Goal: Task Accomplishment & Management: Manage account settings

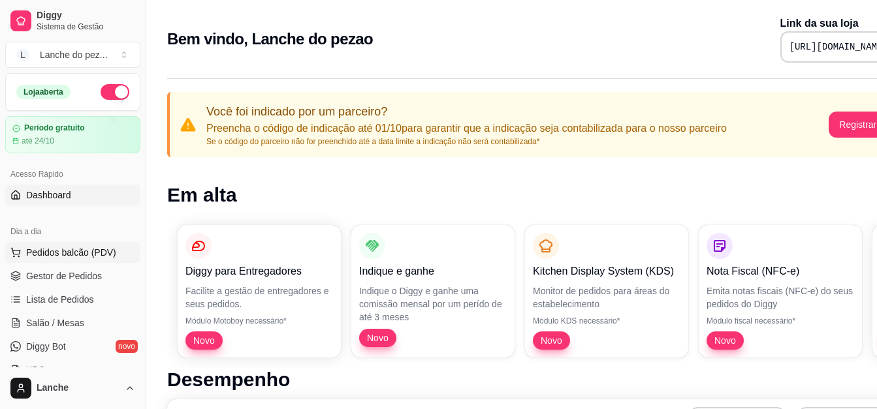
click at [91, 248] on span "Pedidos balcão (PDV)" at bounding box center [71, 252] width 90 height 13
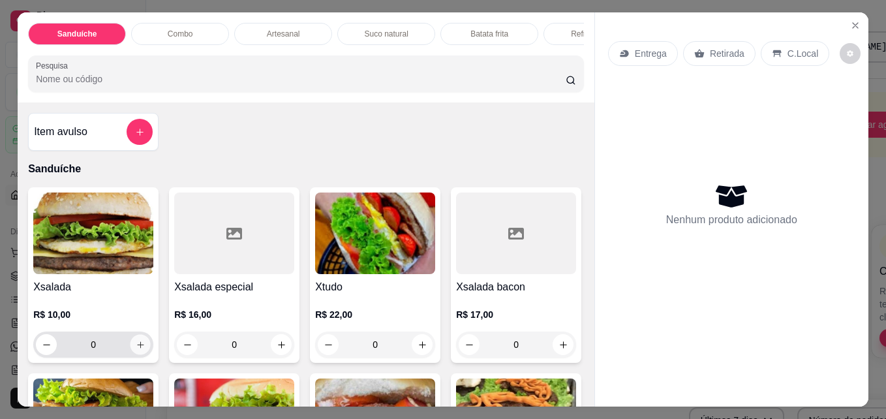
click at [142, 350] on button "increase-product-quantity" at bounding box center [141, 345] width 20 height 20
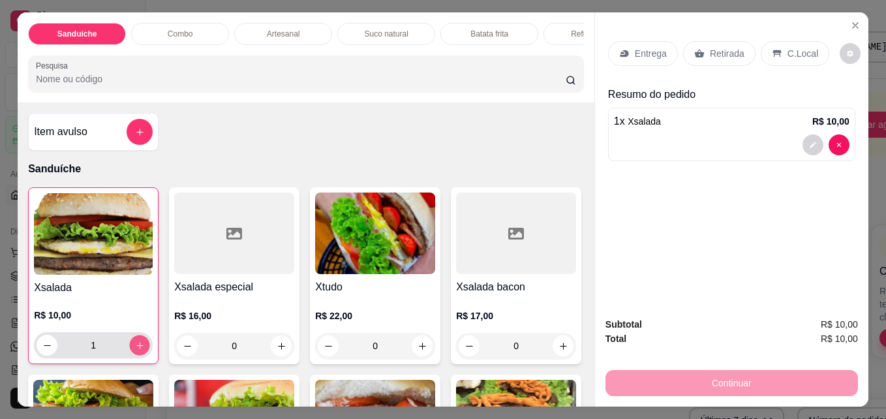
click at [138, 350] on icon "increase-product-quantity" at bounding box center [140, 346] width 10 height 10
type input "2"
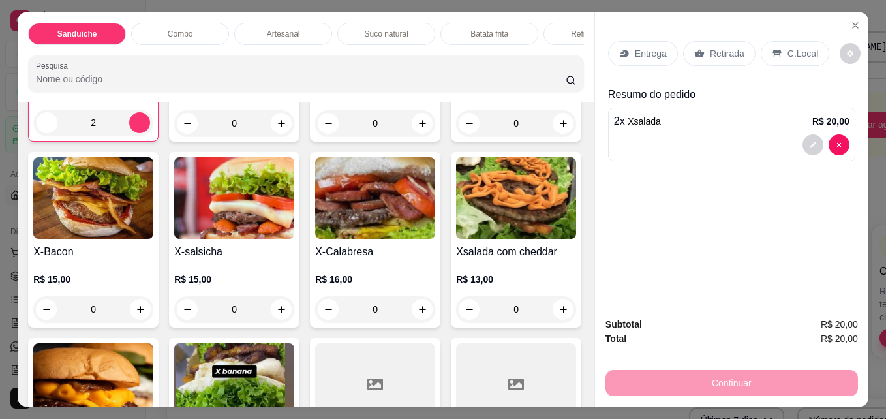
scroll to position [235, 0]
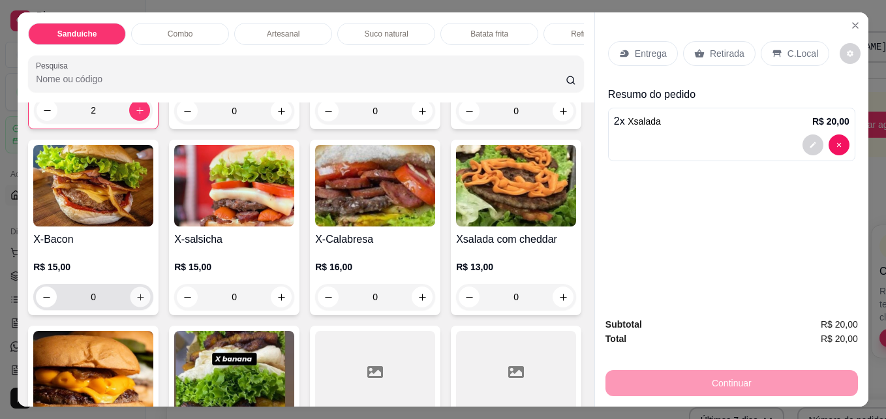
click at [146, 300] on icon "increase-product-quantity" at bounding box center [141, 297] width 10 height 10
type input "1"
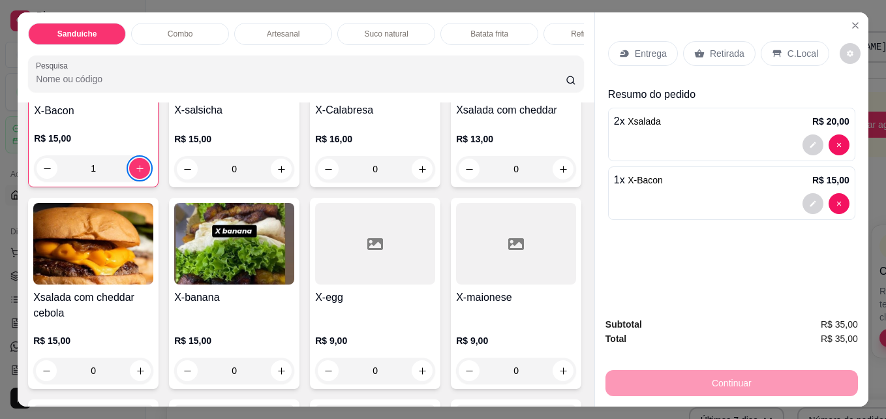
scroll to position [366, 0]
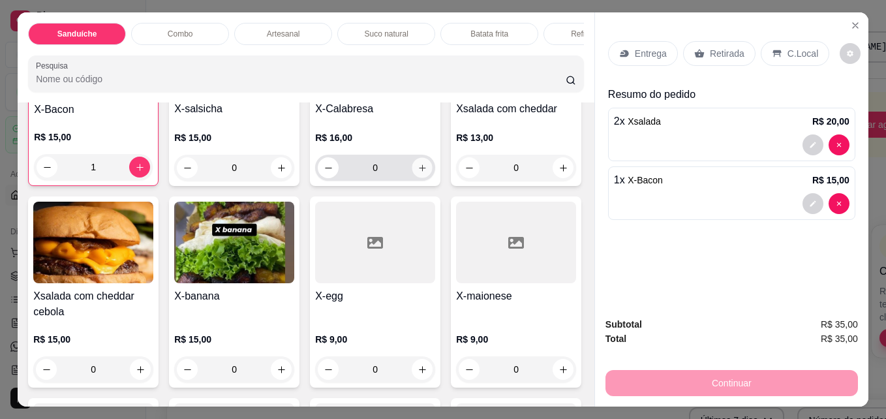
click at [419, 171] on icon "increase-product-quantity" at bounding box center [422, 167] width 7 height 7
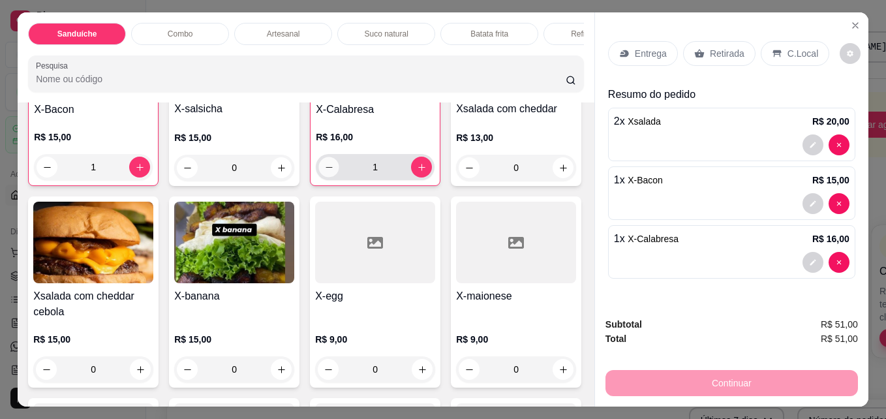
click at [324, 172] on icon "decrease-product-quantity" at bounding box center [329, 168] width 10 height 10
type input "0"
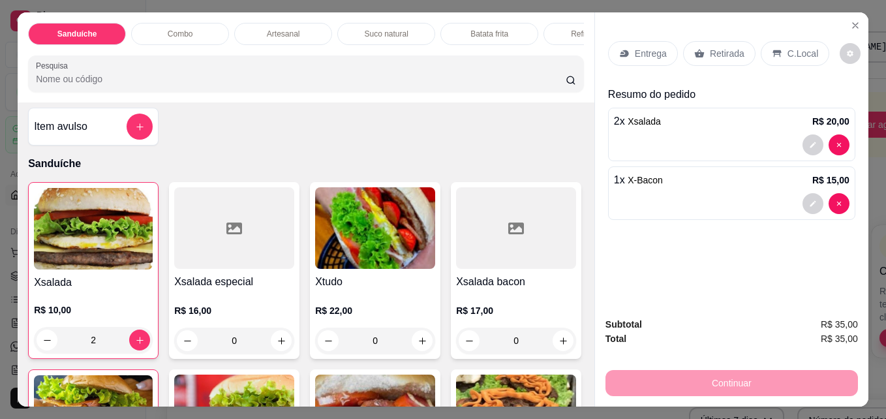
scroll to position [0, 0]
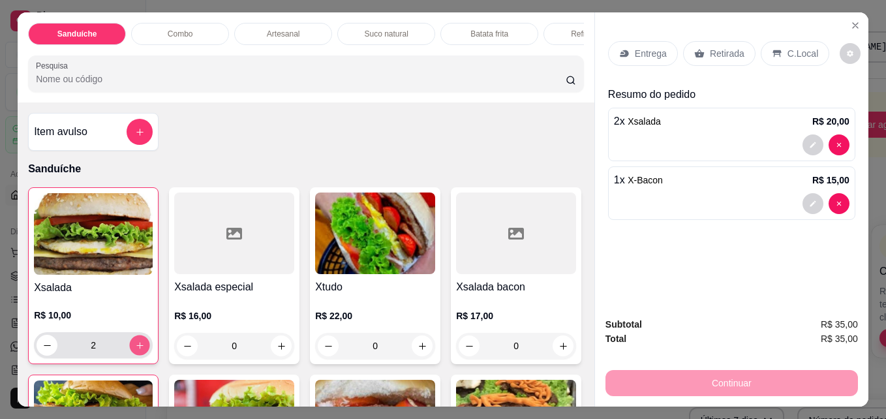
click at [135, 347] on icon "increase-product-quantity" at bounding box center [140, 346] width 10 height 10
type input "3"
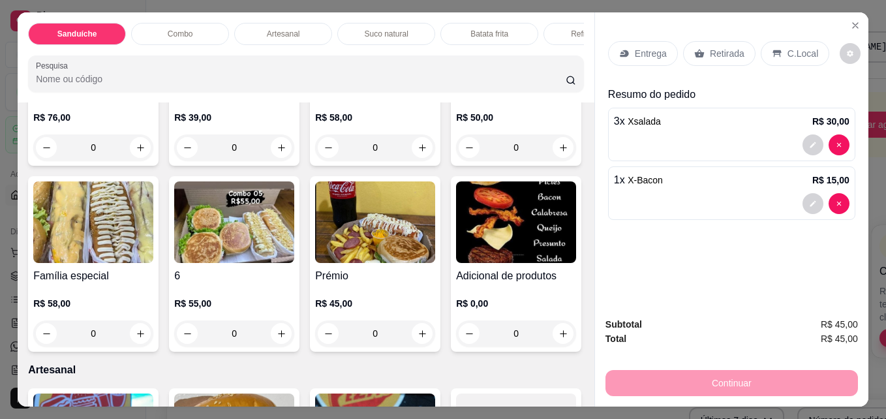
scroll to position [3506, 0]
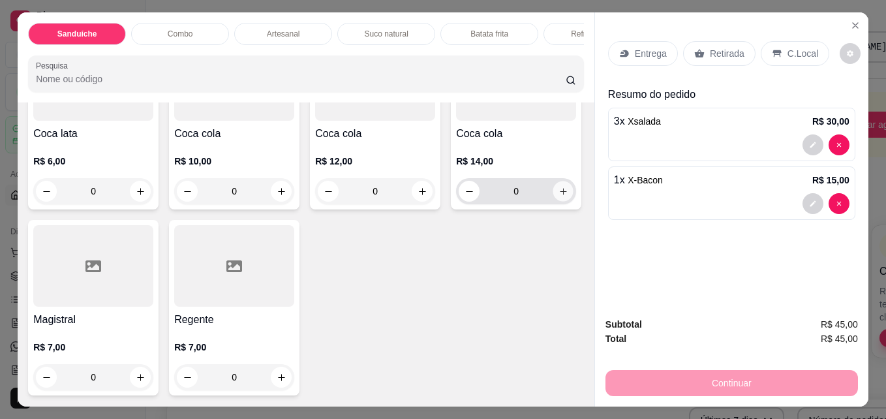
click at [560, 195] on icon "increase-product-quantity" at bounding box center [563, 191] width 7 height 7
type input "1"
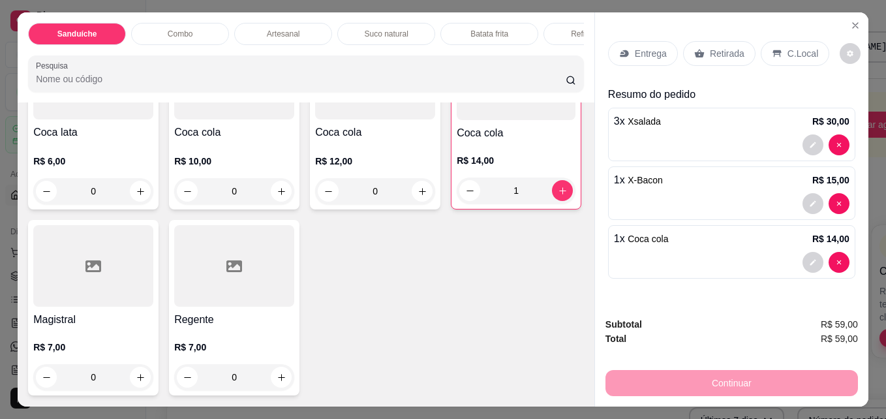
scroll to position [3114, 0]
type input "1"
click at [802, 51] on p "C.Local" at bounding box center [803, 53] width 31 height 13
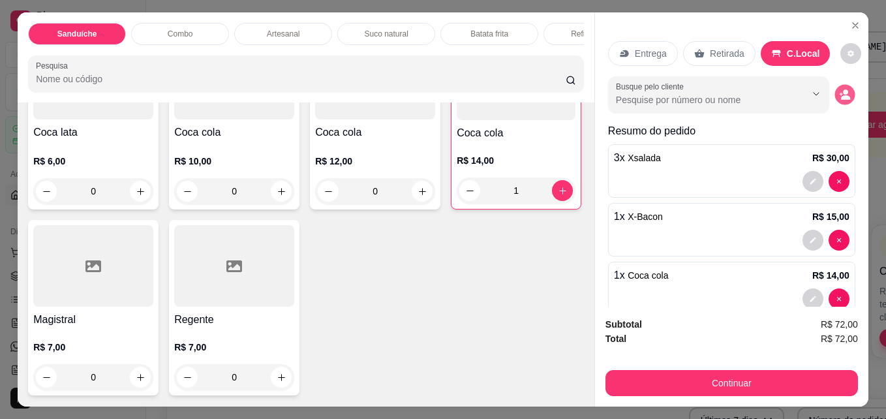
click at [839, 89] on icon "decrease-product-quantity" at bounding box center [844, 94] width 11 height 11
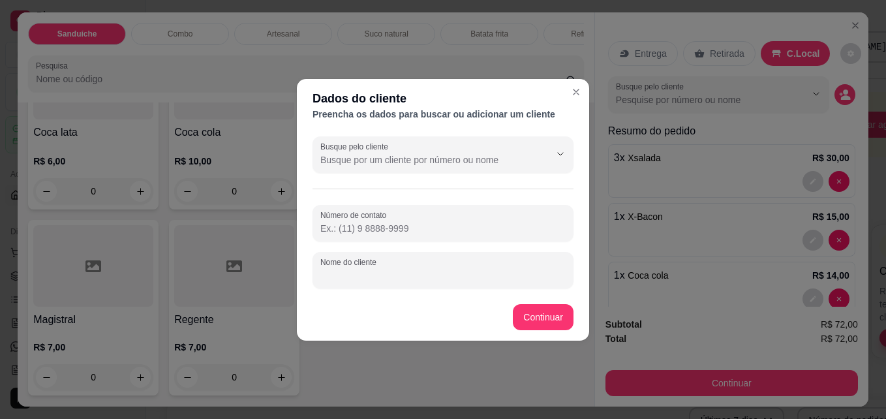
click at [482, 273] on input "Nome do cliente" at bounding box center [442, 275] width 245 height 13
type input "[PERSON_NAME]"
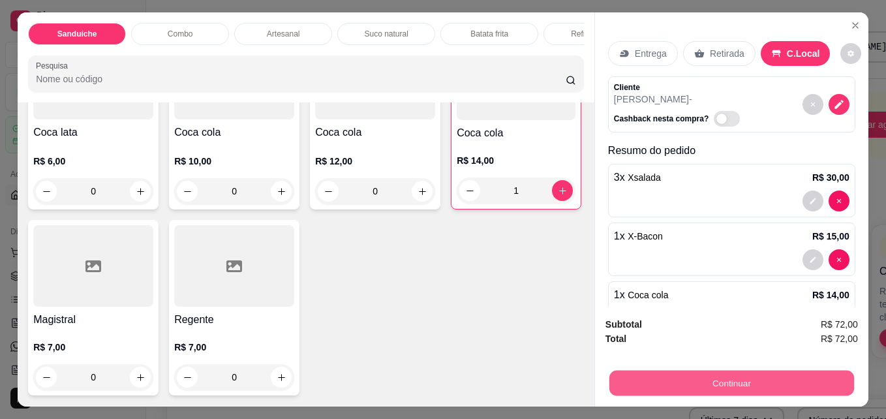
click at [747, 377] on button "Continuar" at bounding box center [732, 382] width 245 height 25
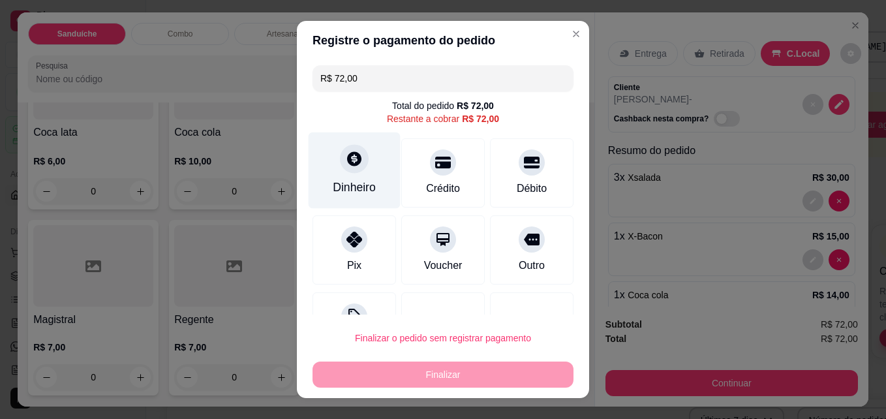
click at [346, 164] on icon at bounding box center [354, 158] width 17 height 17
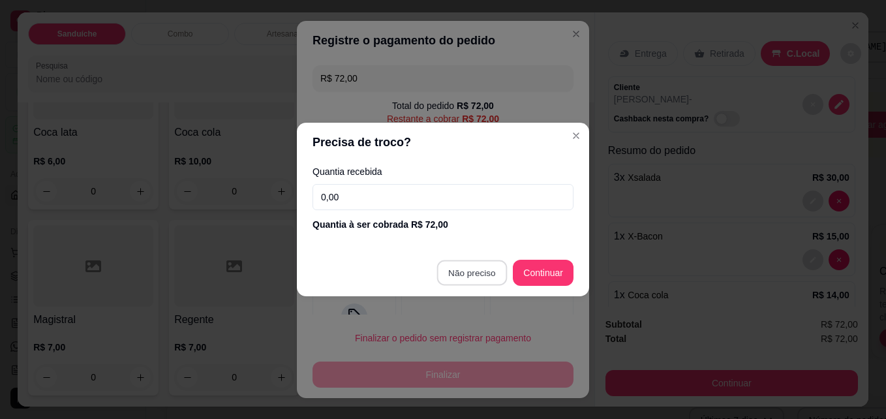
type input "R$ 0,00"
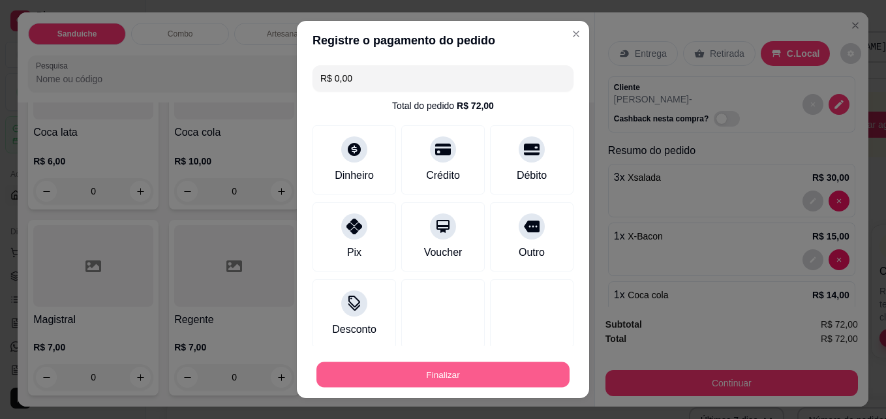
click at [444, 369] on button "Finalizar" at bounding box center [443, 374] width 253 height 25
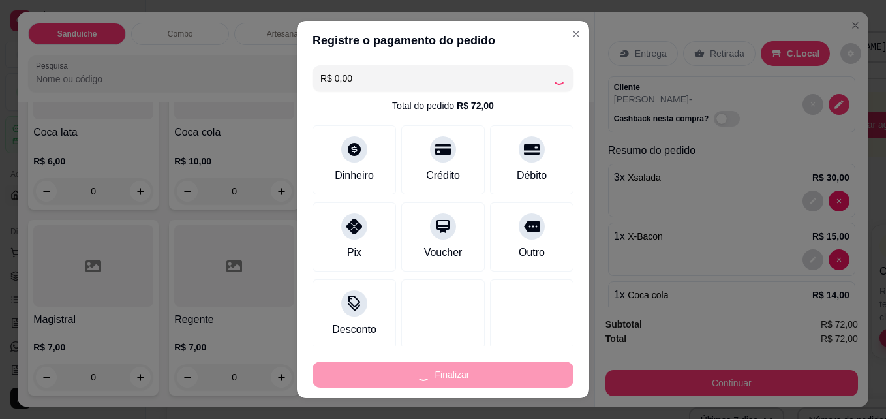
type input "0"
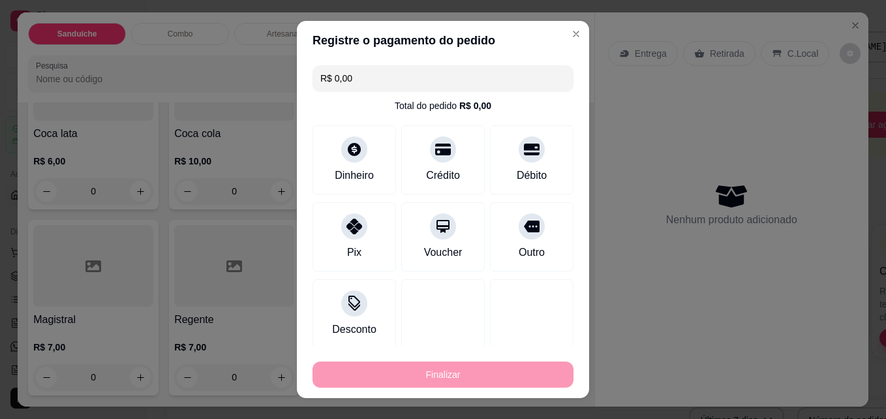
type input "-R$ 72,00"
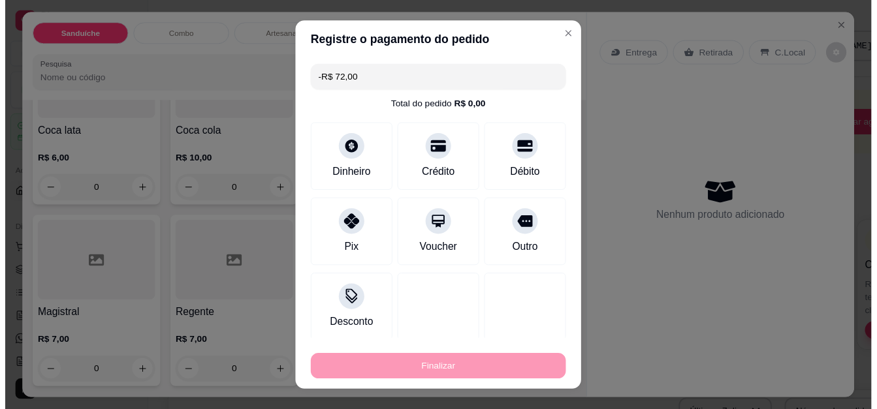
scroll to position [3320, 0]
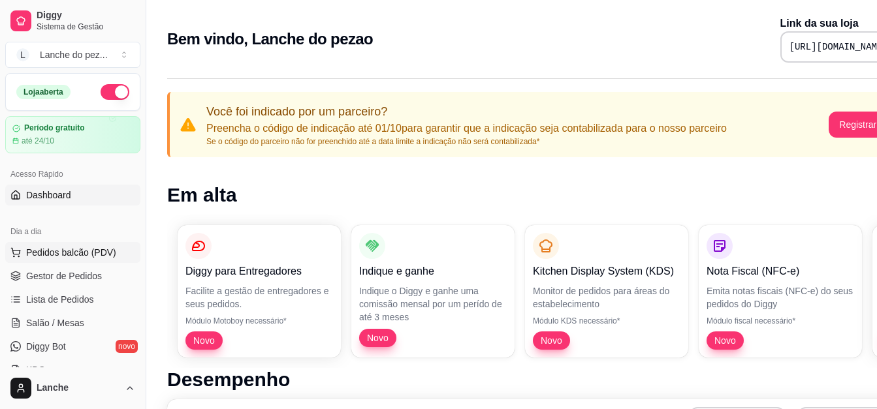
click at [86, 251] on span "Pedidos balcão (PDV)" at bounding box center [71, 252] width 90 height 13
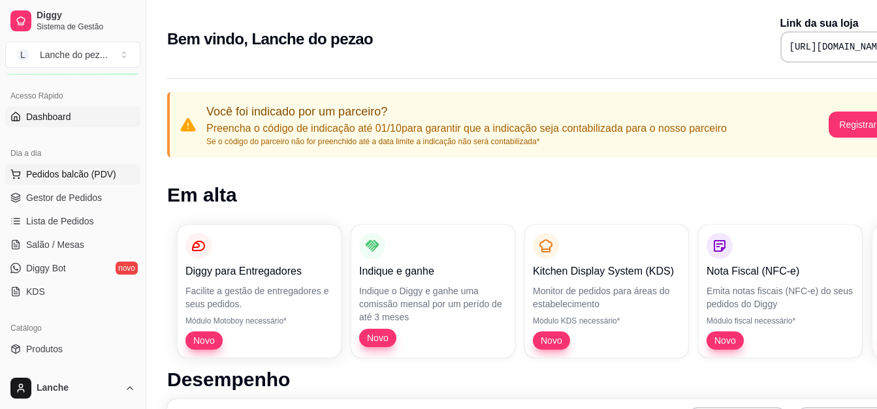
click at [67, 170] on span "Pedidos balcão (PDV)" at bounding box center [71, 174] width 90 height 13
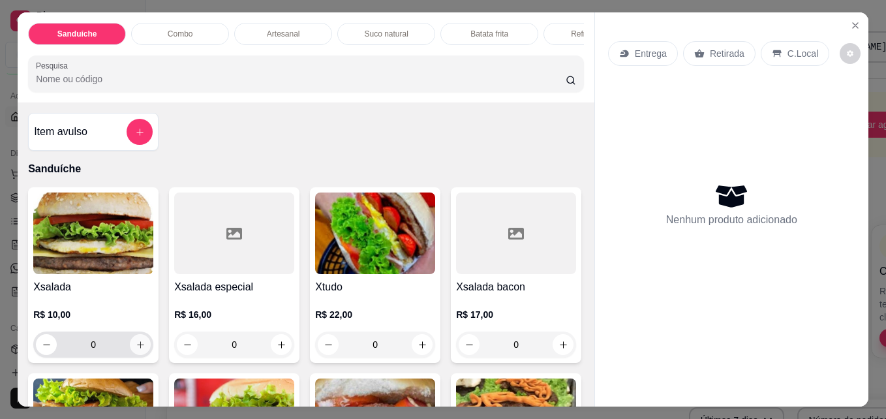
click at [140, 350] on icon "increase-product-quantity" at bounding box center [141, 345] width 10 height 10
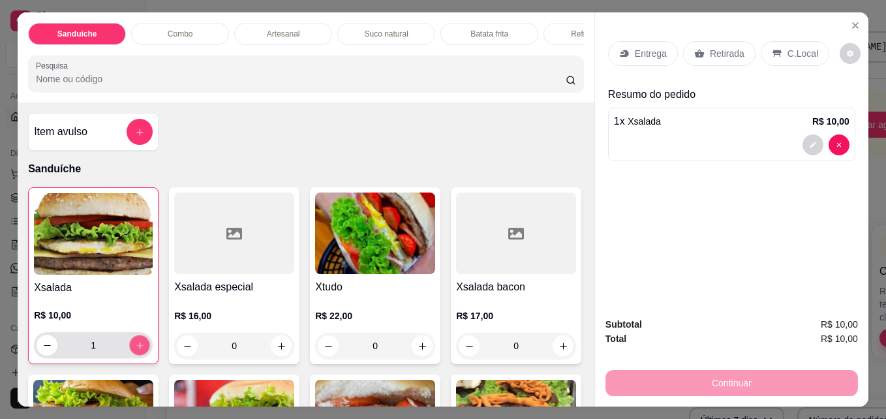
click at [140, 350] on icon "increase-product-quantity" at bounding box center [140, 346] width 10 height 10
type input "3"
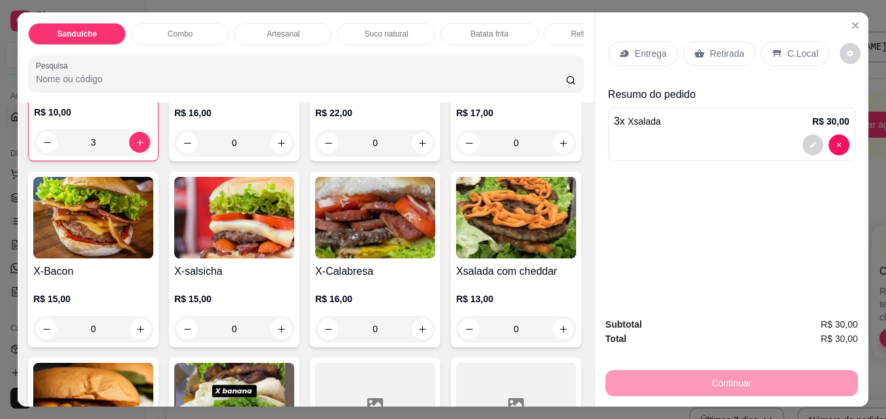
scroll to position [209, 0]
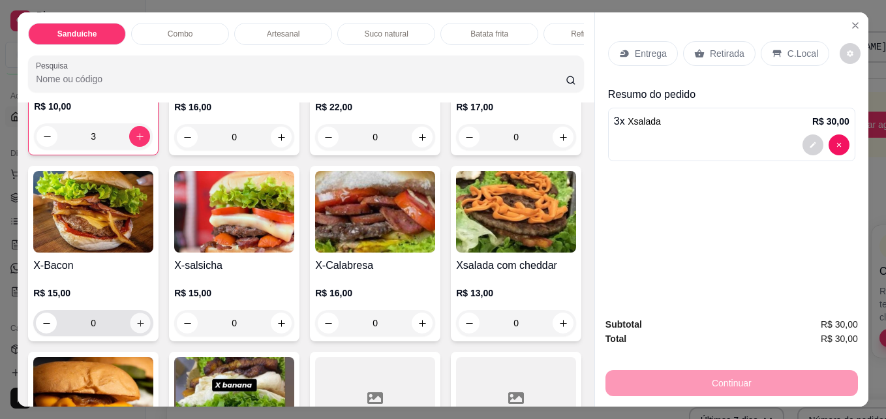
click at [151, 327] on button "increase-product-quantity" at bounding box center [141, 323] width 20 height 20
type input "1"
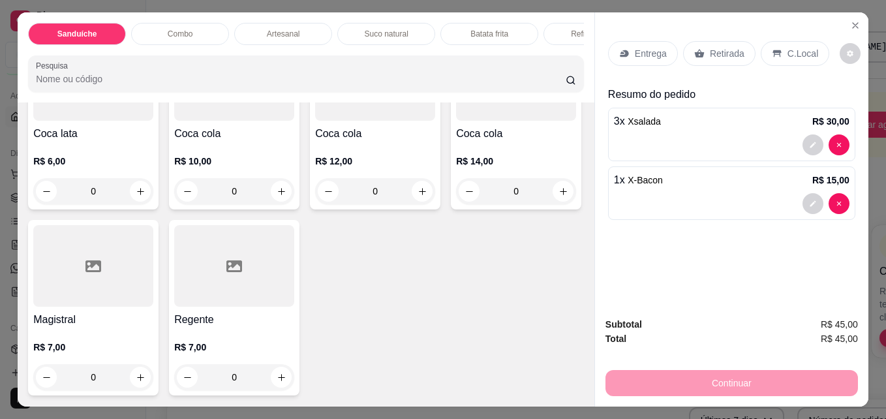
scroll to position [3002, 0]
type input "1"
click at [559, 196] on icon "increase-product-quantity" at bounding box center [564, 192] width 10 height 10
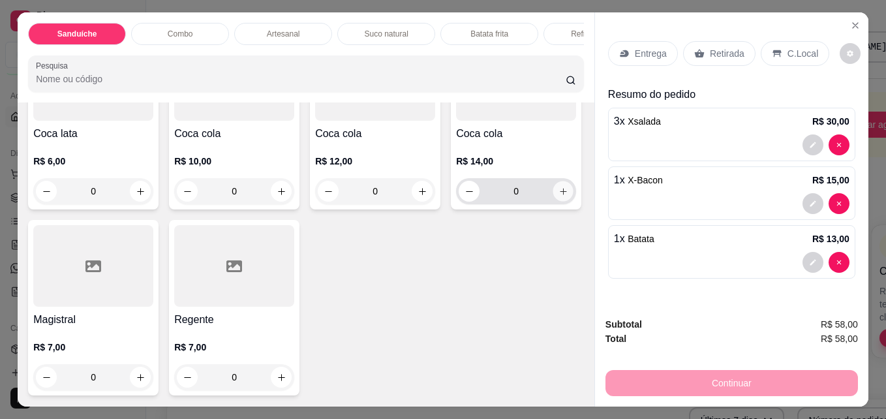
type input "1"
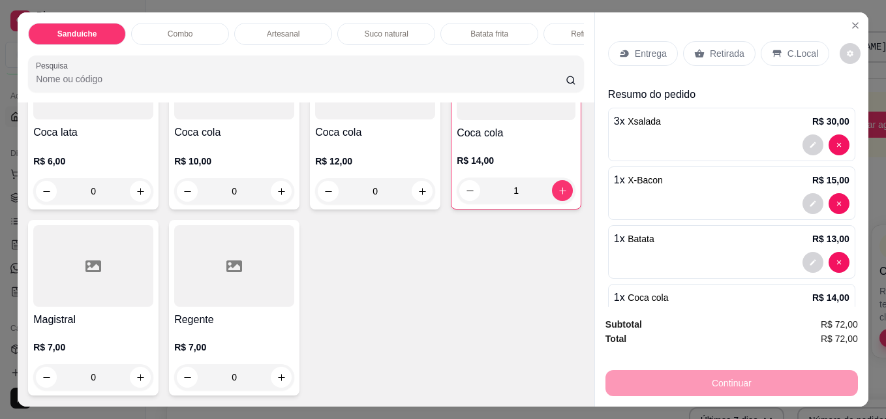
click at [802, 54] on p "C.Local" at bounding box center [803, 53] width 31 height 13
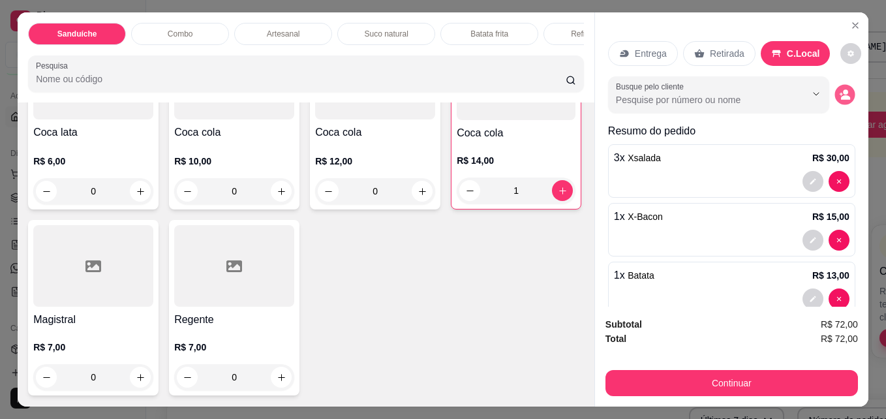
click at [841, 95] on icon "decrease-product-quantity" at bounding box center [845, 97] width 9 height 5
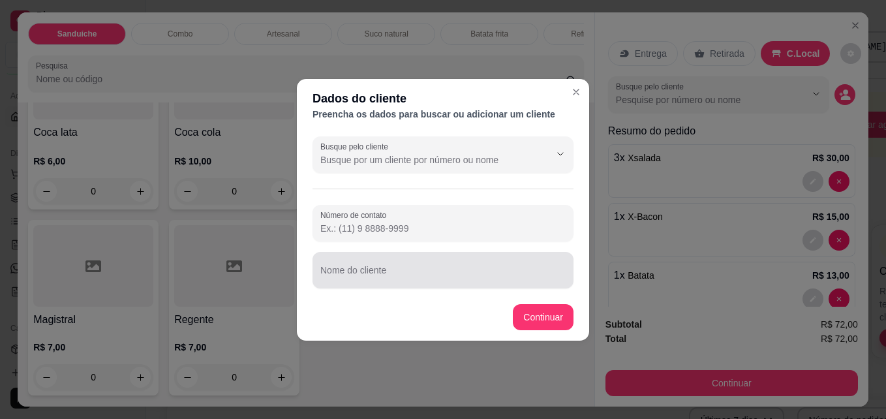
click at [499, 287] on div "Nome do cliente" at bounding box center [443, 270] width 261 height 37
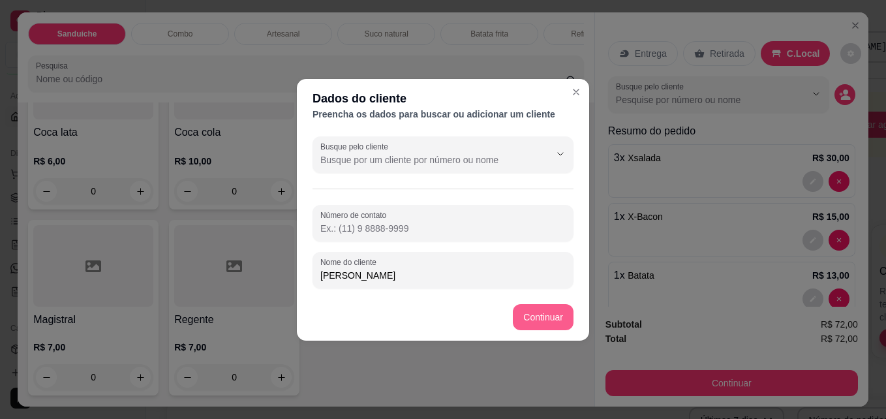
type input "[PERSON_NAME]"
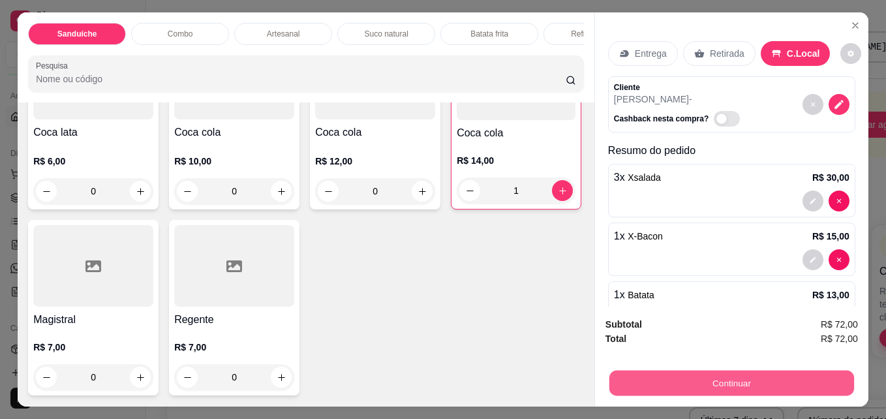
click at [698, 372] on button "Continuar" at bounding box center [732, 382] width 245 height 25
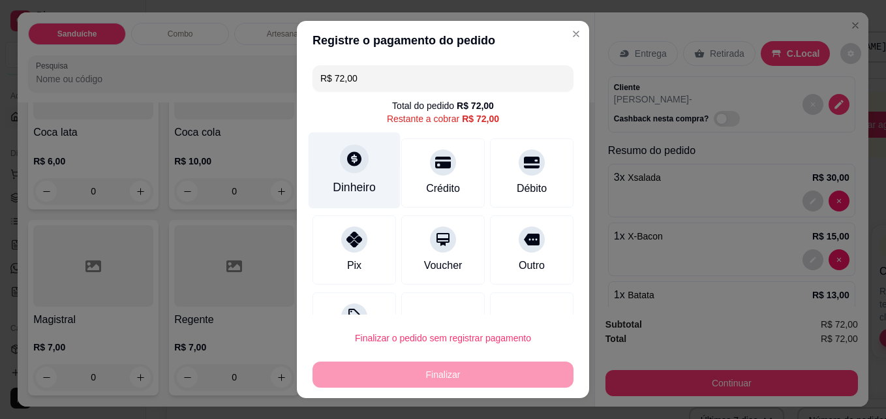
click at [354, 170] on div at bounding box center [354, 159] width 29 height 29
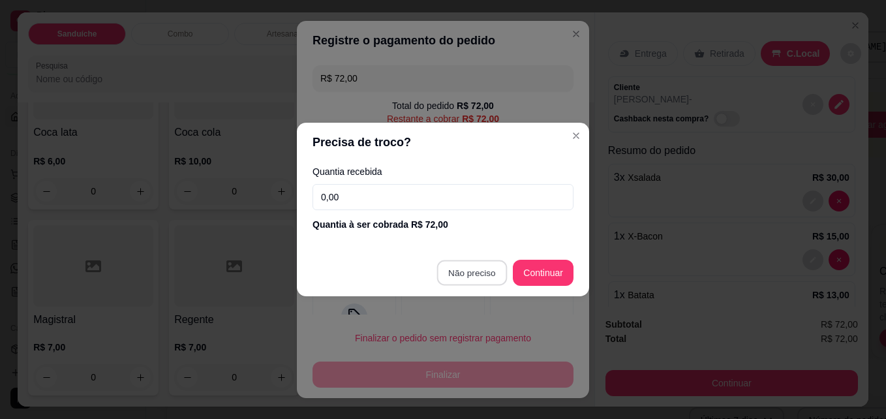
type input "R$ 0,00"
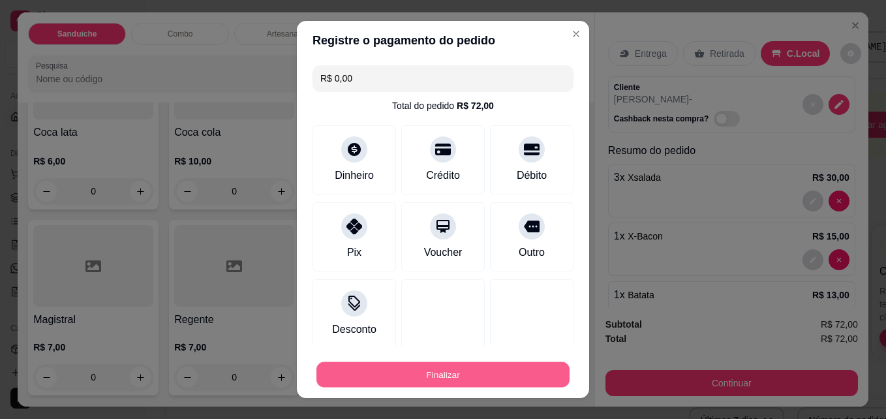
click at [454, 378] on button "Finalizar" at bounding box center [443, 374] width 253 height 25
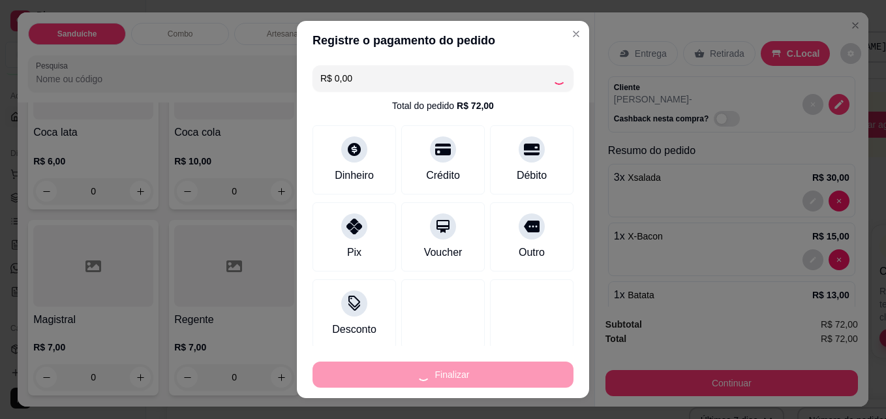
type input "0"
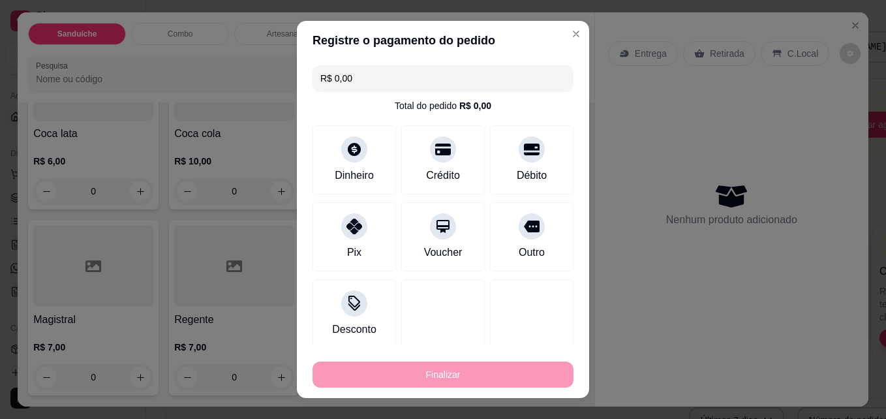
type input "-R$ 72,00"
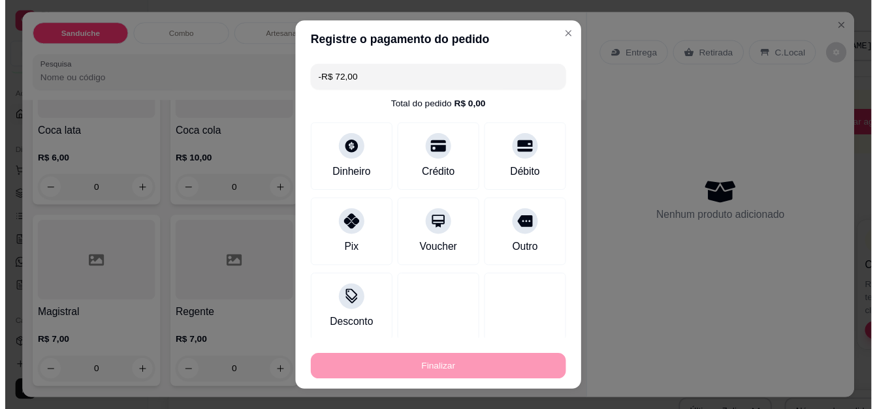
scroll to position [3495, 0]
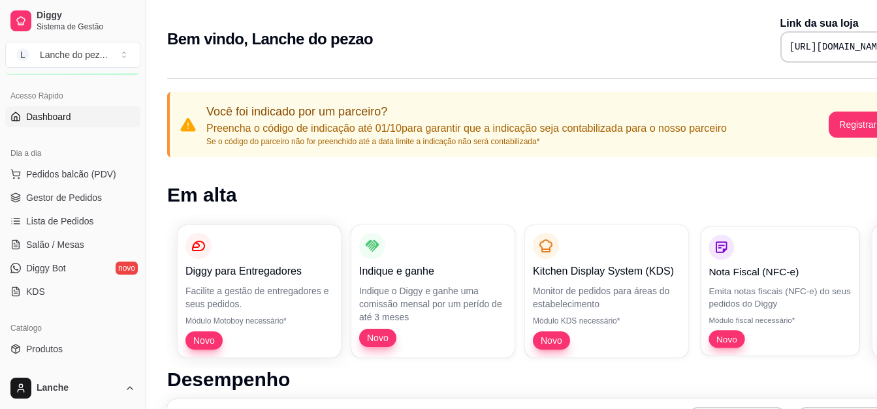
click at [770, 292] on p "Emita notas fiscais (NFC-e) do seus pedidos do Diggy" at bounding box center [779, 297] width 143 height 25
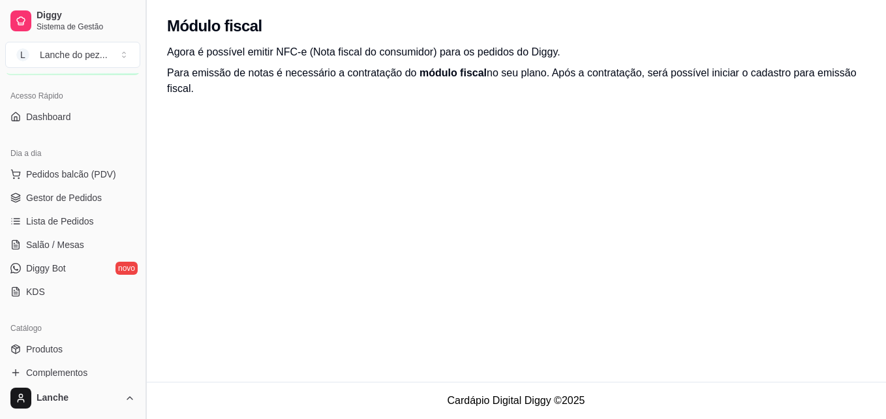
click at [141, 136] on button "Toggle Sidebar" at bounding box center [145, 209] width 10 height 419
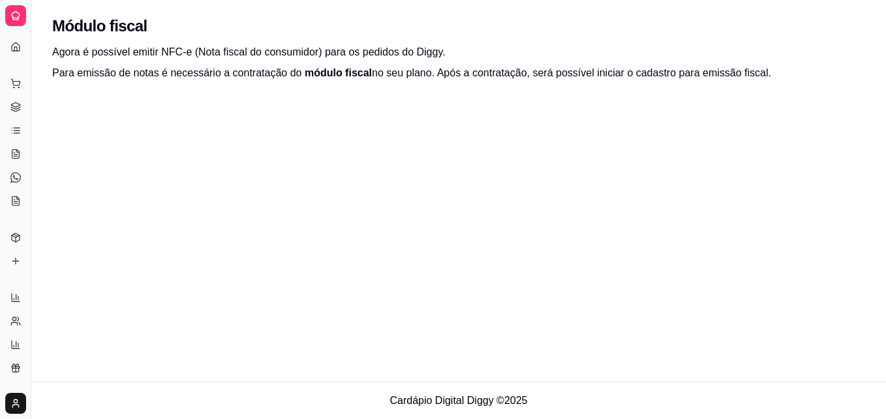
click at [14, 52] on div "Dia a dia" at bounding box center [15, 62] width 20 height 21
click at [15, 15] on icon at bounding box center [15, 15] width 10 height 10
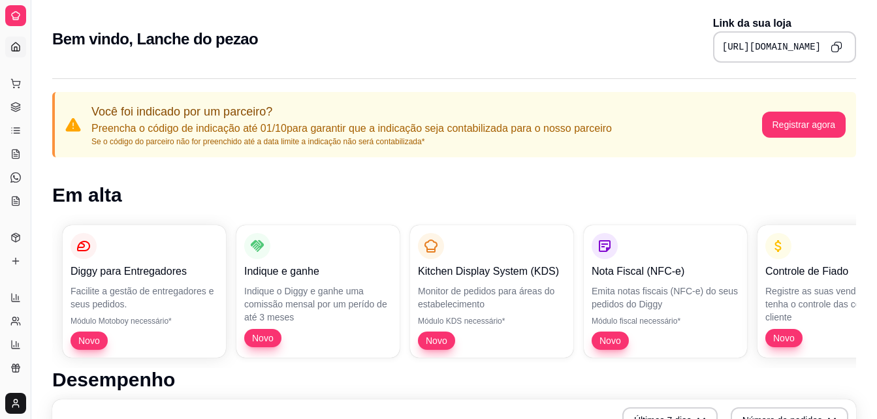
click at [20, 45] on icon at bounding box center [15, 47] width 10 height 10
click at [28, 54] on button "Toggle Sidebar" at bounding box center [30, 209] width 10 height 419
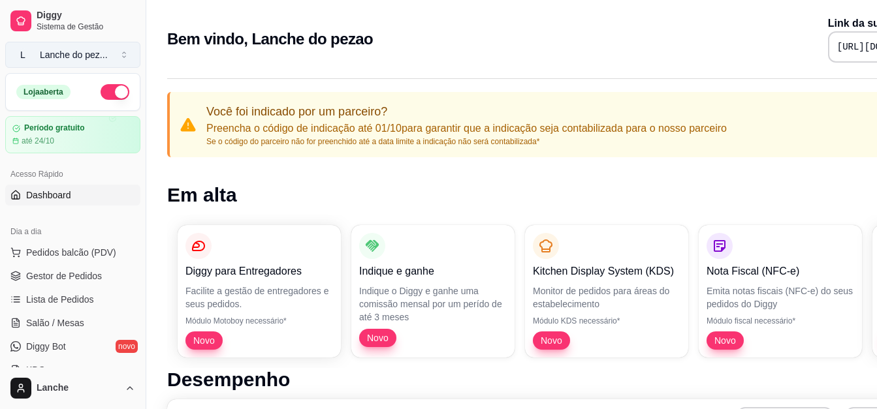
click at [91, 50] on div "Lanche do pez ..." at bounding box center [74, 54] width 68 height 13
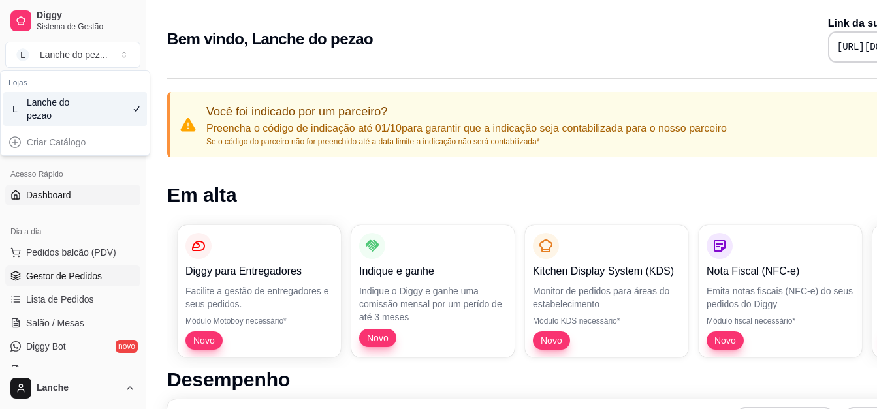
click at [65, 278] on span "Gestor de Pedidos" at bounding box center [64, 276] width 76 height 13
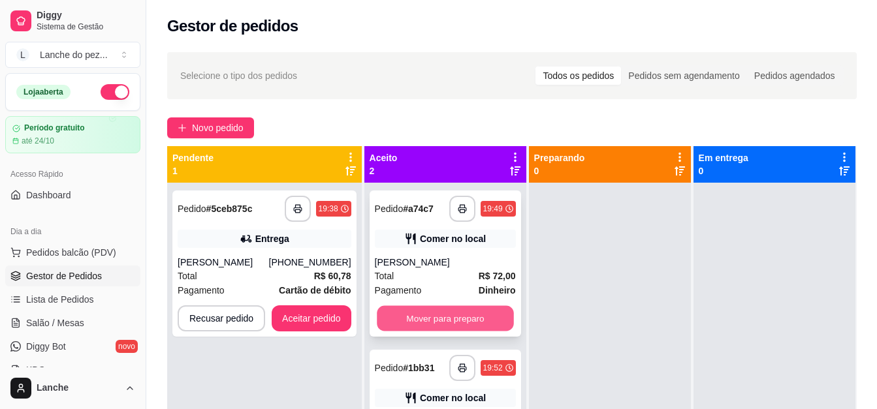
click at [466, 319] on button "Mover para preparo" at bounding box center [445, 318] width 137 height 25
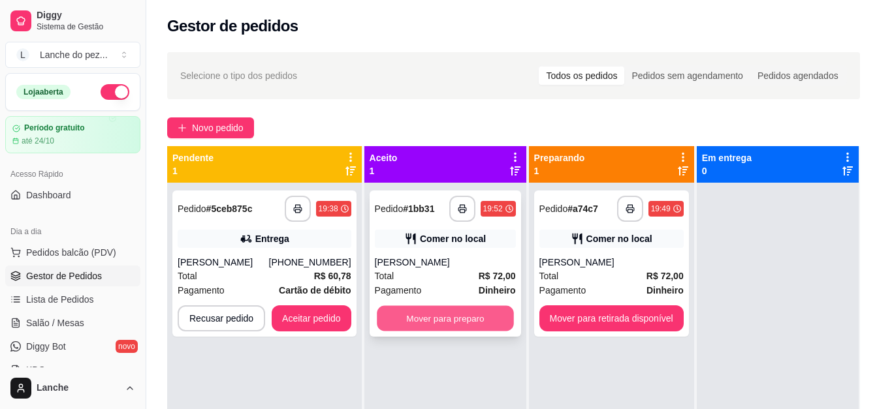
click at [466, 317] on button "Mover para preparo" at bounding box center [445, 318] width 137 height 25
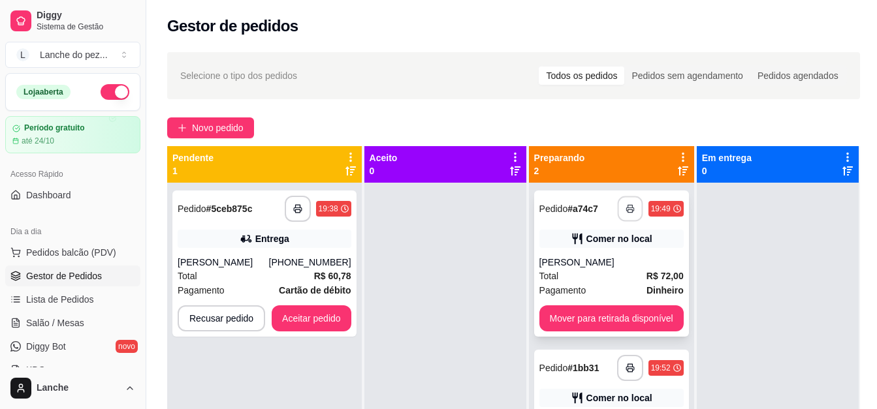
click at [630, 210] on rect "button" at bounding box center [629, 211] width 5 height 3
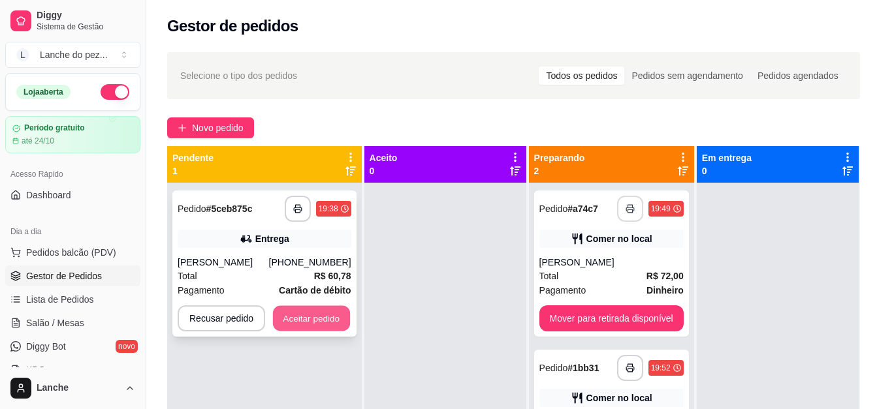
click at [332, 331] on button "Aceitar pedido" at bounding box center [311, 318] width 77 height 25
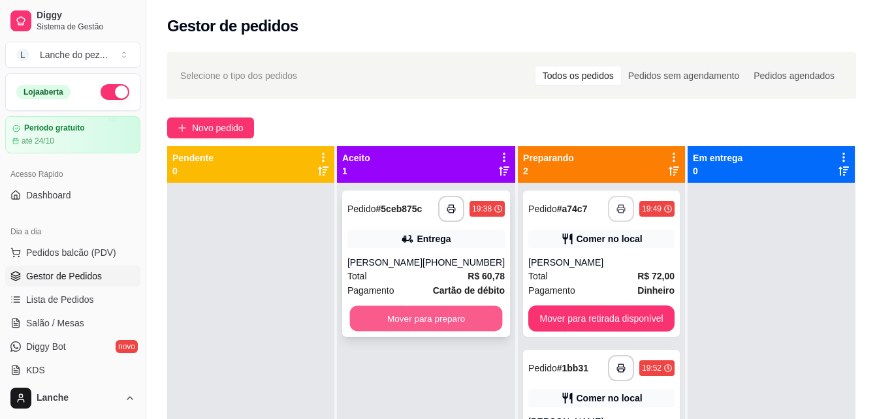
click at [411, 328] on button "Mover para preparo" at bounding box center [426, 318] width 153 height 25
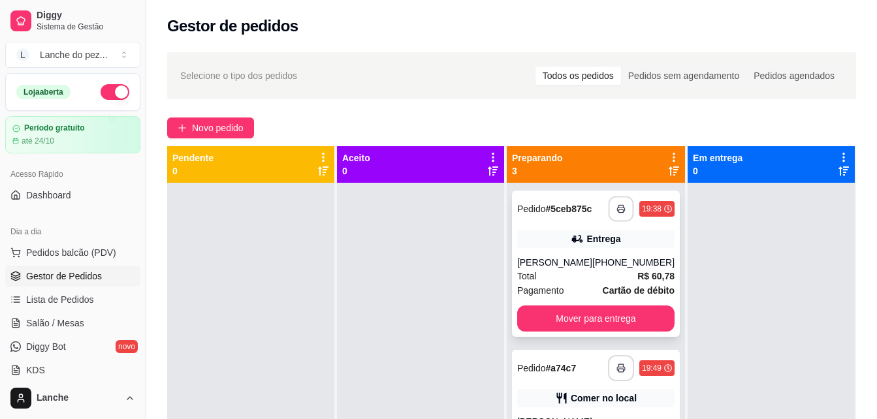
click at [616, 205] on icon "button" at bounding box center [620, 208] width 9 height 9
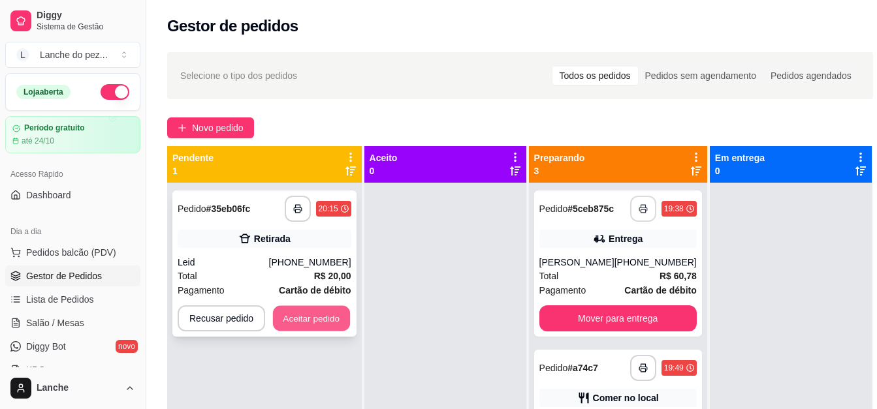
click at [331, 319] on button "Aceitar pedido" at bounding box center [311, 318] width 77 height 25
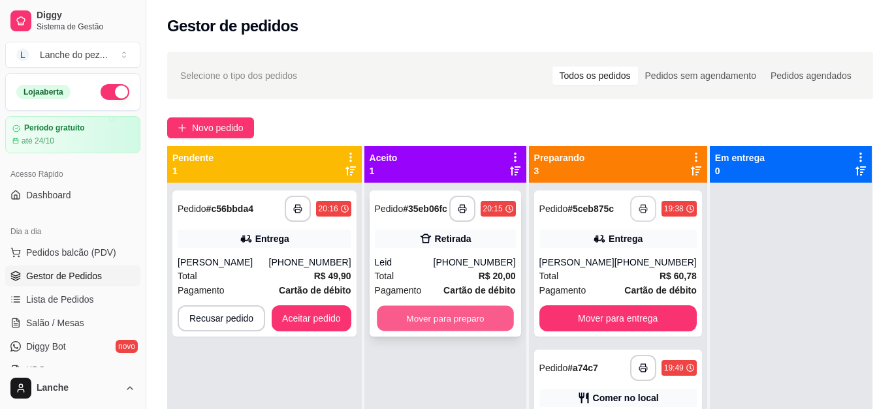
click at [480, 313] on button "Mover para preparo" at bounding box center [445, 318] width 137 height 25
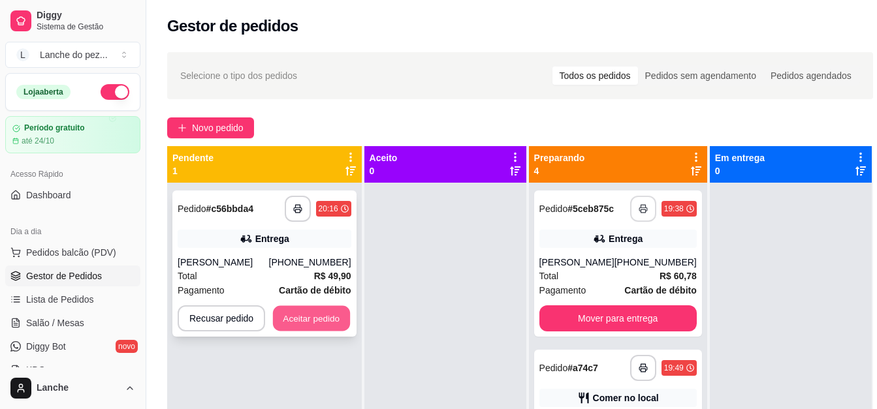
click at [314, 307] on button "Aceitar pedido" at bounding box center [311, 318] width 77 height 25
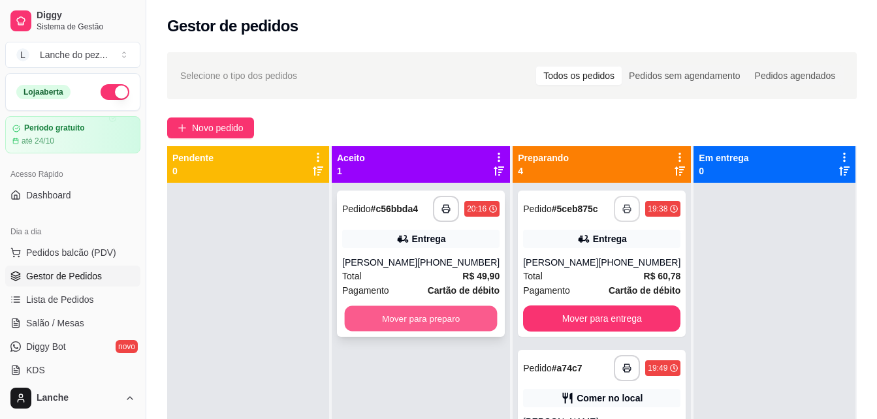
click at [432, 319] on button "Mover para preparo" at bounding box center [421, 318] width 153 height 25
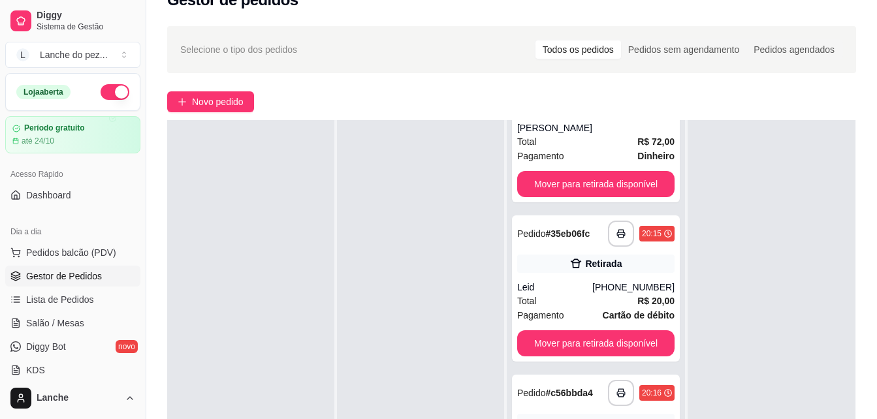
scroll to position [403, 0]
click at [616, 233] on icon "button" at bounding box center [620, 233] width 9 height 9
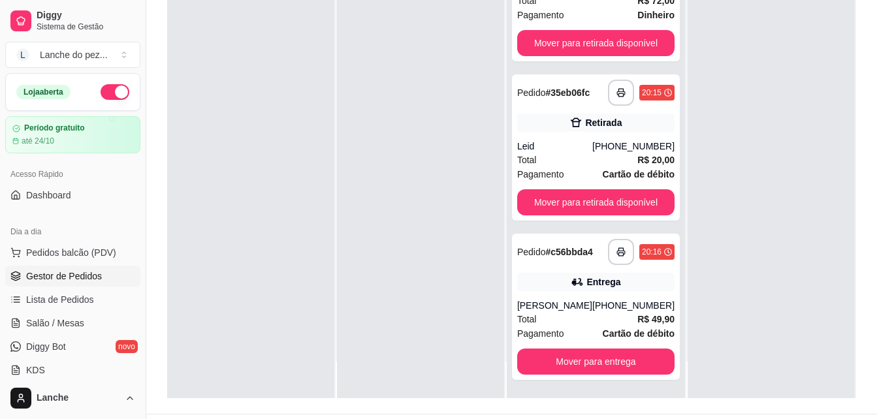
scroll to position [199, 0]
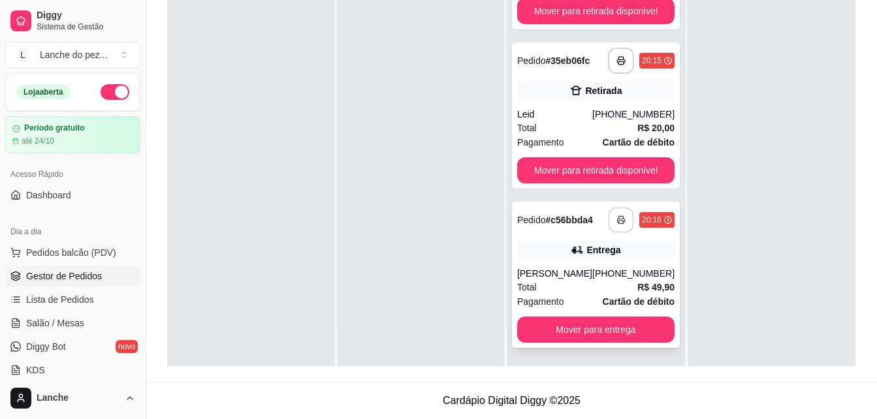
click at [616, 220] on icon "button" at bounding box center [620, 219] width 9 height 9
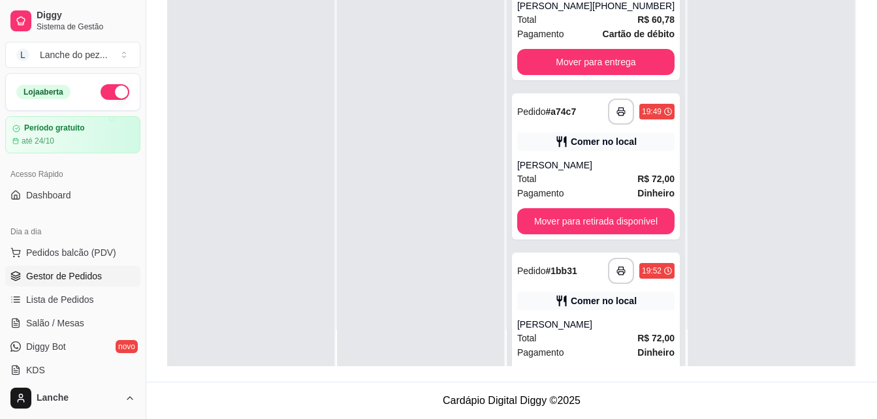
scroll to position [10, 0]
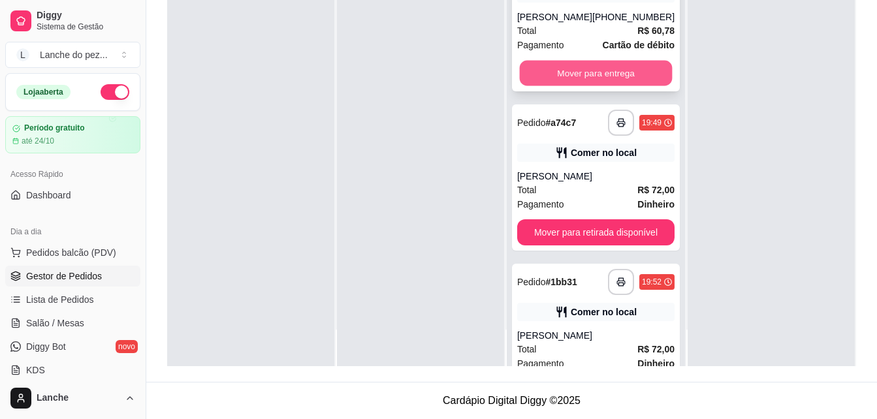
click at [606, 77] on button "Mover para entrega" at bounding box center [595, 73] width 153 height 25
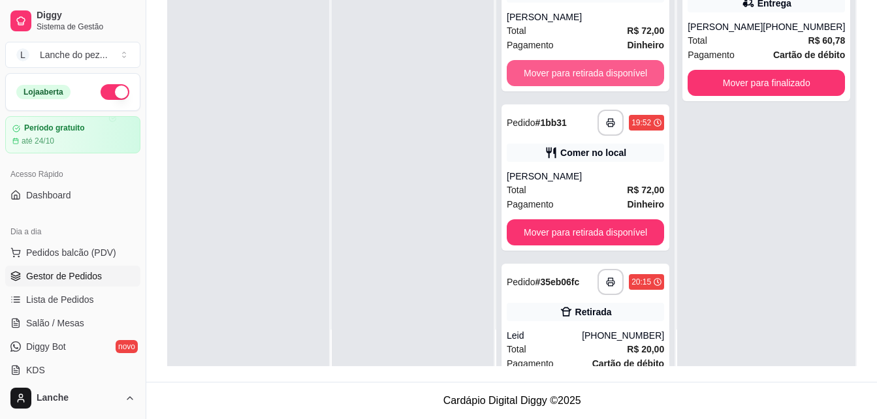
scroll to position [0, 0]
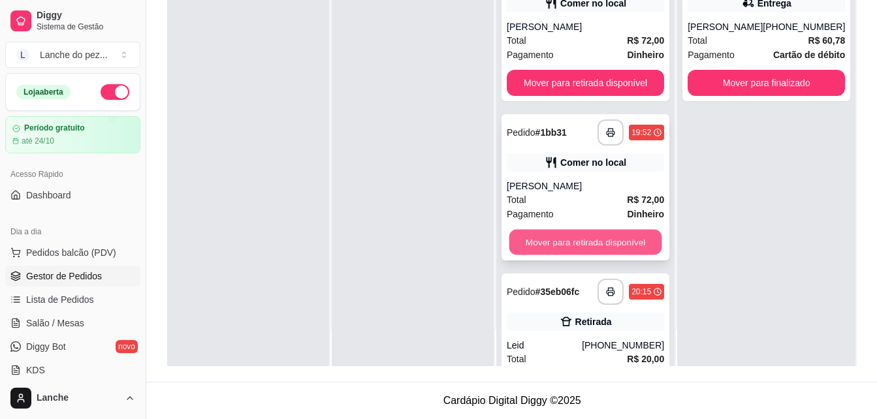
click at [629, 242] on button "Mover para retirada disponível" at bounding box center [585, 242] width 153 height 25
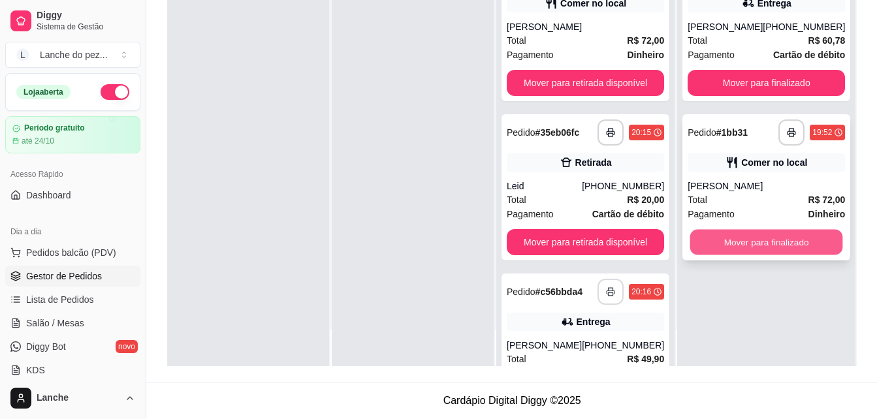
click at [728, 247] on button "Mover para finalizado" at bounding box center [766, 242] width 153 height 25
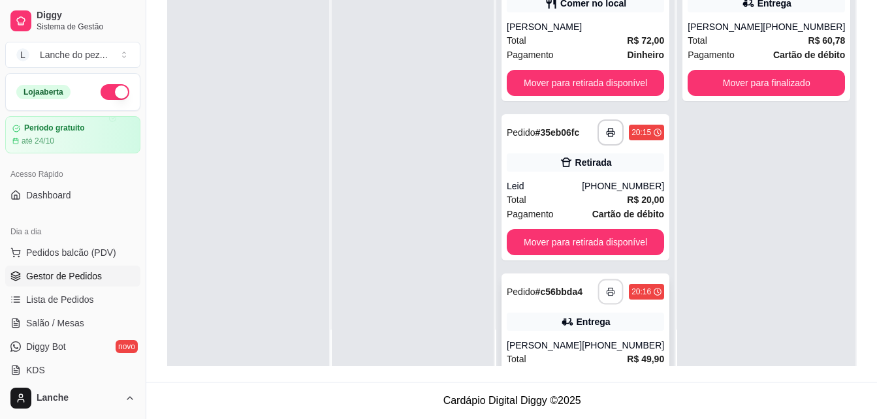
click at [606, 289] on icon "button" at bounding box center [610, 291] width 9 height 9
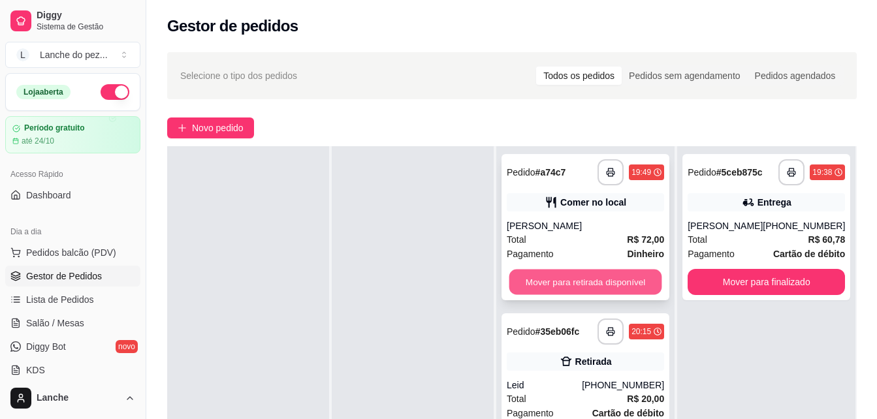
click at [623, 275] on button "Mover para retirada disponível" at bounding box center [585, 282] width 153 height 25
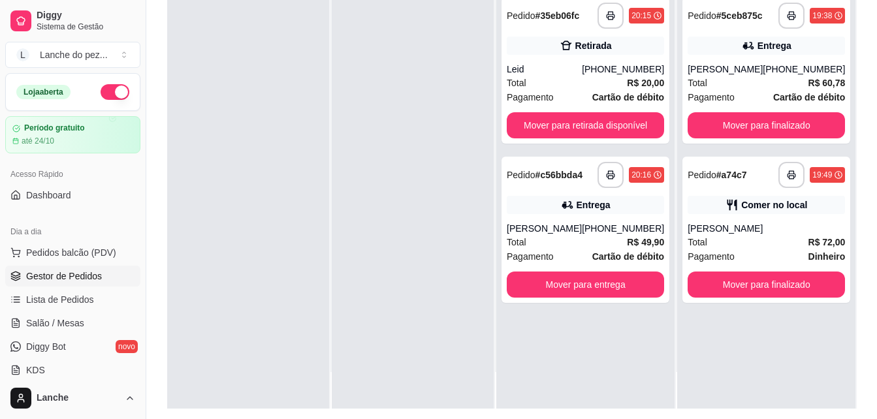
scroll to position [199, 0]
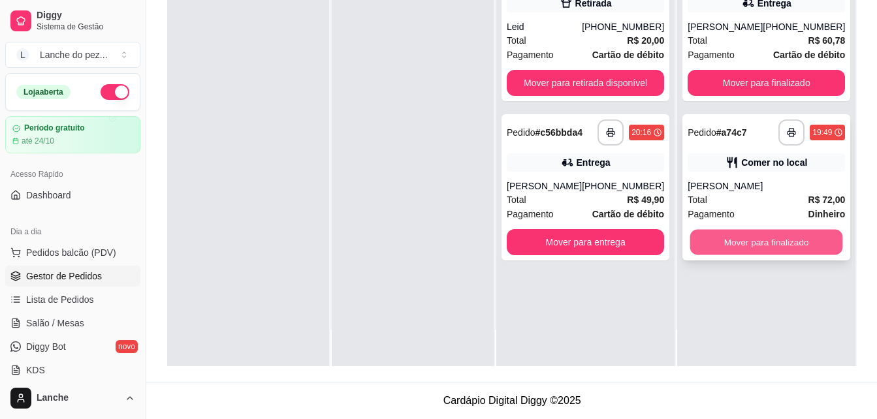
click at [779, 253] on button "Mover para finalizado" at bounding box center [766, 242] width 153 height 25
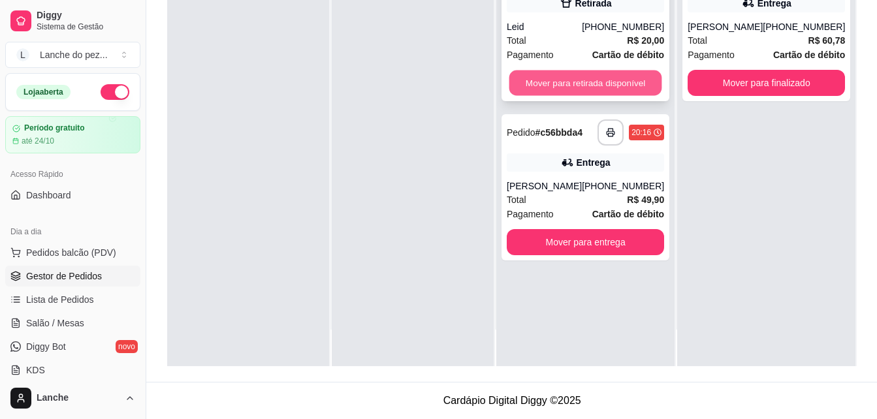
click at [624, 86] on button "Mover para retirada disponível" at bounding box center [585, 82] width 153 height 25
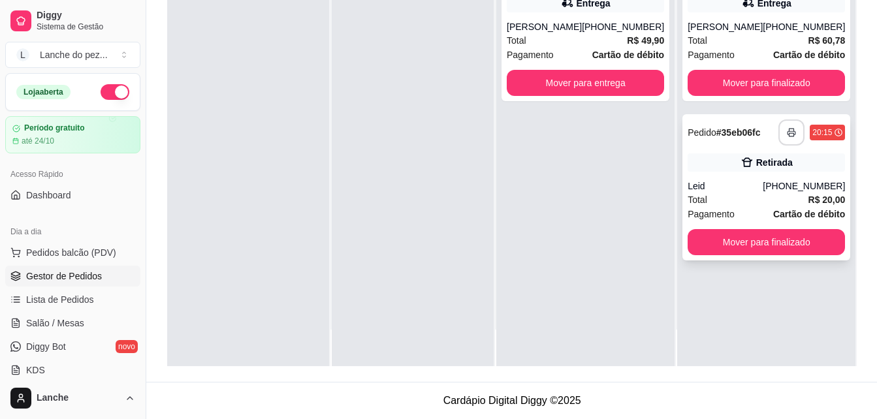
click at [787, 134] on icon "button" at bounding box center [791, 132] width 8 height 3
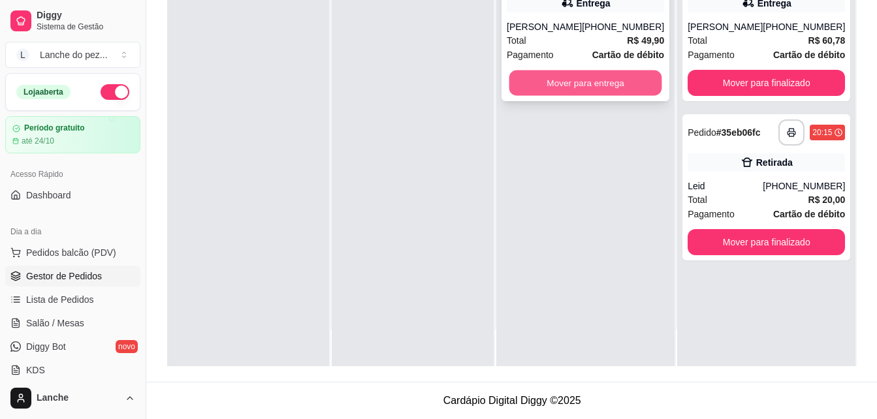
click at [600, 86] on button "Mover para entrega" at bounding box center [585, 82] width 153 height 25
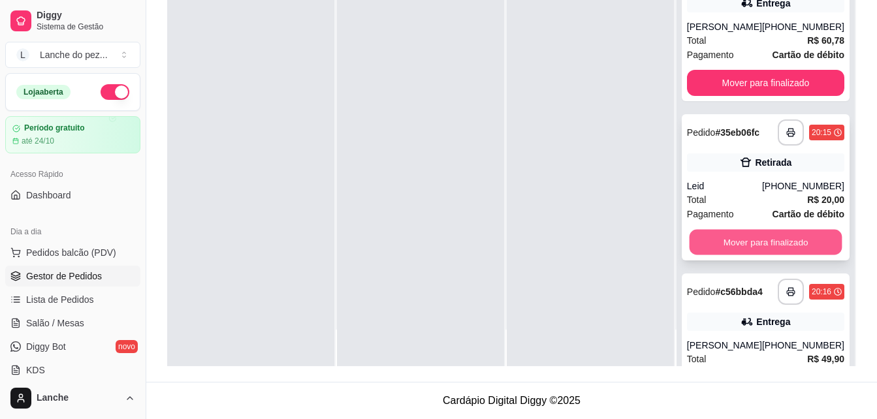
click at [770, 255] on button "Mover para finalizado" at bounding box center [765, 242] width 153 height 25
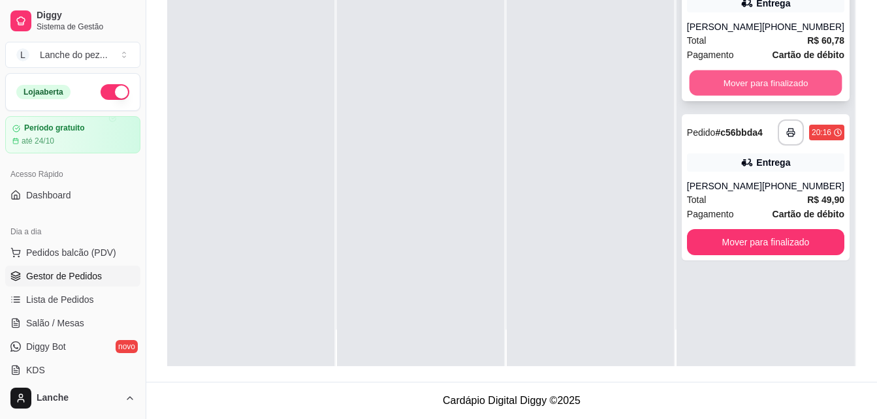
click at [786, 96] on button "Mover para finalizado" at bounding box center [765, 82] width 153 height 25
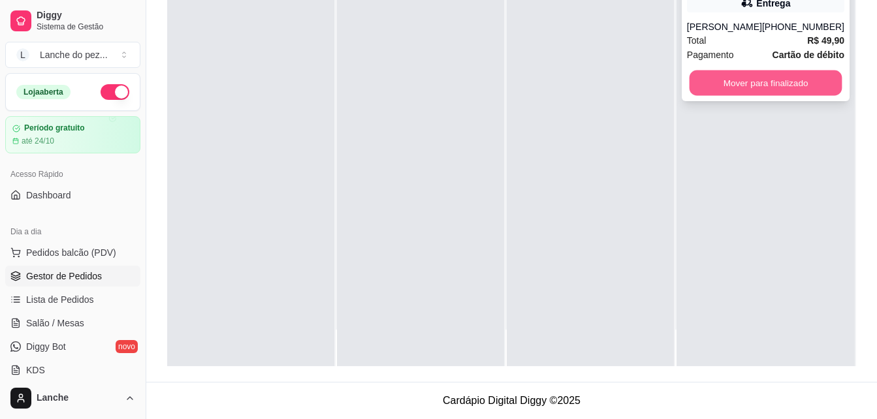
click at [767, 96] on button "Mover para finalizado" at bounding box center [765, 82] width 153 height 25
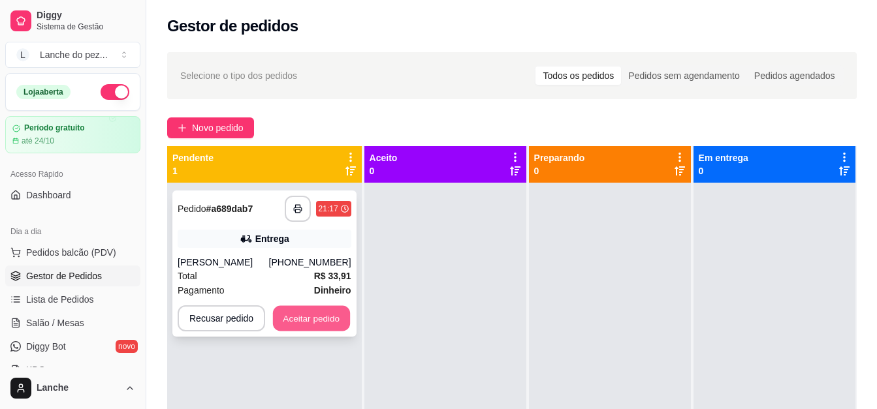
click at [328, 320] on button "Aceitar pedido" at bounding box center [311, 318] width 77 height 25
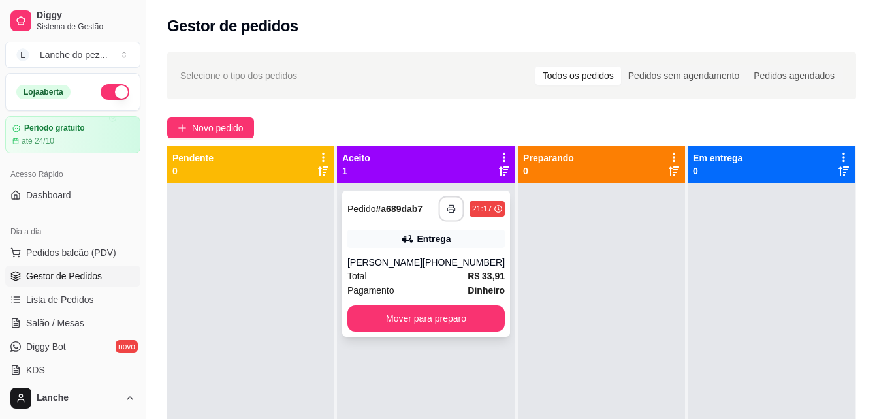
click at [446, 205] on icon "button" at bounding box center [450, 208] width 9 height 9
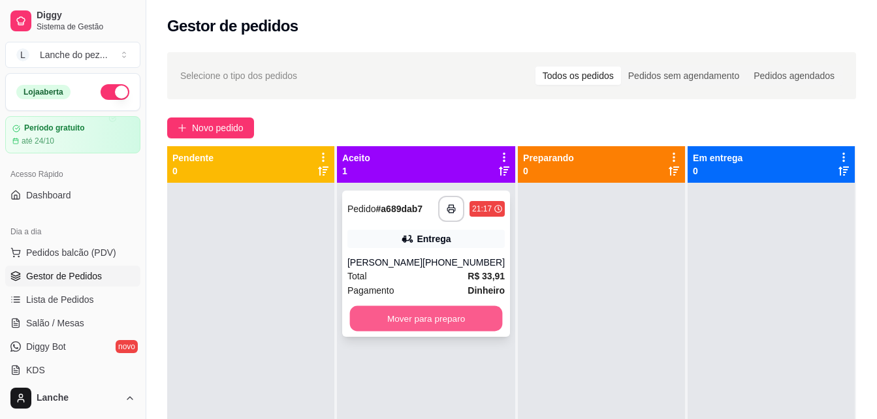
click at [390, 315] on button "Mover para preparo" at bounding box center [426, 318] width 153 height 25
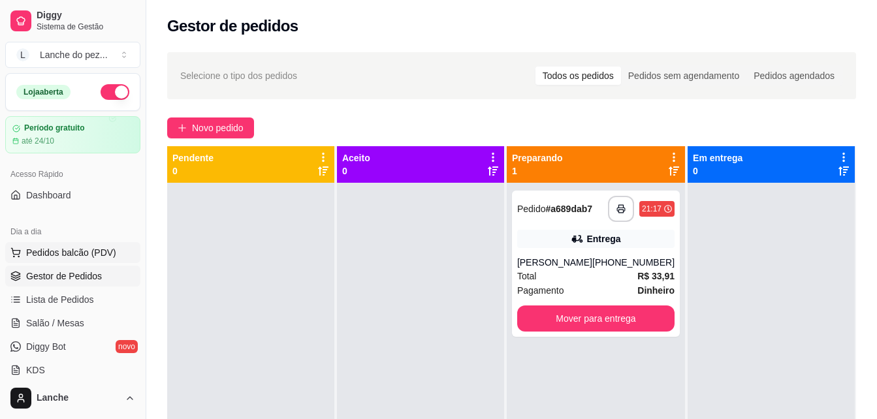
click at [71, 245] on button "Pedidos balcão (PDV)" at bounding box center [72, 252] width 135 height 21
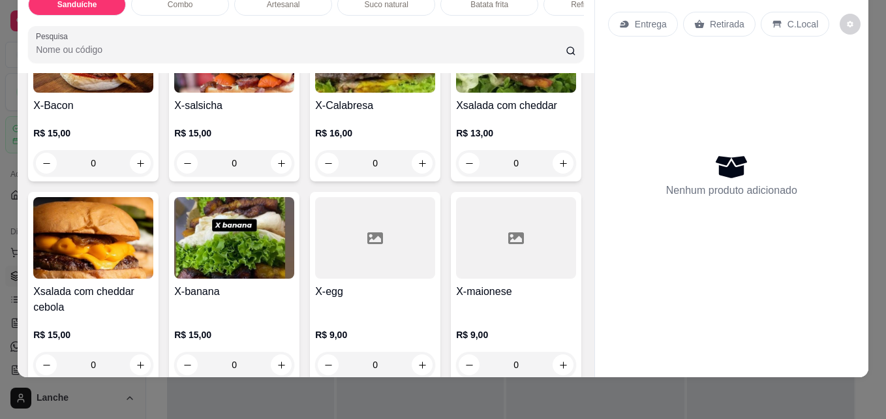
scroll to position [339, 0]
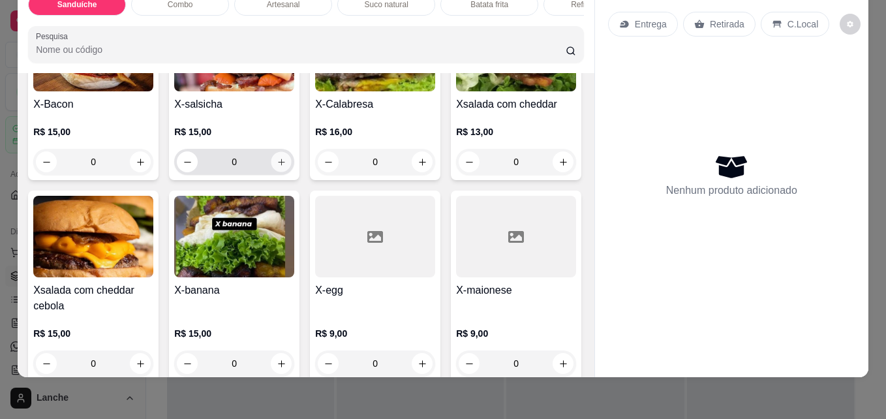
click at [292, 169] on button "increase-product-quantity" at bounding box center [282, 162] width 20 height 20
type input "1"
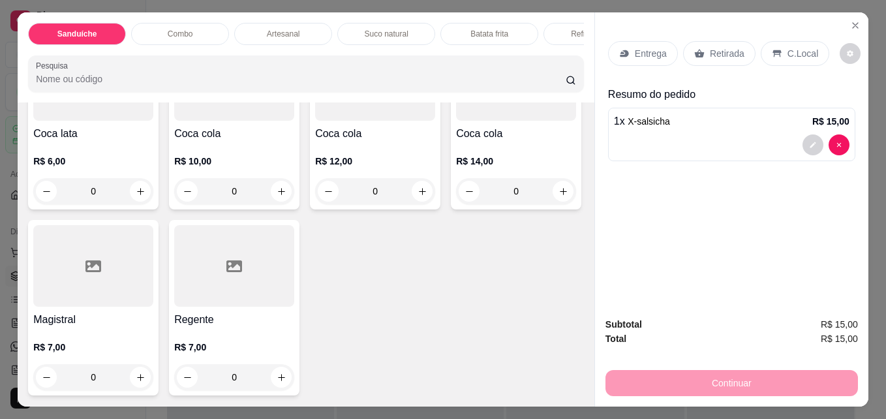
scroll to position [3113, 0]
type input "1"
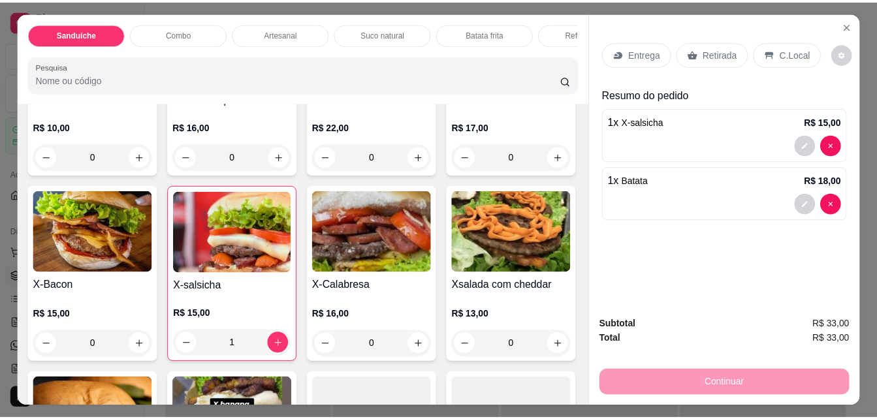
scroll to position [0, 0]
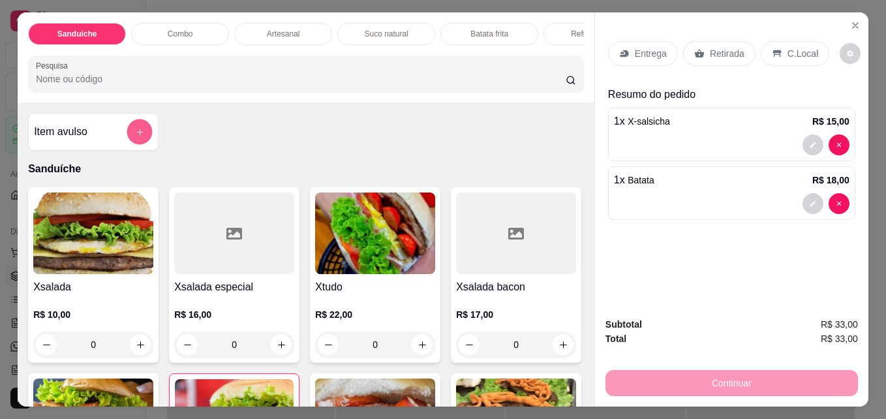
click at [137, 131] on button "add-separate-item" at bounding box center [139, 131] width 25 height 25
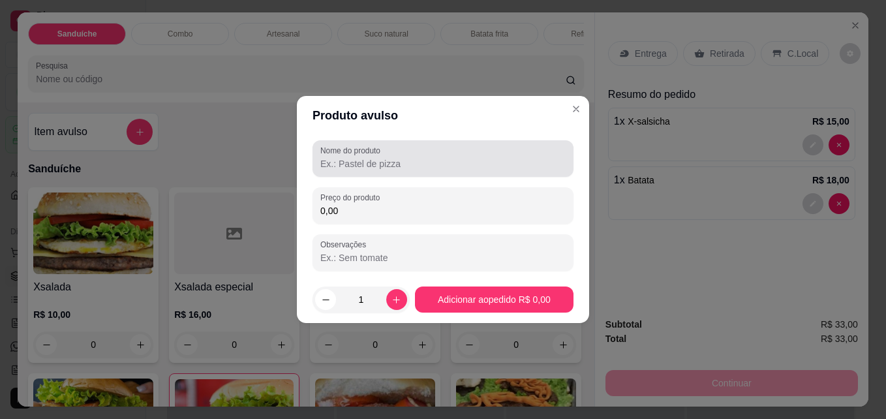
click at [425, 166] on input "Nome do produto" at bounding box center [442, 163] width 245 height 13
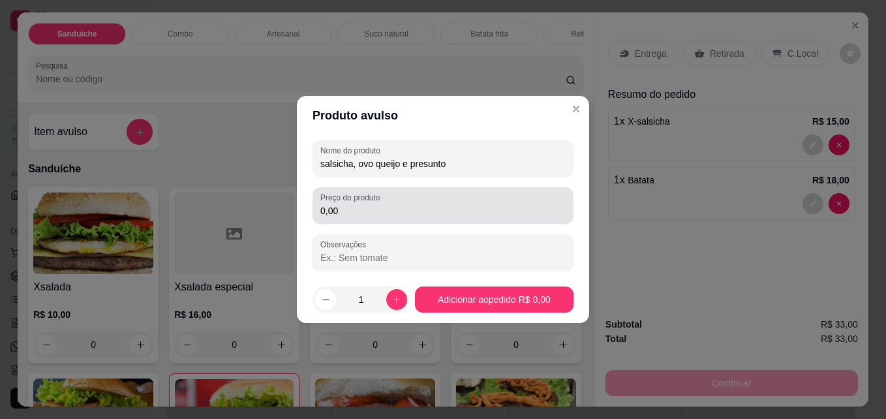
type input "salsicha, ovo queijo e presunto"
click at [437, 217] on div "0,00" at bounding box center [442, 206] width 245 height 26
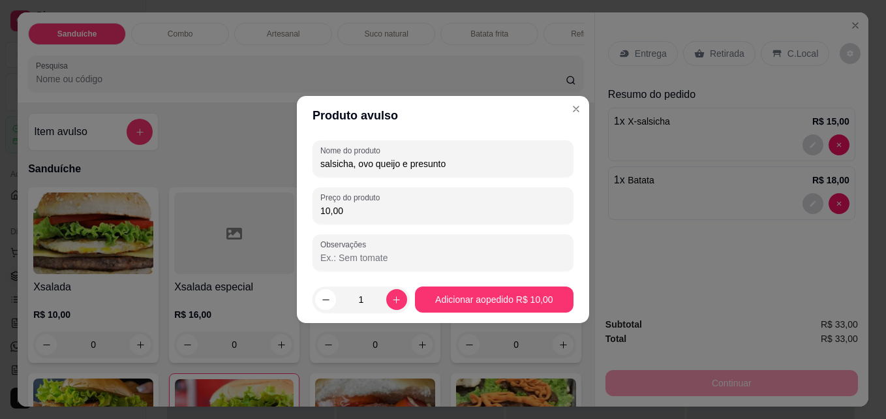
type input "10,00"
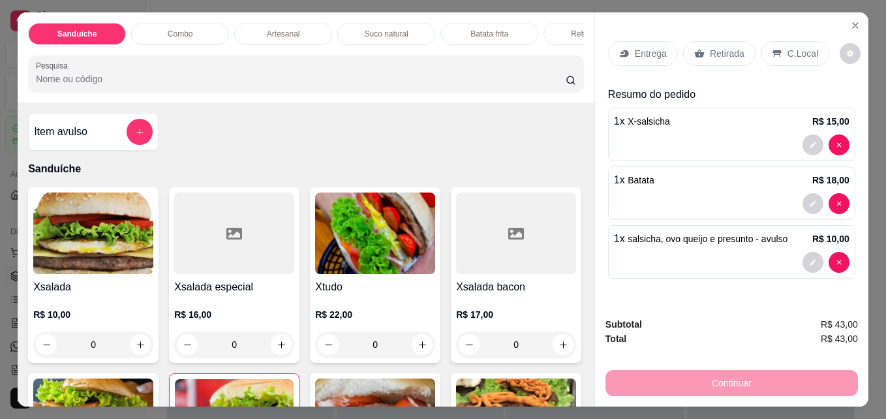
click at [774, 48] on icon at bounding box center [777, 53] width 10 height 10
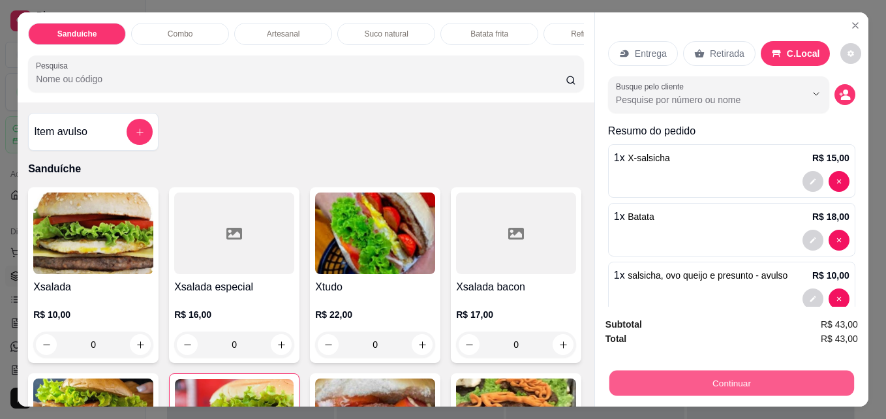
click at [723, 377] on button "Continuar" at bounding box center [732, 382] width 245 height 25
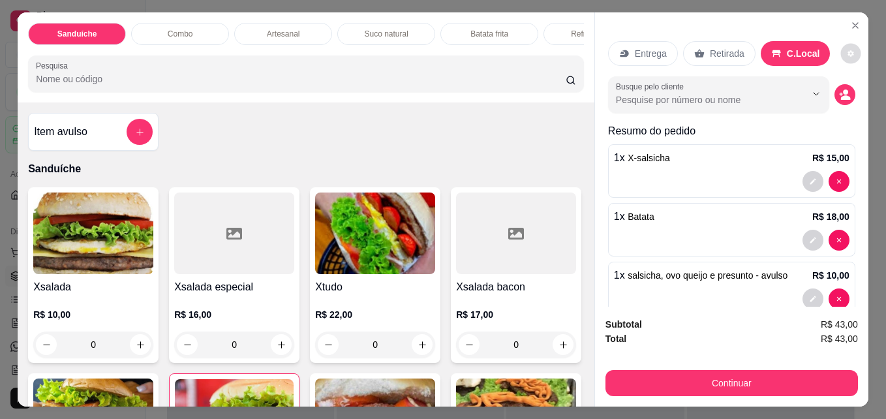
click at [849, 51] on icon "decrease-product-quantity" at bounding box center [852, 54] width 6 height 6
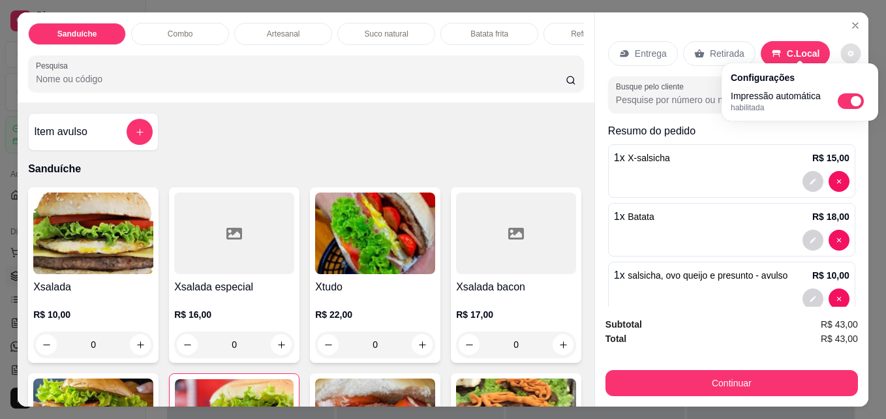
click at [833, 25] on div "Entrega Retirada C.Local Busque pelo cliente Resumo do pedido 1 x X-salsicha R$…" at bounding box center [731, 159] width 273 height 294
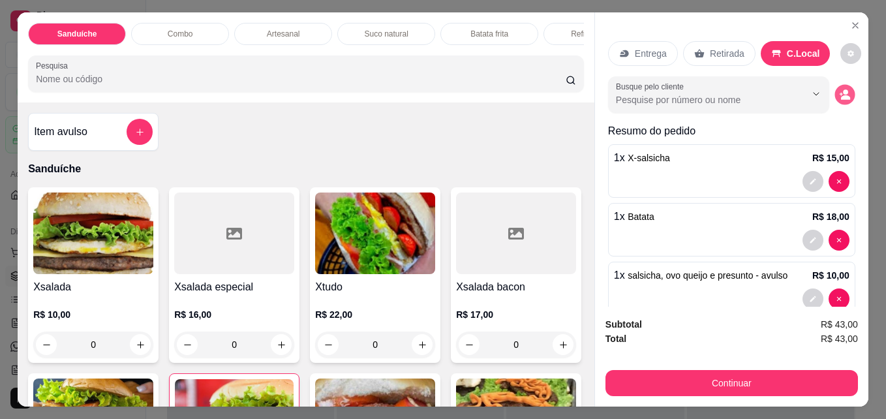
click at [839, 89] on icon "decrease-product-quantity" at bounding box center [844, 94] width 11 height 11
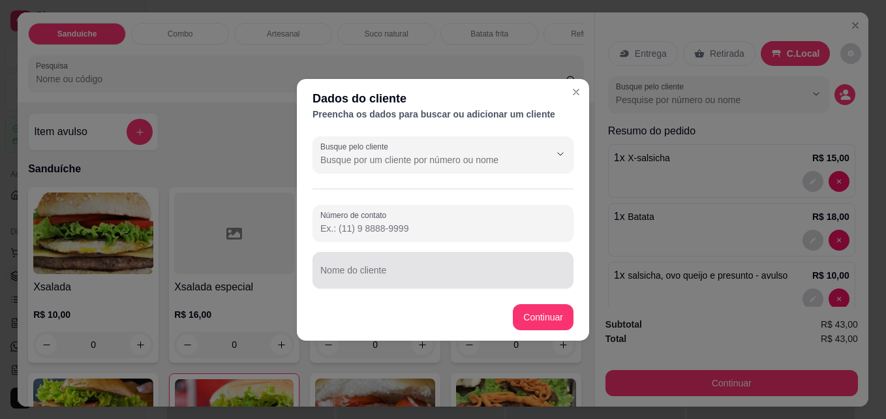
click at [425, 263] on div at bounding box center [442, 270] width 245 height 26
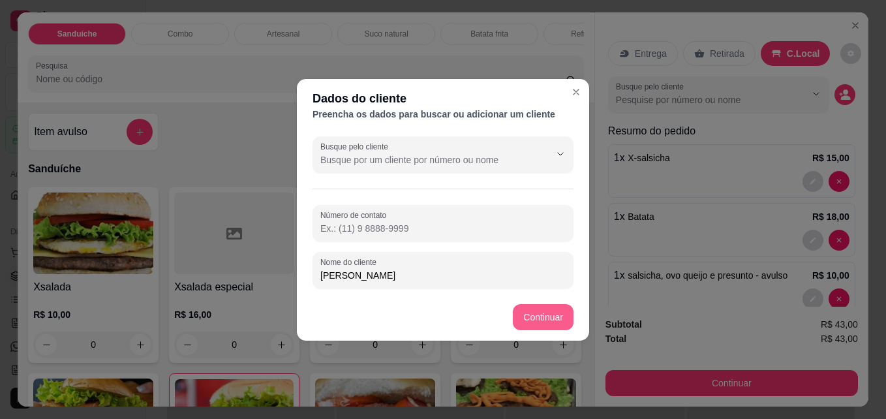
type input "[PERSON_NAME]"
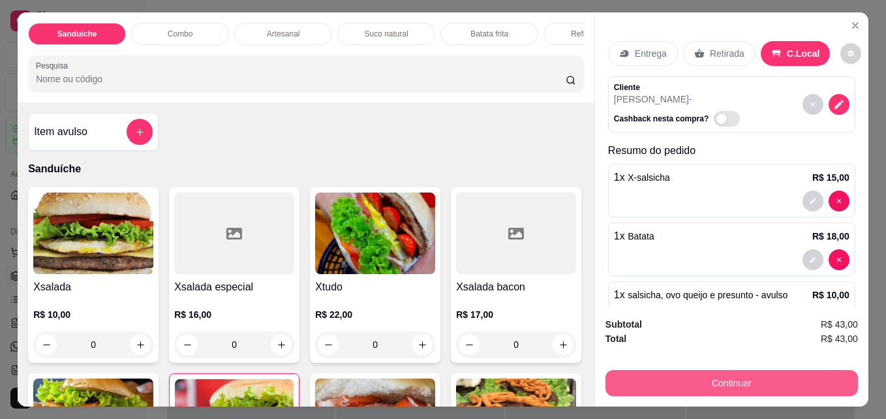
click at [736, 370] on button "Continuar" at bounding box center [732, 383] width 253 height 26
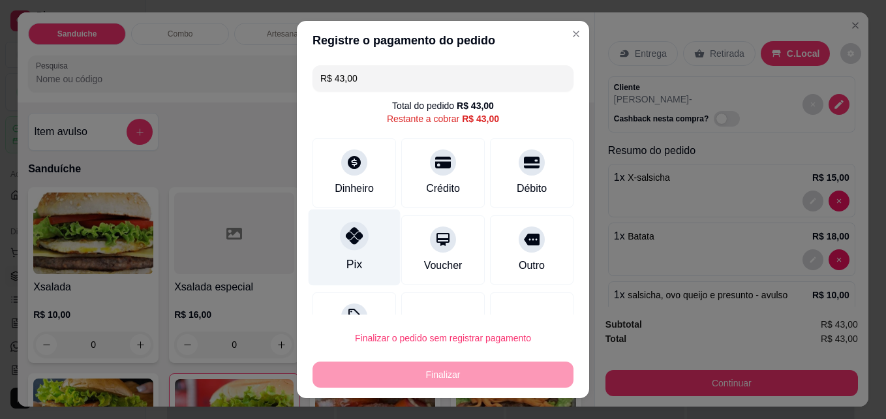
click at [344, 247] on div at bounding box center [354, 236] width 29 height 29
type input "R$ 0,00"
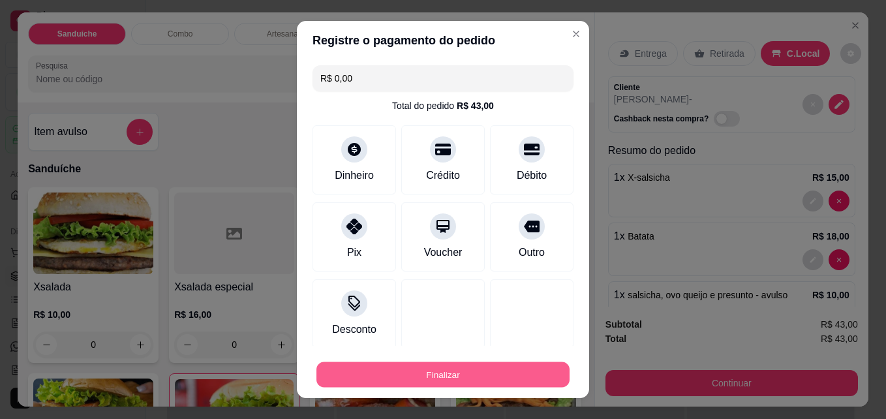
click at [393, 371] on button "Finalizar" at bounding box center [443, 374] width 253 height 25
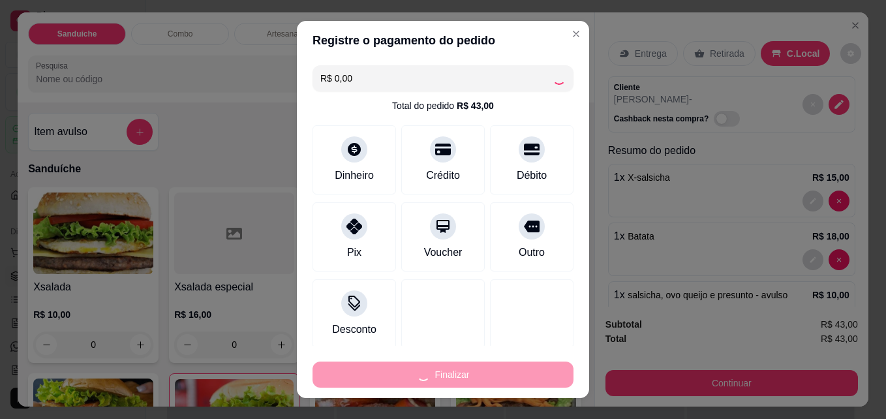
type input "0"
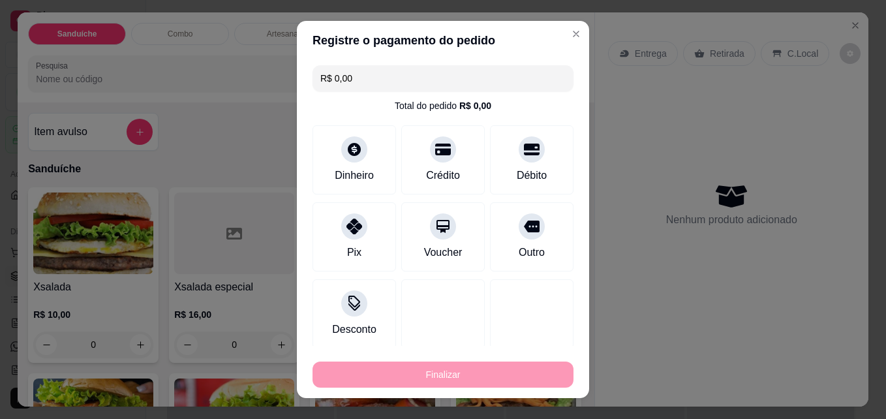
type input "-R$ 43,00"
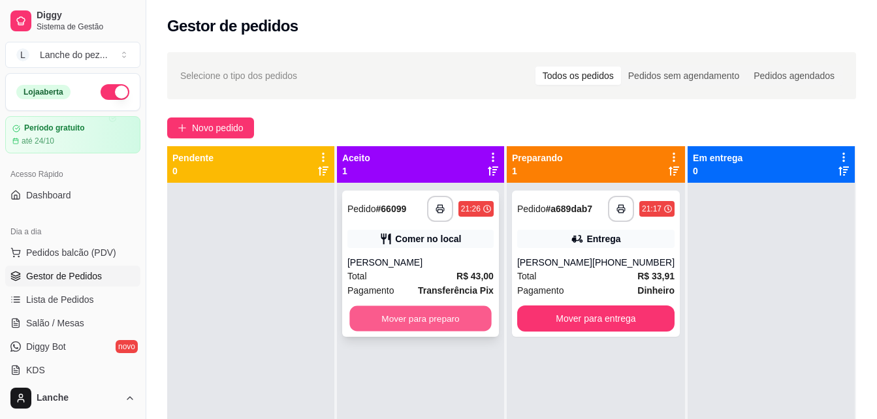
click at [393, 319] on button "Mover para preparo" at bounding box center [420, 318] width 142 height 25
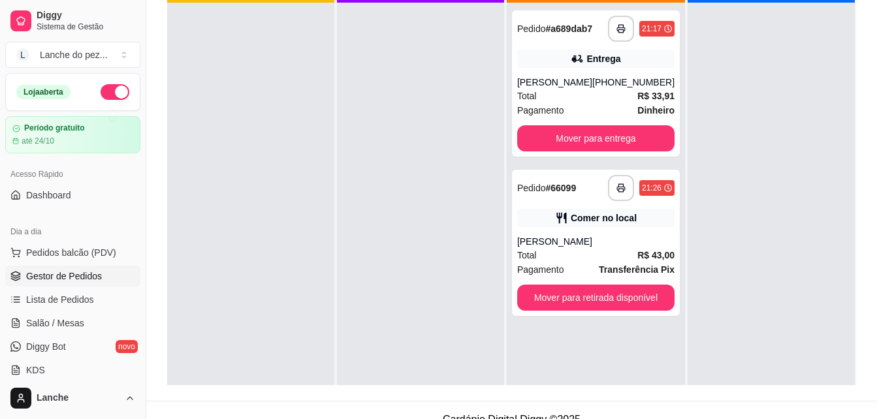
scroll to position [194, 0]
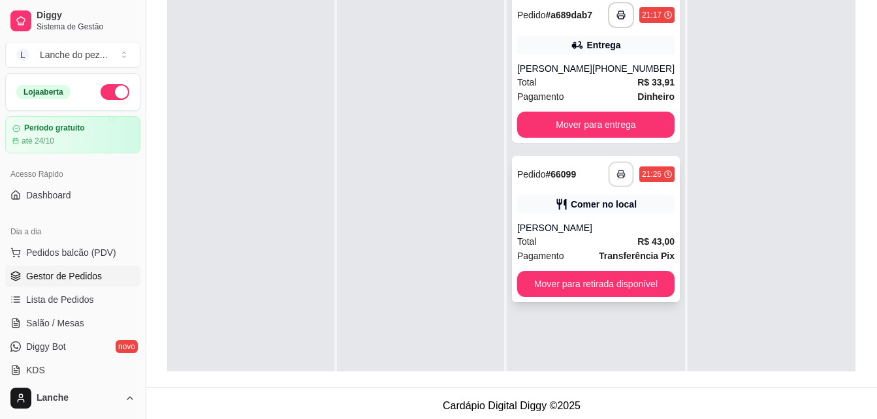
click at [608, 174] on button "button" at bounding box center [620, 174] width 25 height 25
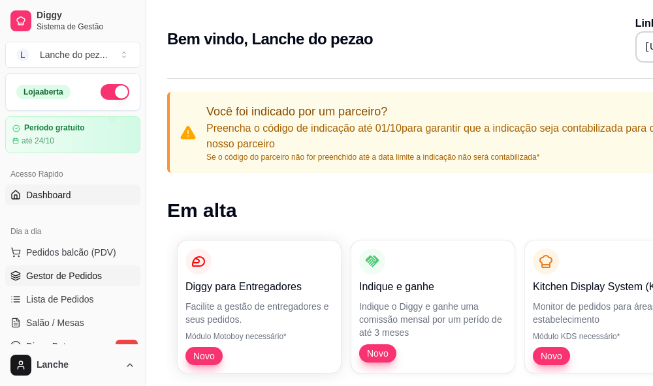
click at [82, 273] on span "Gestor de Pedidos" at bounding box center [64, 276] width 76 height 13
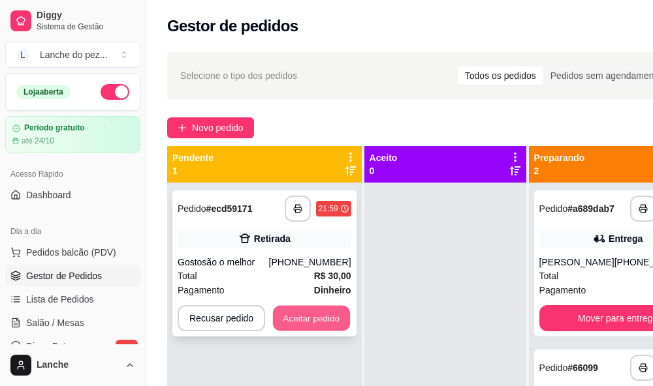
click at [298, 311] on button "Aceitar pedido" at bounding box center [311, 318] width 77 height 25
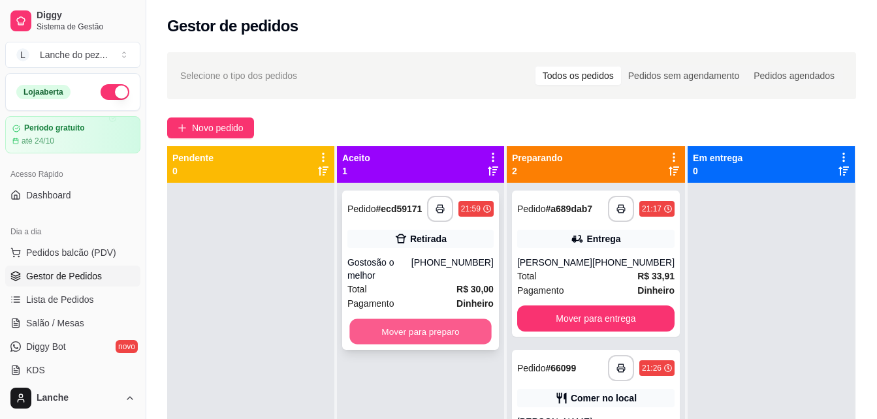
click at [408, 319] on button "Mover para preparo" at bounding box center [420, 331] width 142 height 25
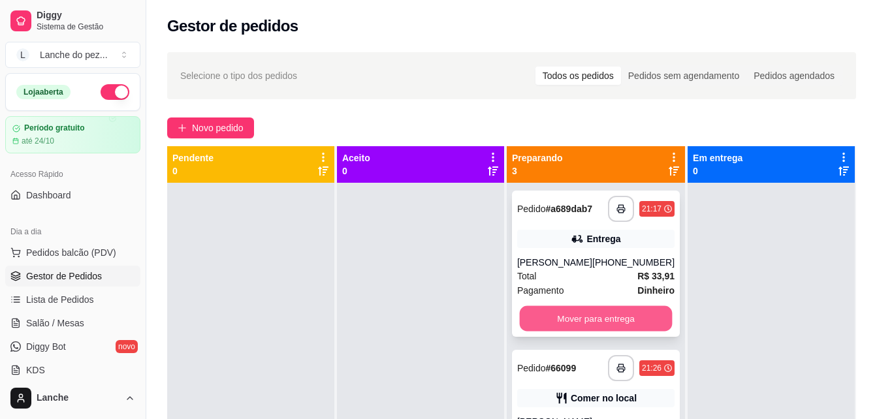
click at [614, 315] on button "Mover para entrega" at bounding box center [595, 318] width 153 height 25
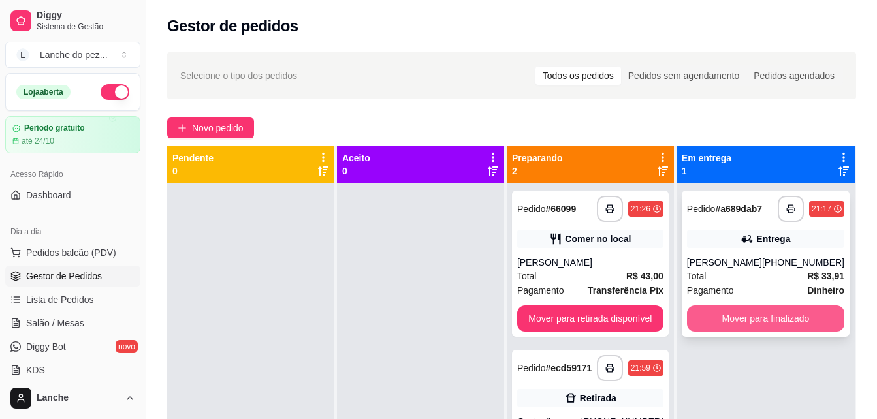
click at [662, 317] on button "Mover para finalizado" at bounding box center [765, 318] width 157 height 26
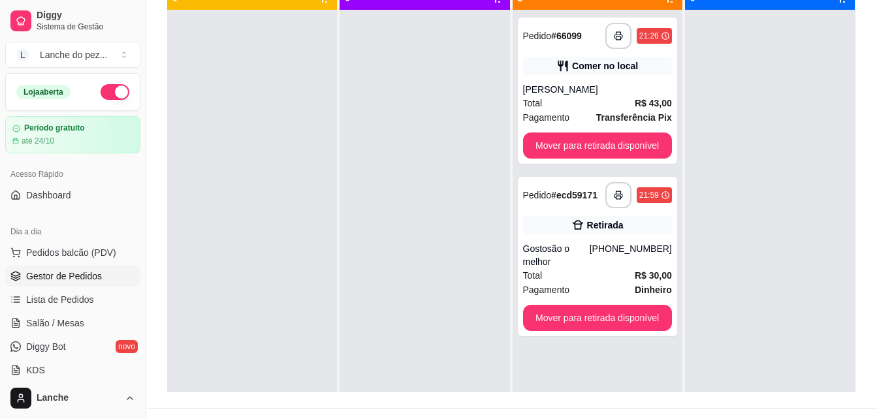
scroll to position [178, 0]
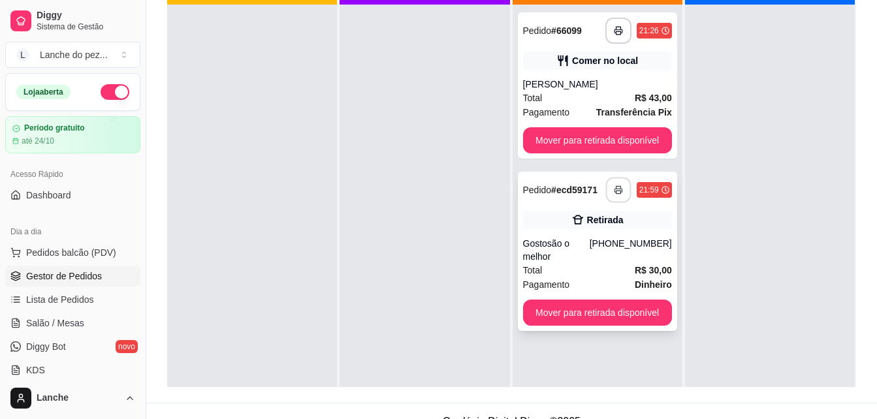
click at [614, 186] on icon "button" at bounding box center [618, 189] width 9 height 9
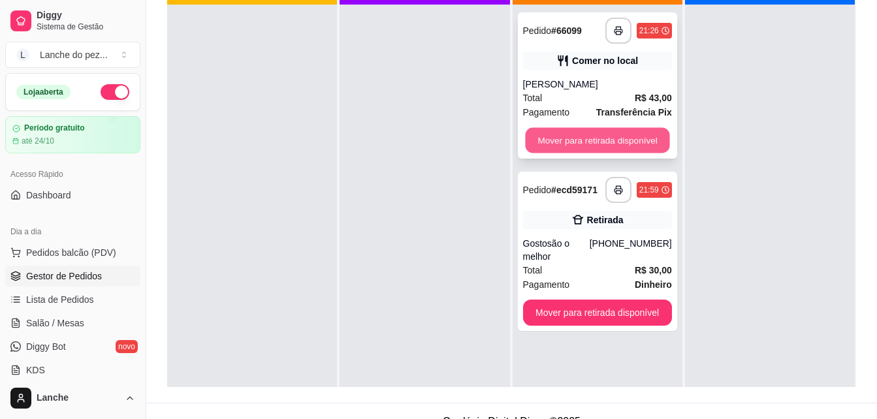
click at [630, 136] on button "Mover para retirada disponível" at bounding box center [597, 140] width 144 height 25
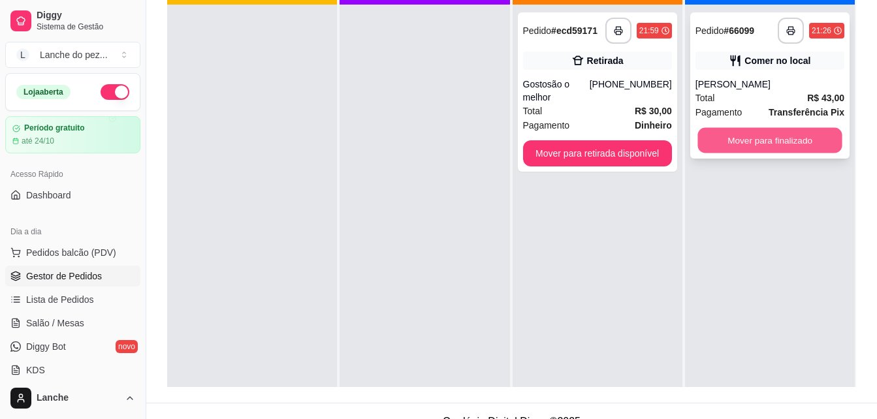
click at [662, 133] on button "Mover para finalizado" at bounding box center [769, 140] width 144 height 25
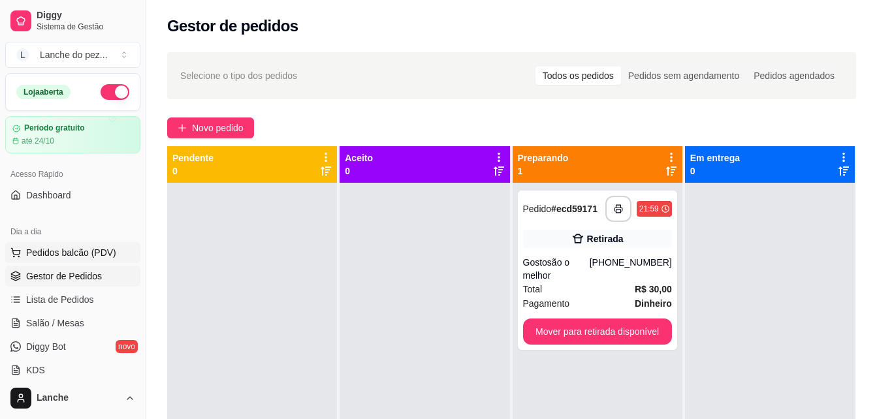
click at [81, 255] on span "Pedidos balcão (PDV)" at bounding box center [71, 252] width 90 height 13
click at [611, 214] on button "button" at bounding box center [617, 208] width 25 height 25
click at [567, 282] on div "Total R$ 30,00" at bounding box center [597, 289] width 149 height 14
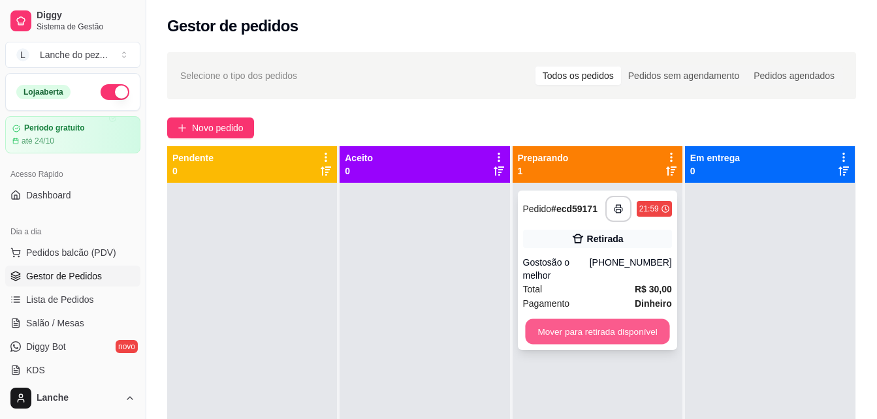
click at [580, 319] on button "Mover para retirada disponível" at bounding box center [597, 331] width 144 height 25
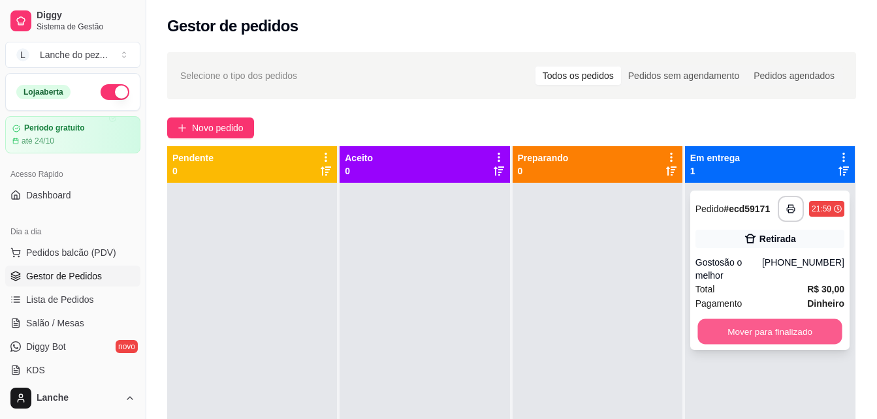
click at [662, 324] on button "Mover para finalizado" at bounding box center [769, 331] width 144 height 25
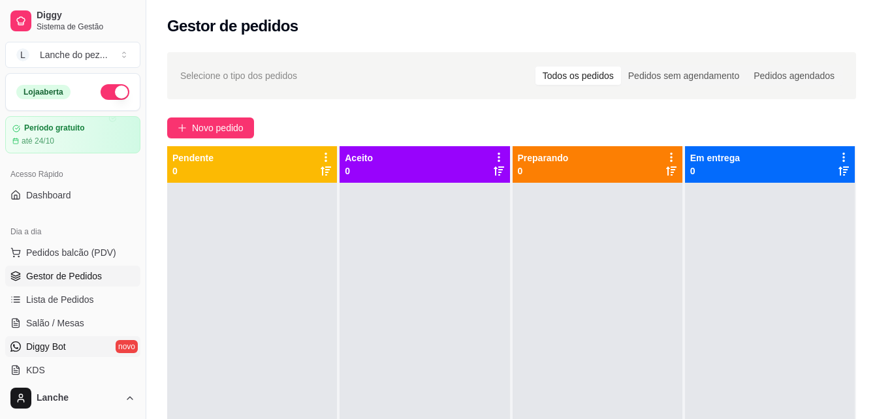
click at [65, 339] on link "Diggy Bot novo" at bounding box center [72, 346] width 135 height 21
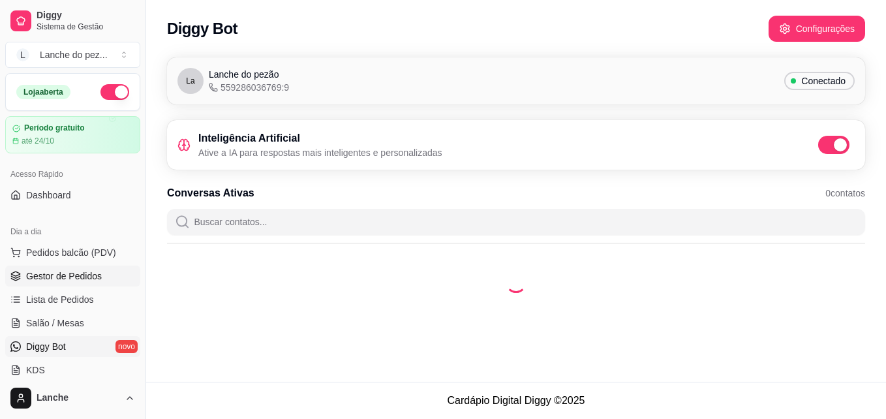
click at [74, 269] on link "Gestor de Pedidos" at bounding box center [72, 276] width 135 height 21
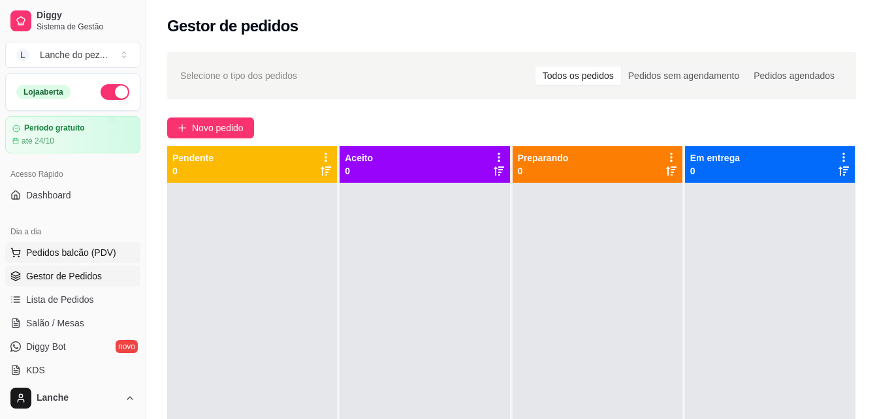
click at [100, 258] on span "Pedidos balcão (PDV)" at bounding box center [71, 252] width 90 height 13
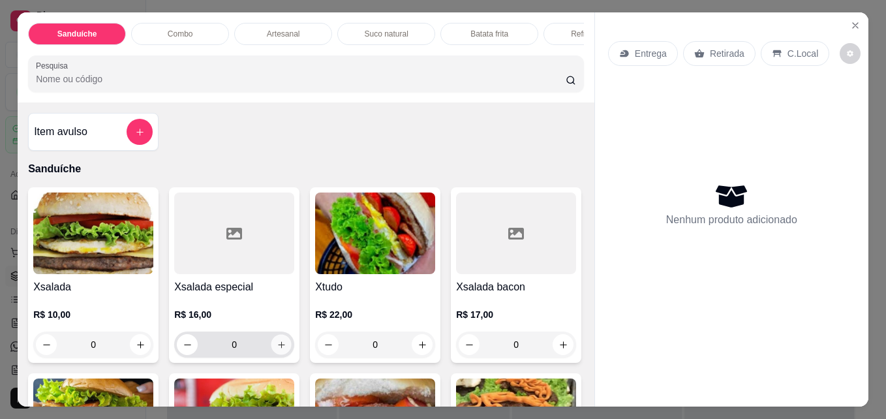
click at [277, 350] on icon "increase-product-quantity" at bounding box center [282, 345] width 10 height 10
type input "1"
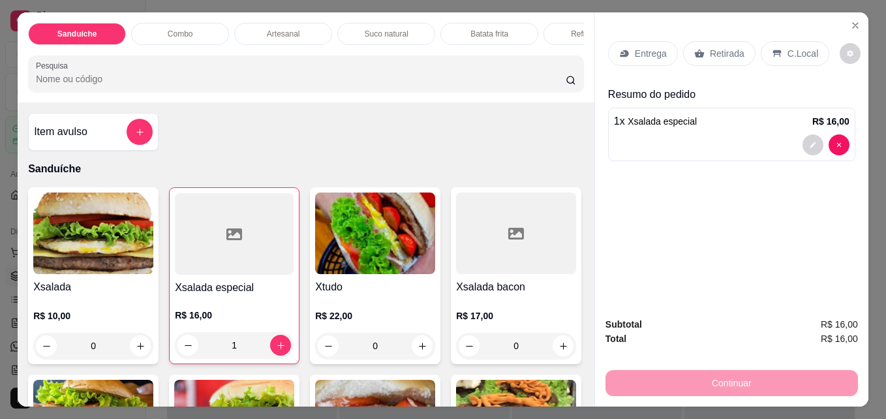
click at [662, 49] on p "C.Local" at bounding box center [803, 53] width 31 height 13
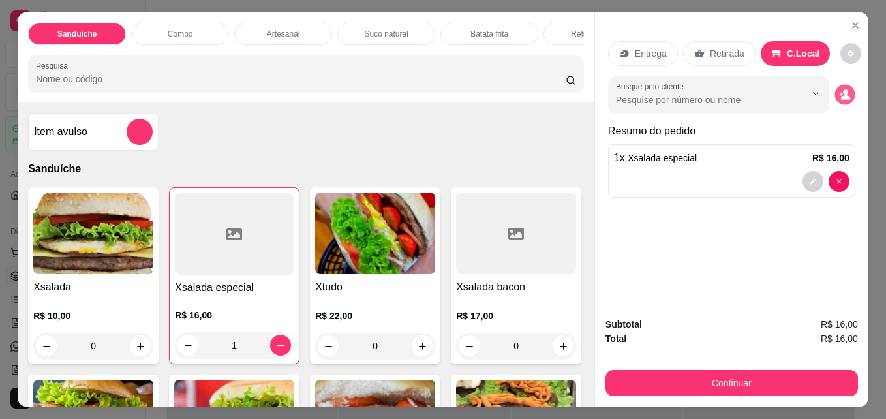
click at [662, 90] on circle "decrease-product-quantity" at bounding box center [845, 92] width 5 height 5
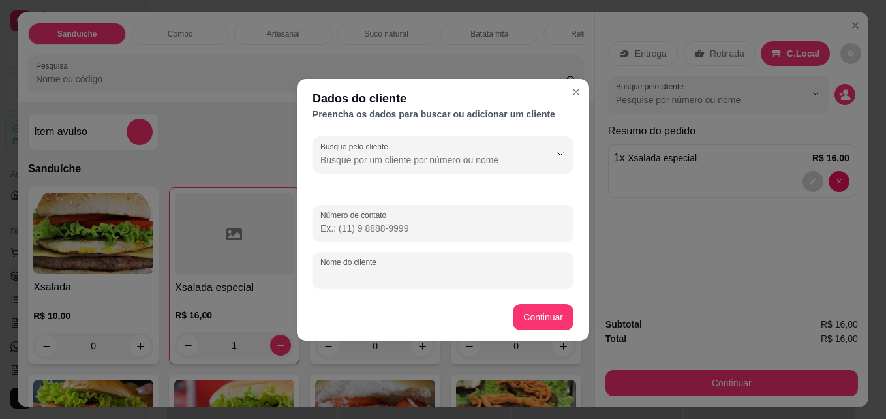
click at [511, 274] on input "Nome do cliente" at bounding box center [442, 275] width 245 height 13
type input "esquina choperia"
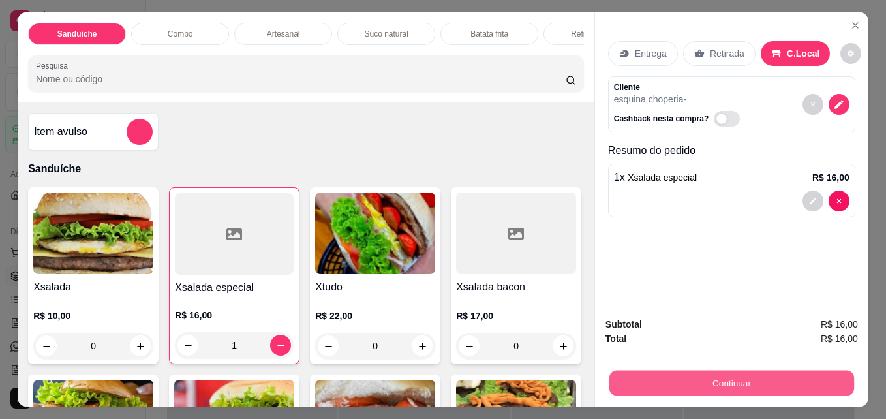
click at [662, 381] on button "Continuar" at bounding box center [732, 382] width 245 height 25
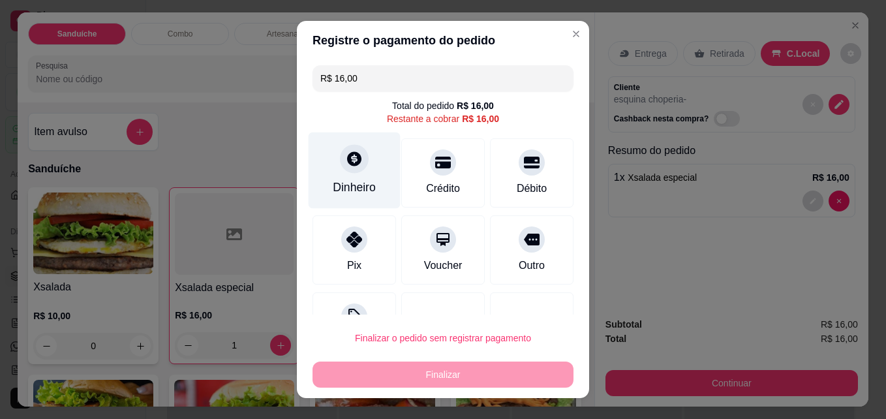
click at [351, 164] on icon at bounding box center [354, 159] width 14 height 14
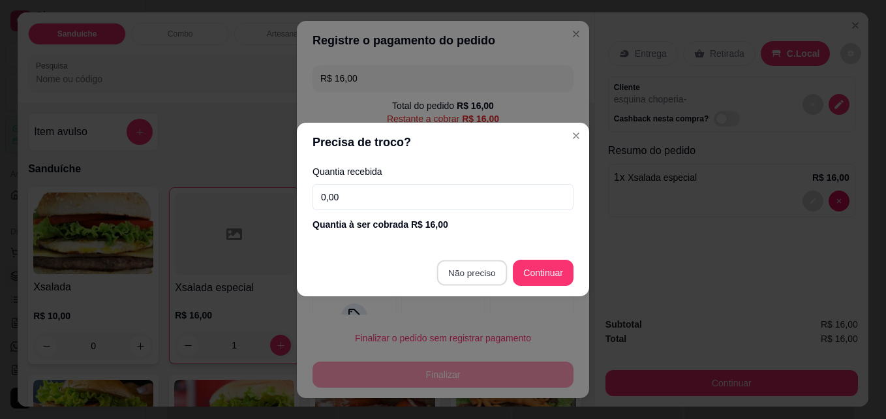
type input "R$ 0,00"
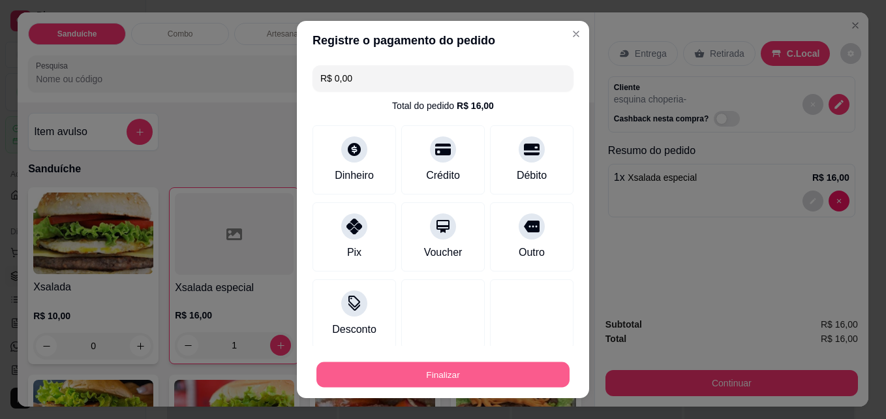
click at [444, 369] on button "Finalizar" at bounding box center [443, 374] width 253 height 25
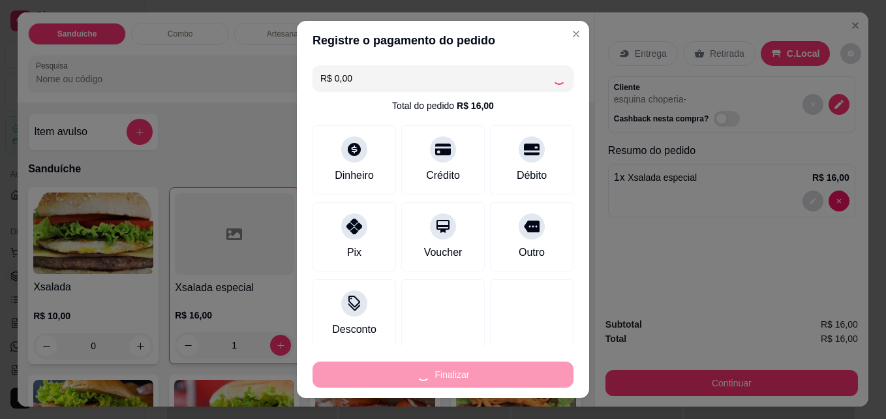
type input "0"
type input "-R$ 16,00"
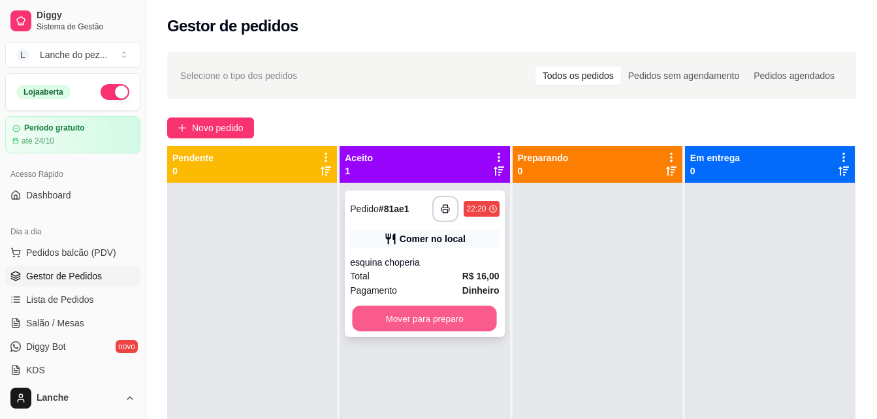
click at [466, 326] on button "Mover para preparo" at bounding box center [424, 318] width 144 height 25
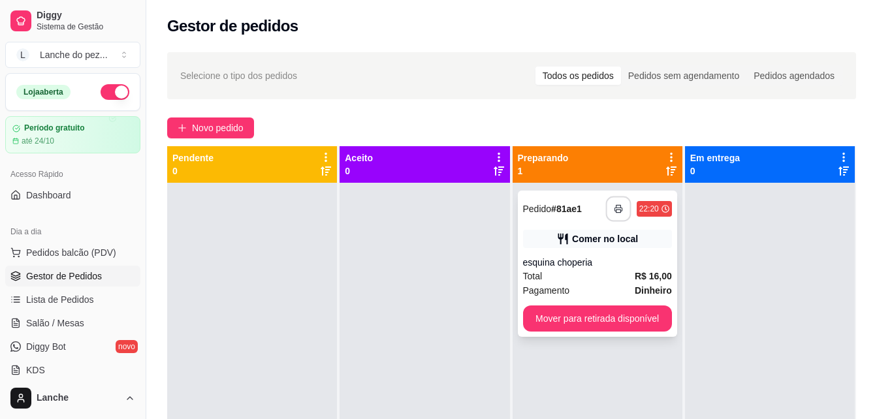
click at [614, 210] on icon "button" at bounding box center [618, 208] width 9 height 9
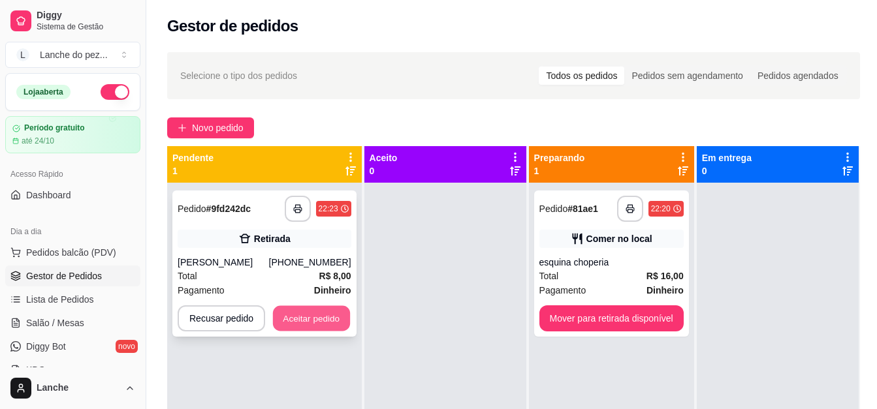
click at [330, 322] on button "Aceitar pedido" at bounding box center [311, 318] width 77 height 25
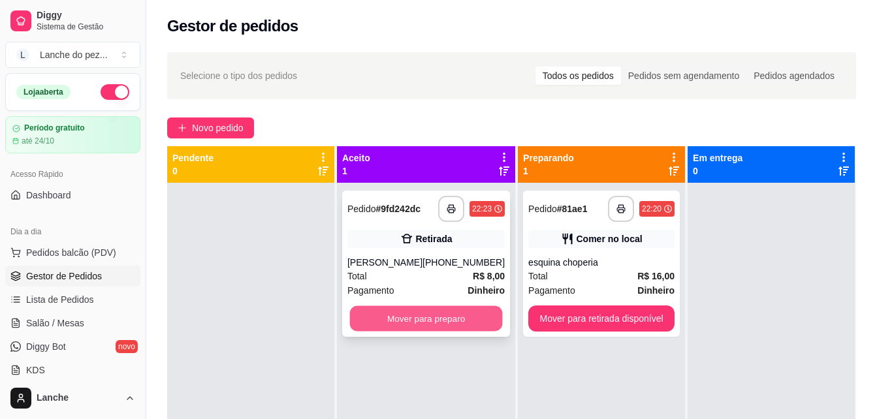
click at [409, 307] on button "Mover para preparo" at bounding box center [426, 318] width 153 height 25
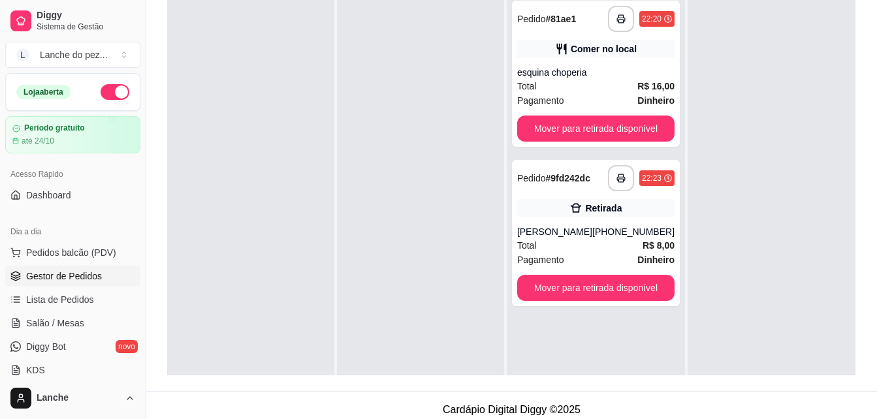
scroll to position [199, 0]
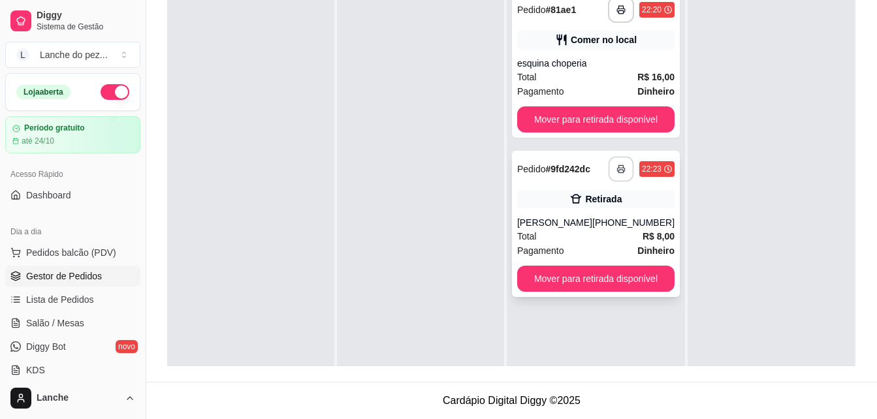
click at [616, 172] on icon "button" at bounding box center [620, 168] width 9 height 9
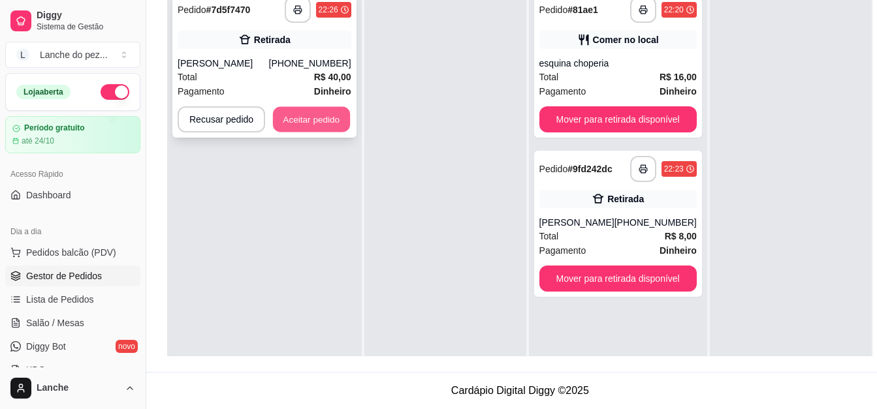
click at [277, 123] on button "Aceitar pedido" at bounding box center [311, 119] width 77 height 25
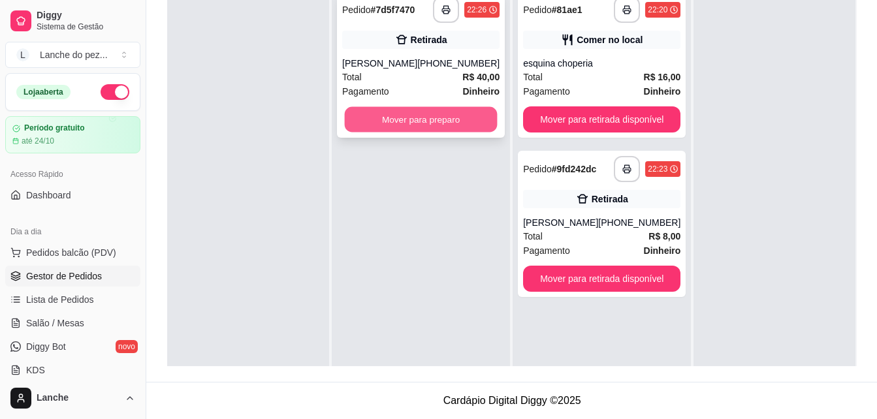
click at [406, 110] on button "Mover para preparo" at bounding box center [421, 119] width 153 height 25
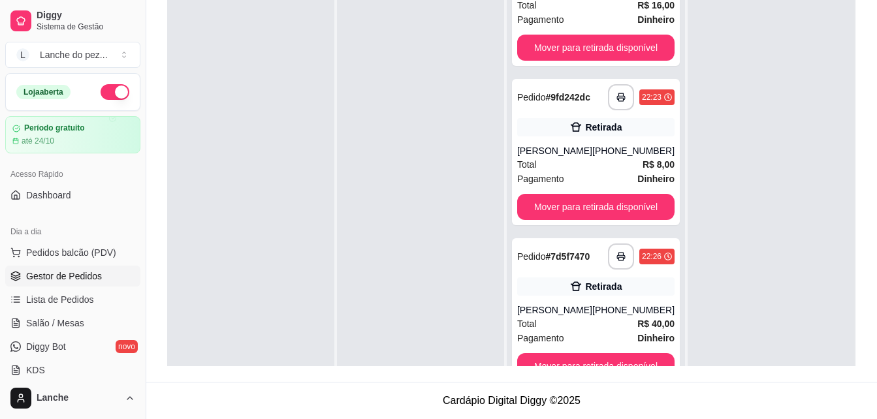
scroll to position [37, 0]
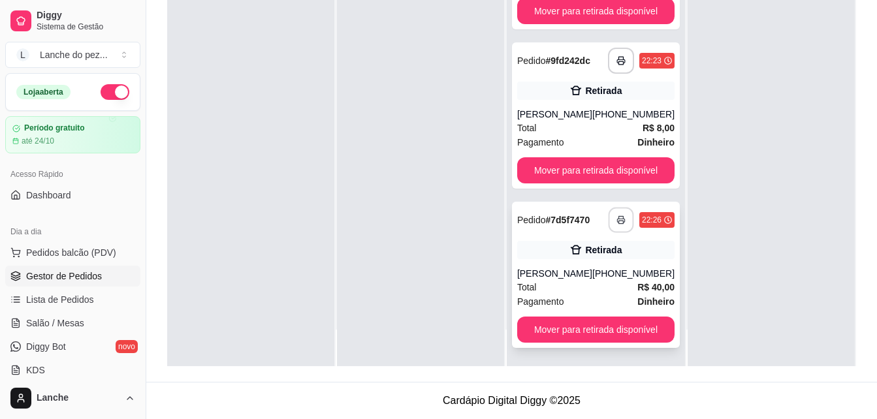
click at [616, 215] on icon "button" at bounding box center [620, 219] width 9 height 9
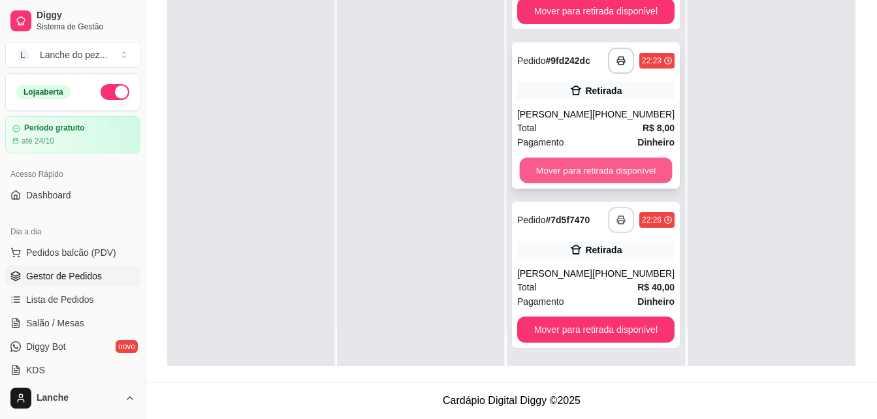
click at [594, 172] on button "Mover para retirada disponível" at bounding box center [595, 170] width 153 height 25
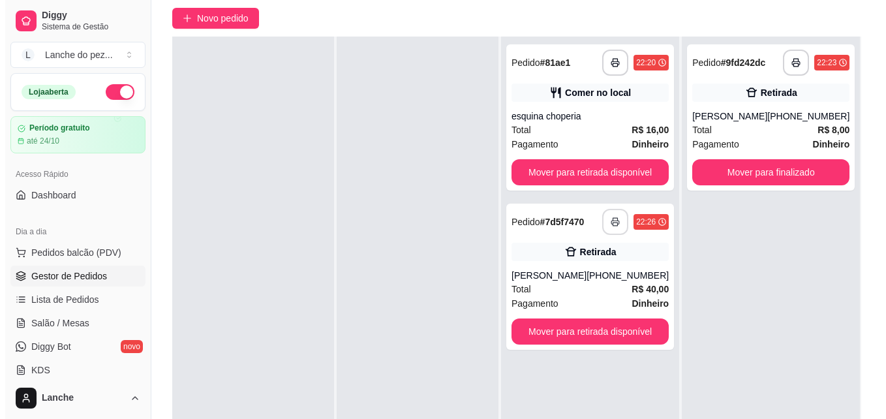
scroll to position [100, 0]
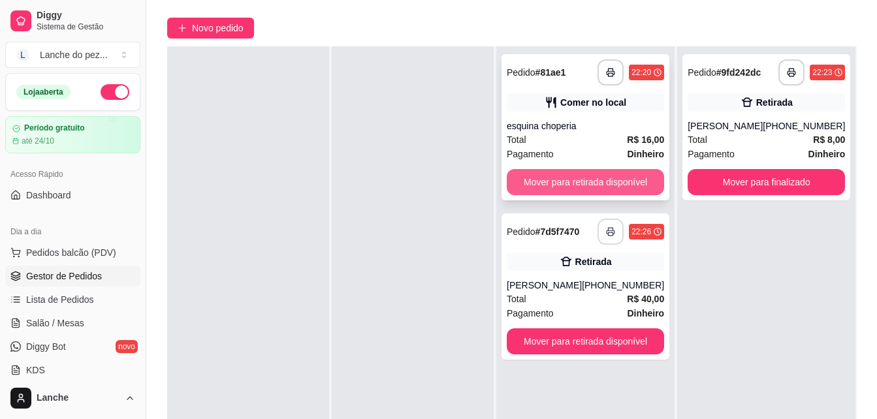
click at [631, 185] on button "Mover para retirada disponível" at bounding box center [584, 182] width 157 height 26
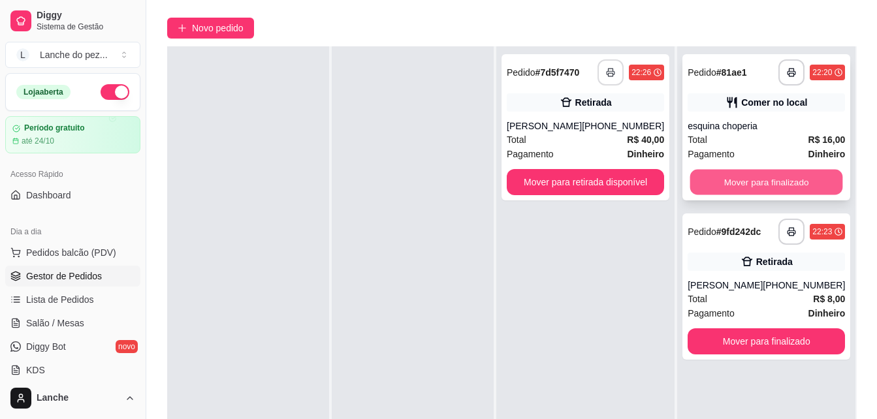
click at [662, 185] on button "Mover para finalizado" at bounding box center [766, 182] width 153 height 25
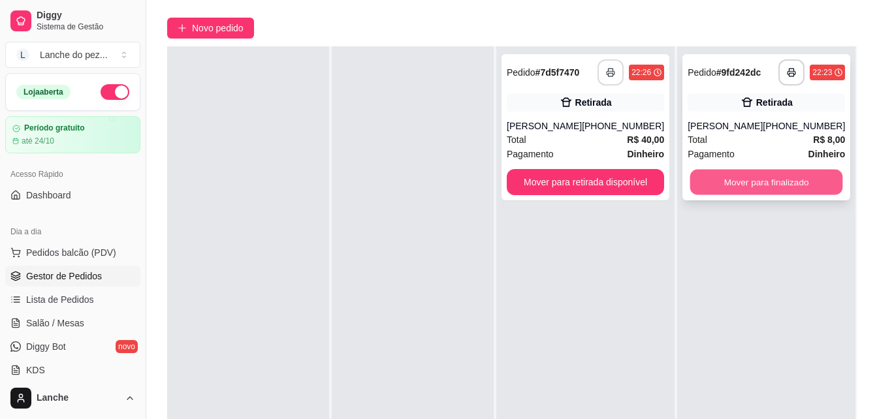
click at [662, 184] on button "Mover para finalizado" at bounding box center [766, 182] width 153 height 25
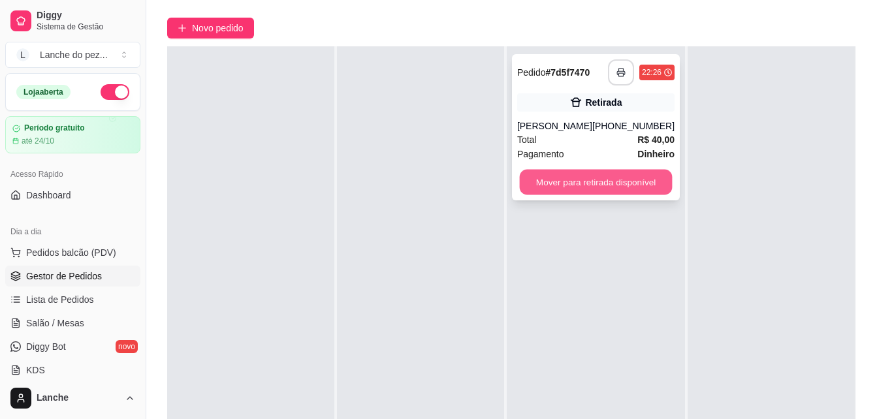
click at [590, 183] on button "Mover para retirada disponível" at bounding box center [595, 182] width 153 height 25
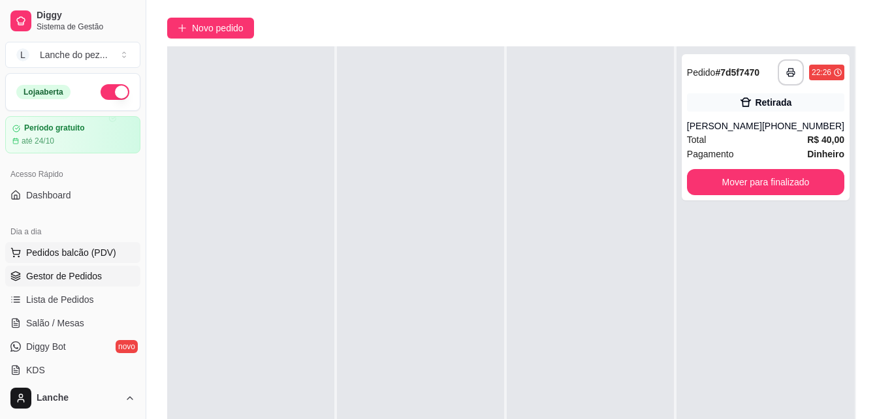
click at [99, 253] on span "Pedidos balcão (PDV)" at bounding box center [71, 252] width 90 height 13
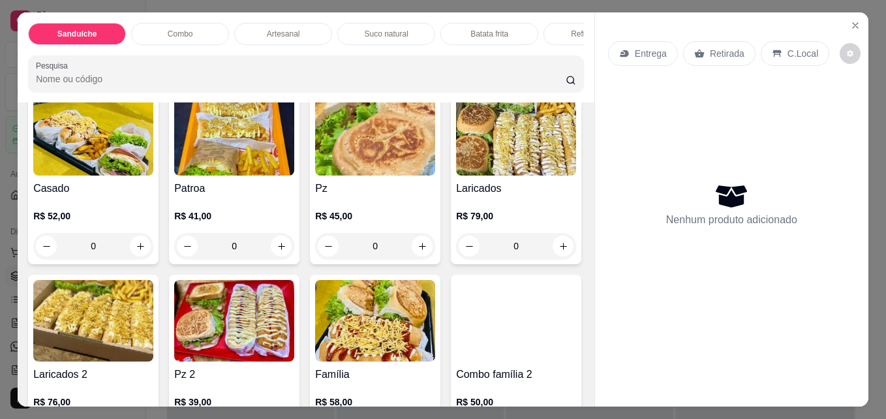
scroll to position [1145, 0]
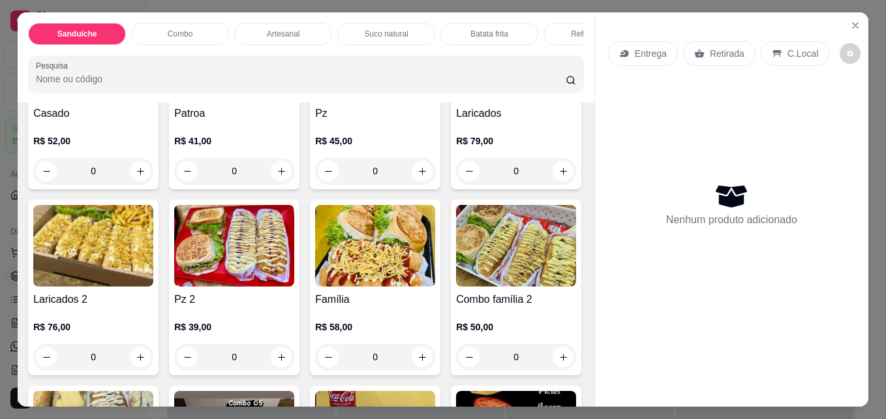
type input "1"
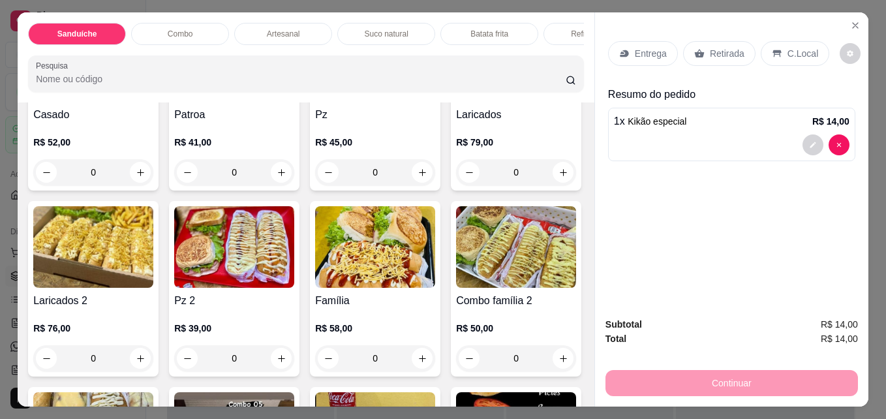
click at [648, 47] on p "Entrega" at bounding box center [651, 53] width 32 height 13
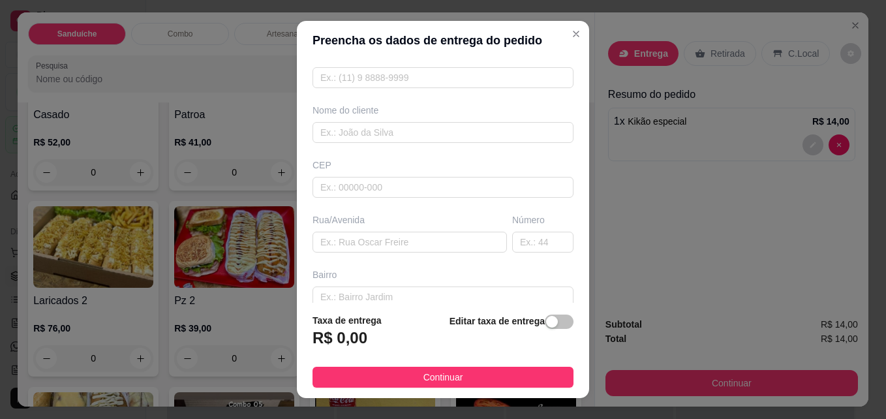
scroll to position [0, 0]
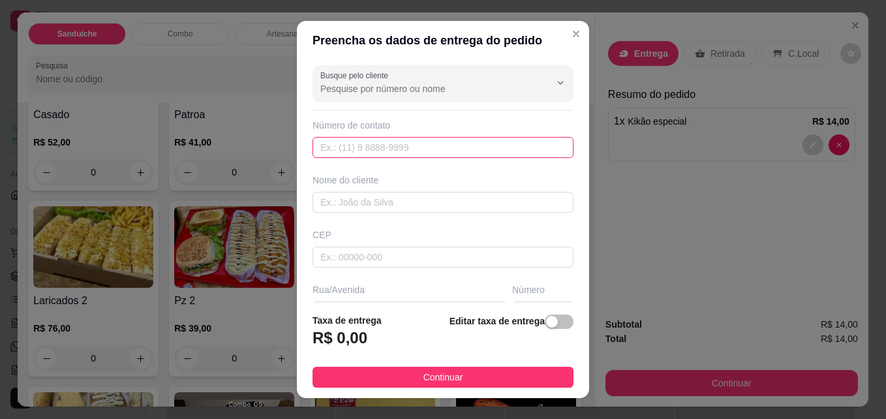
click at [393, 153] on input "text" at bounding box center [443, 147] width 261 height 21
click at [448, 295] on div "Rua/Avenida" at bounding box center [410, 289] width 195 height 13
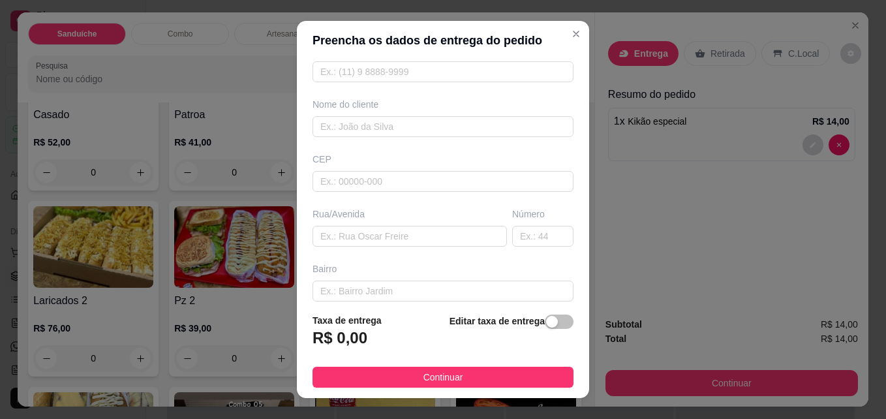
scroll to position [81, 0]
click at [382, 232] on input "text" at bounding box center [410, 231] width 195 height 21
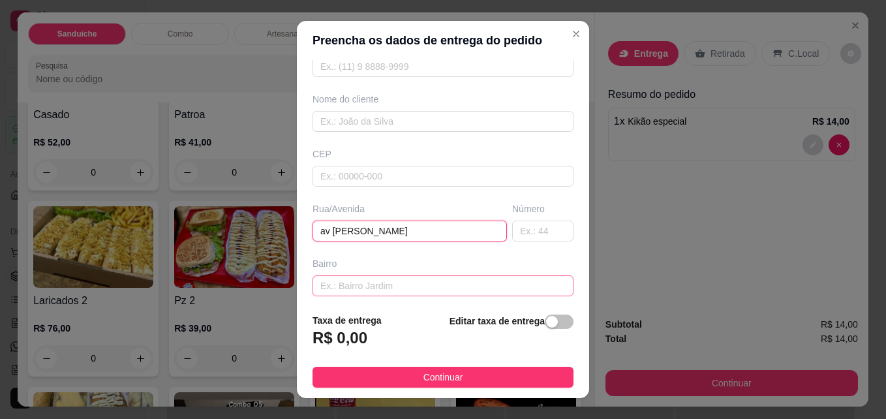
type input "av jota"
click at [407, 281] on input "text" at bounding box center [443, 285] width 261 height 21
type input "alvorada"
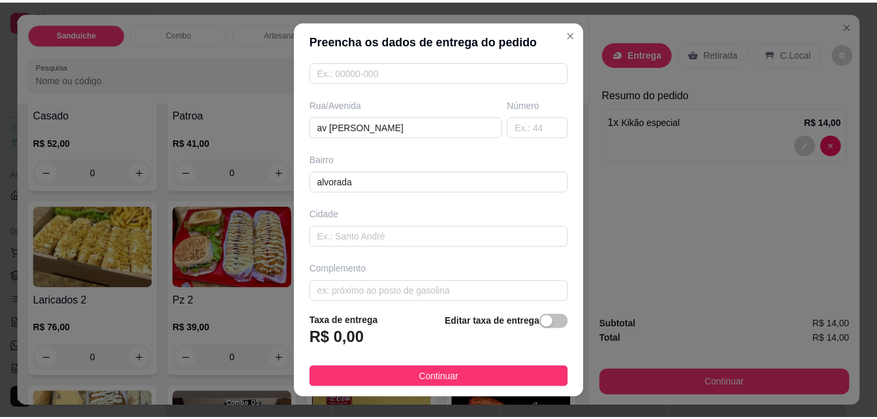
scroll to position [197, 0]
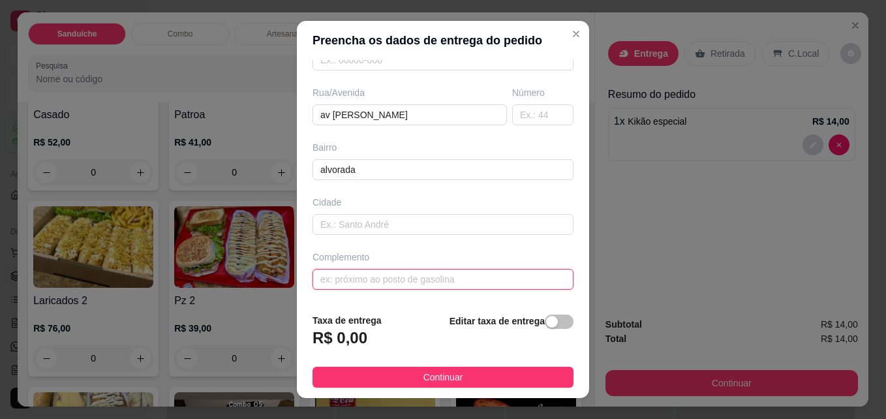
click at [500, 273] on input "text" at bounding box center [443, 279] width 261 height 21
type input "churrasco em frentev a tv lar"
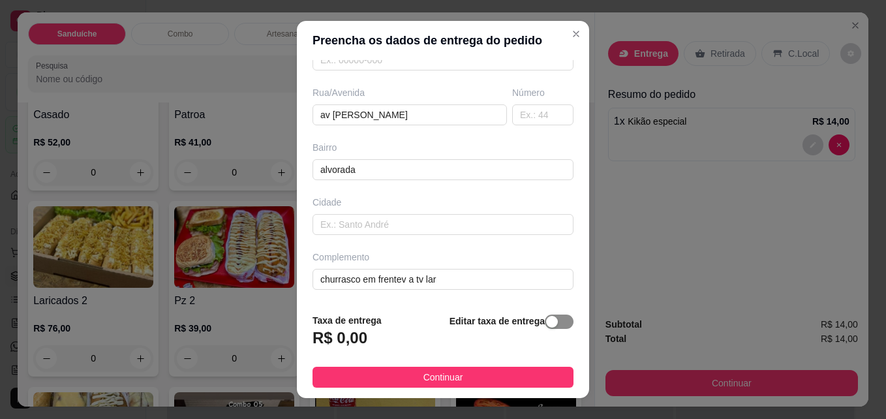
click at [548, 325] on span "button" at bounding box center [559, 322] width 29 height 14
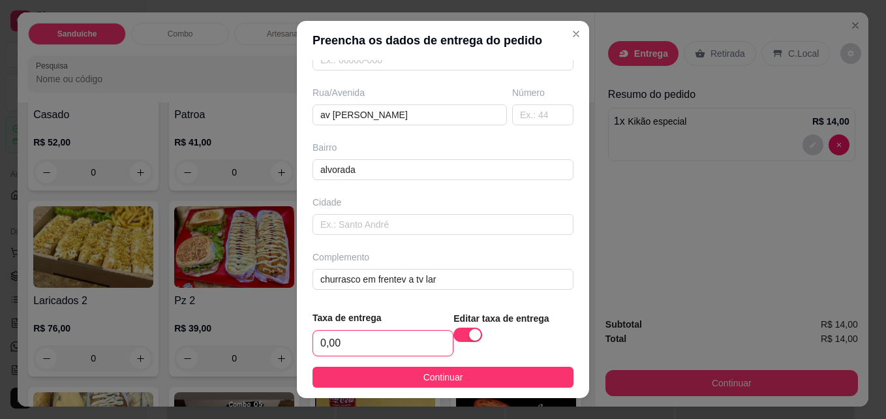
click at [404, 347] on input "0,00" at bounding box center [383, 343] width 140 height 25
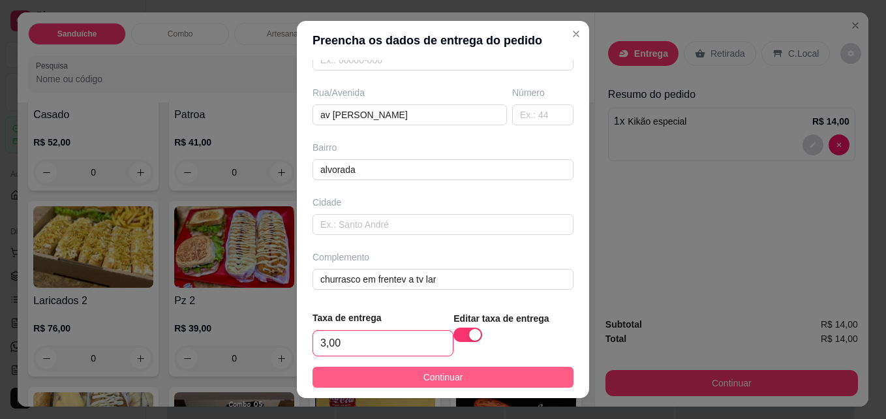
type input "3,00"
click at [439, 377] on span "Continuar" at bounding box center [444, 377] width 40 height 14
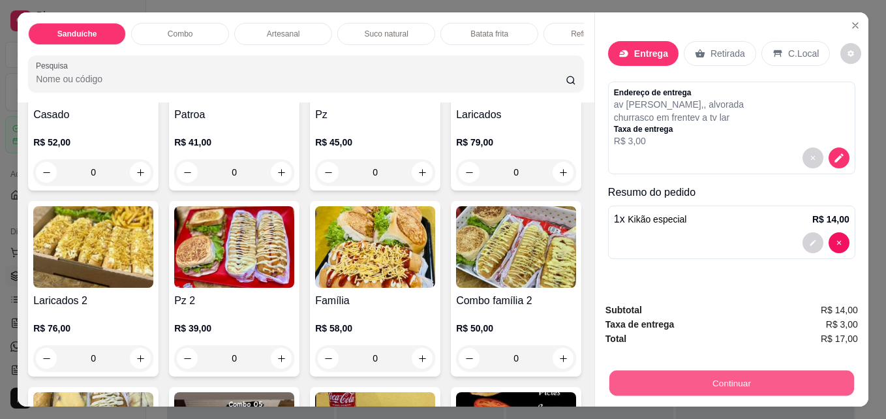
click at [662, 373] on button "Continuar" at bounding box center [732, 382] width 245 height 25
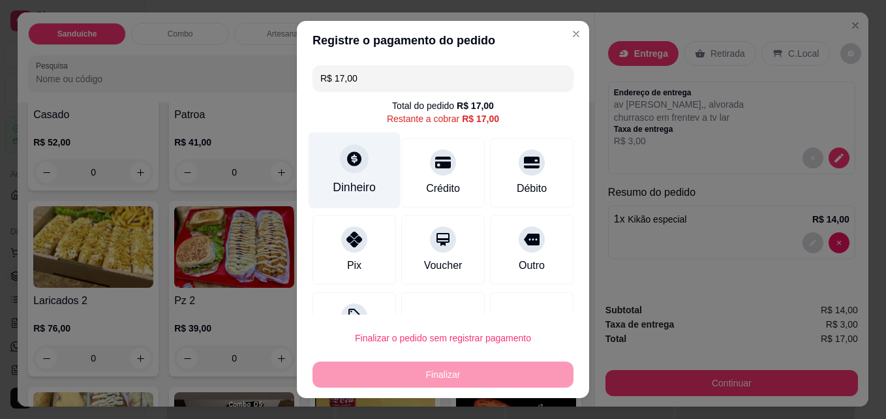
click at [347, 164] on icon at bounding box center [354, 159] width 14 height 14
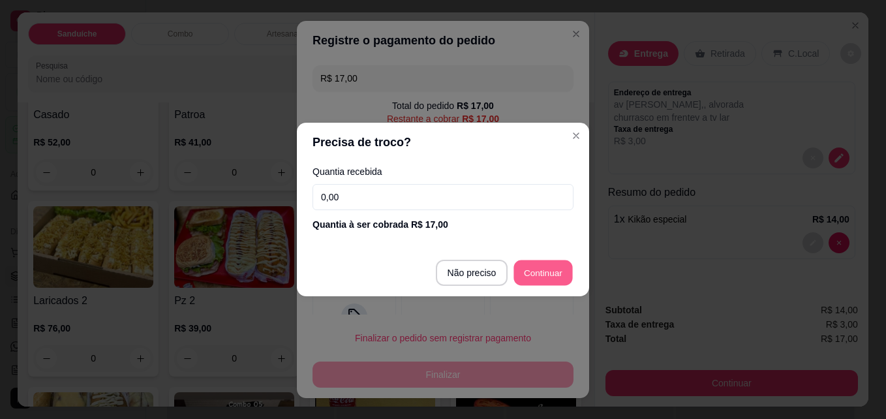
type input "R$ 0,00"
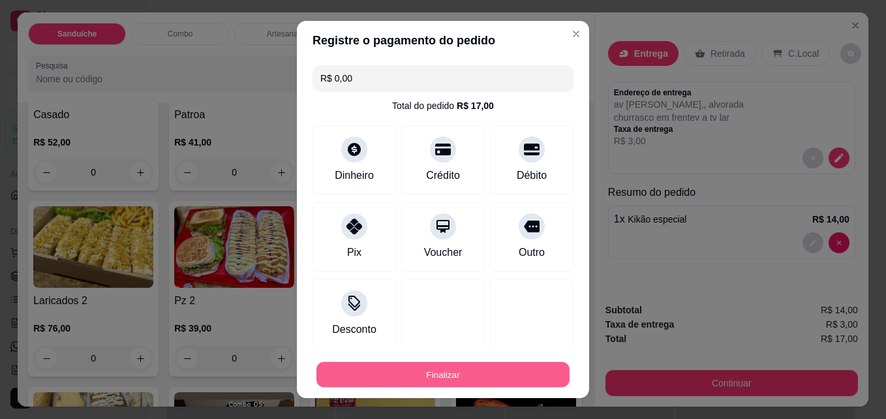
click at [482, 377] on button "Finalizar" at bounding box center [443, 374] width 253 height 25
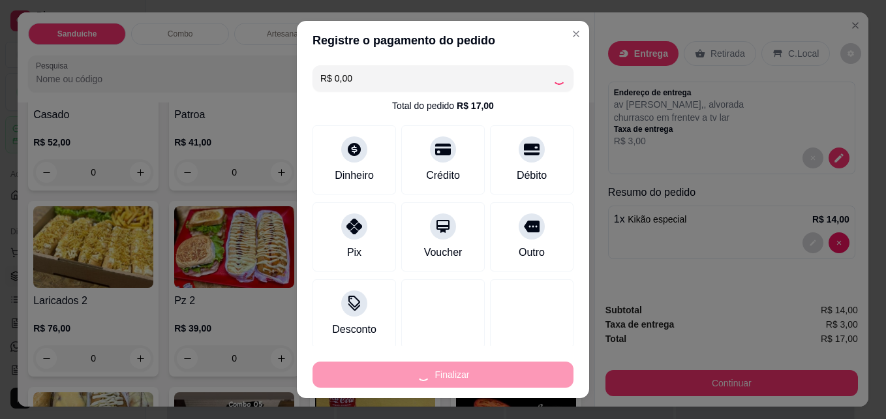
type input "0"
type input "-R$ 17,00"
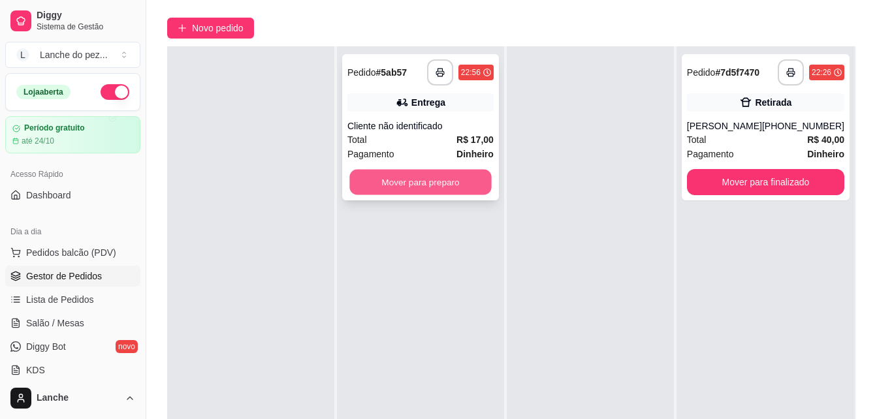
click at [455, 190] on button "Mover para preparo" at bounding box center [420, 182] width 142 height 25
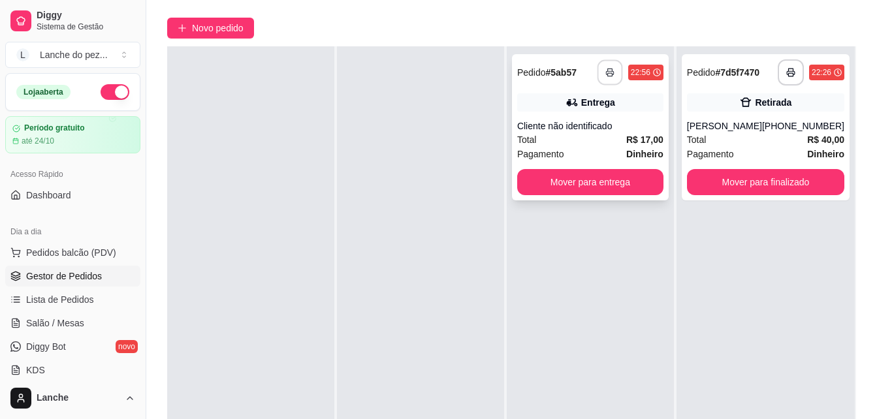
click at [612, 72] on icon "button" at bounding box center [609, 72] width 9 height 9
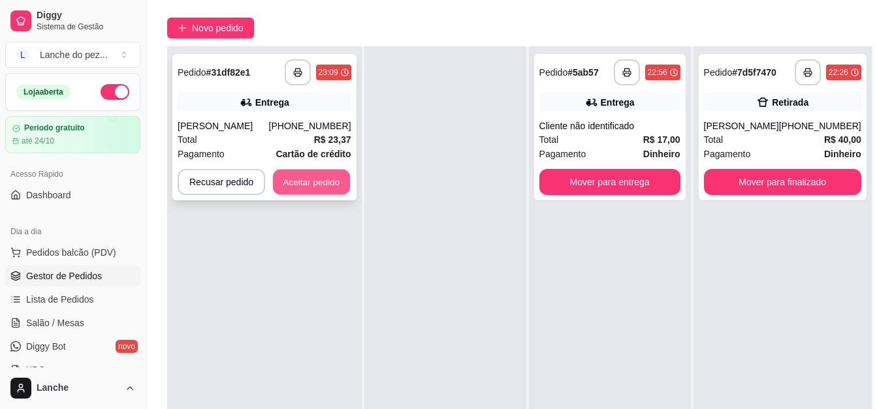
click at [330, 180] on button "Aceitar pedido" at bounding box center [311, 182] width 77 height 25
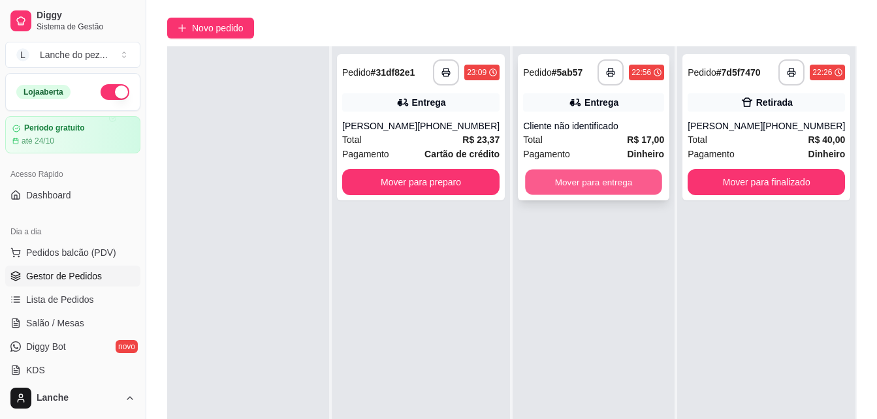
click at [619, 176] on button "Mover para entrega" at bounding box center [593, 182] width 137 height 25
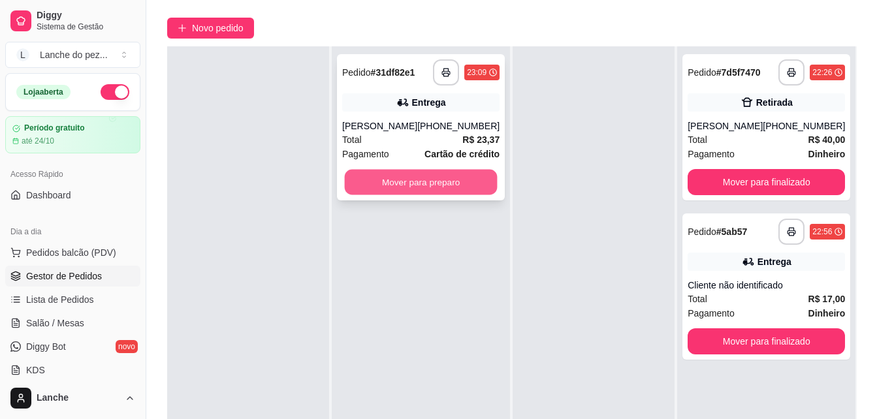
click at [444, 183] on button "Mover para preparo" at bounding box center [421, 182] width 153 height 25
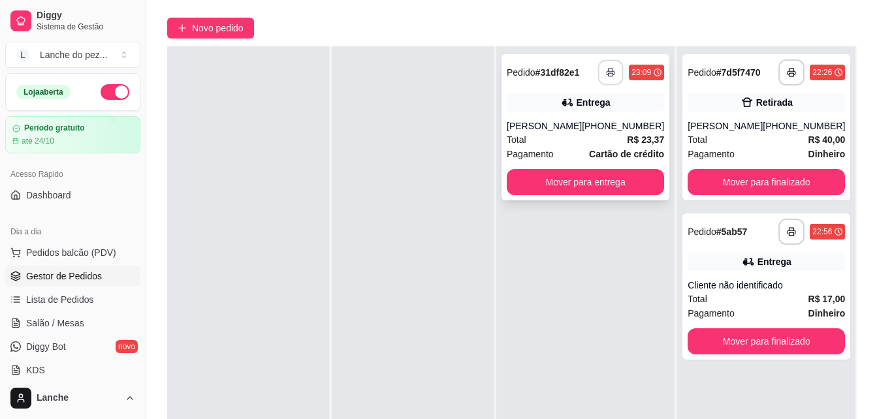
click at [611, 74] on icon "button" at bounding box center [610, 72] width 9 height 9
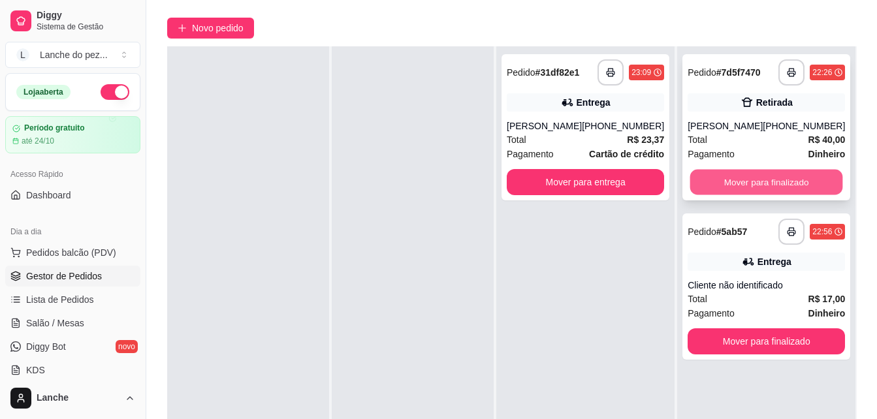
click at [662, 179] on button "Mover para finalizado" at bounding box center [766, 182] width 153 height 25
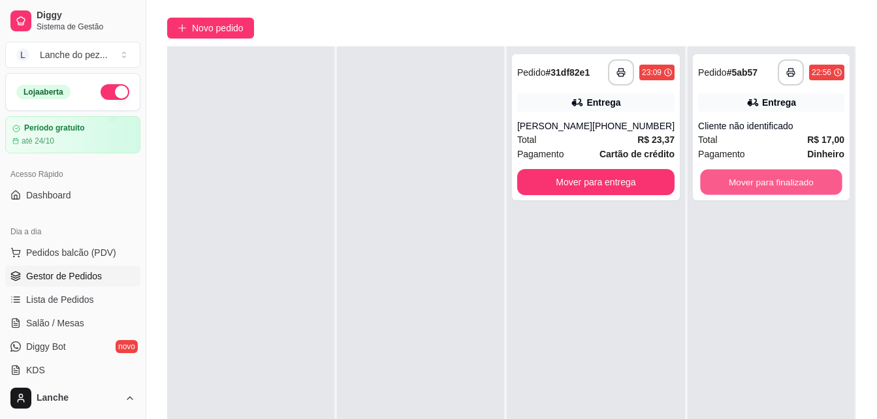
click at [662, 179] on button "Mover para finalizado" at bounding box center [771, 182] width 142 height 25
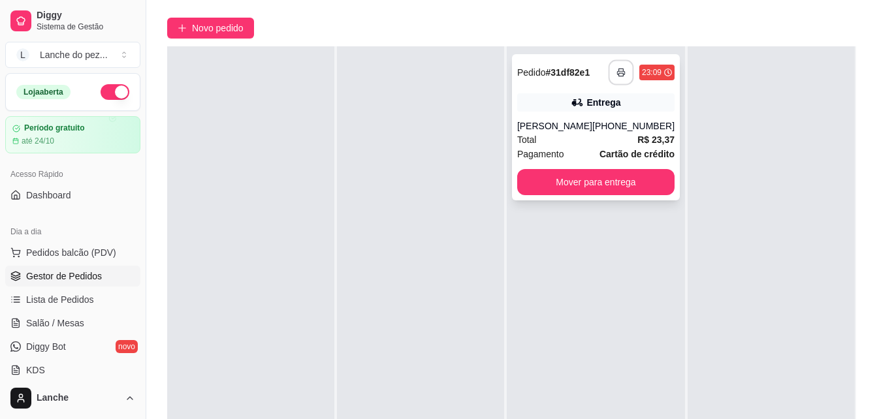
click at [612, 78] on button "button" at bounding box center [620, 72] width 25 height 25
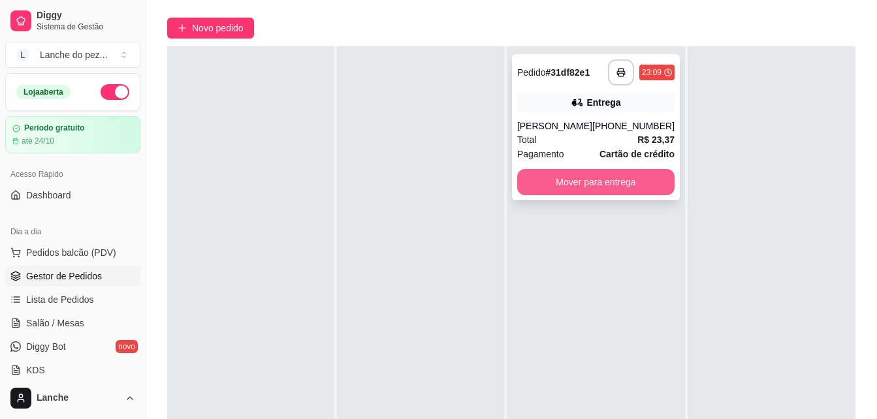
click at [615, 188] on button "Mover para entrega" at bounding box center [595, 182] width 157 height 26
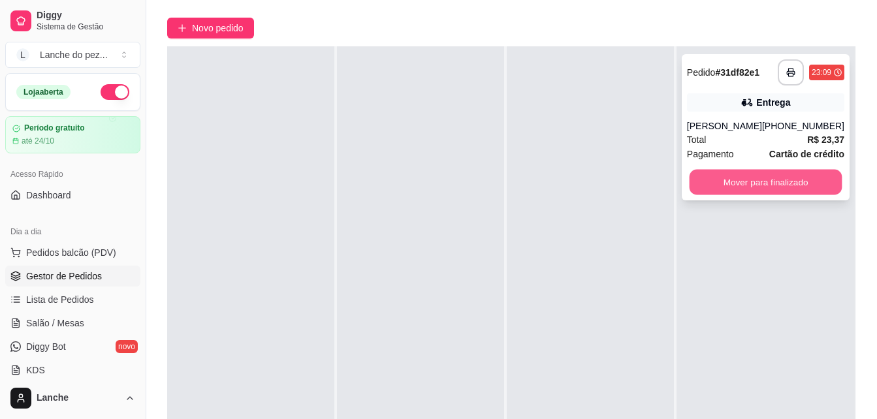
click at [662, 178] on button "Mover para finalizado" at bounding box center [765, 182] width 153 height 25
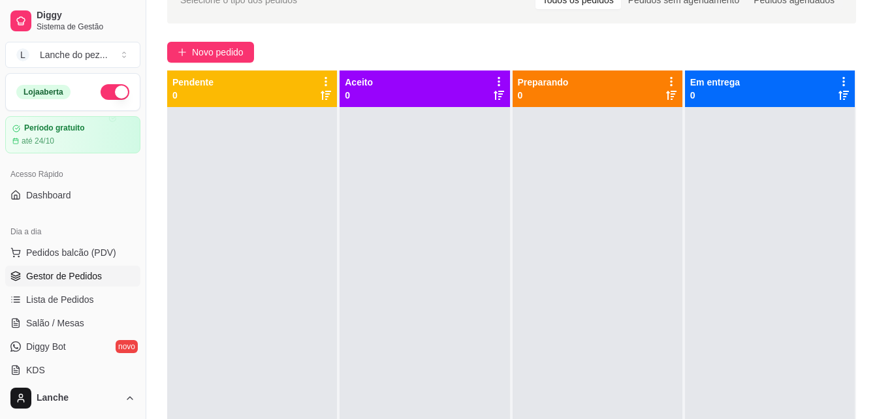
scroll to position [74, 0]
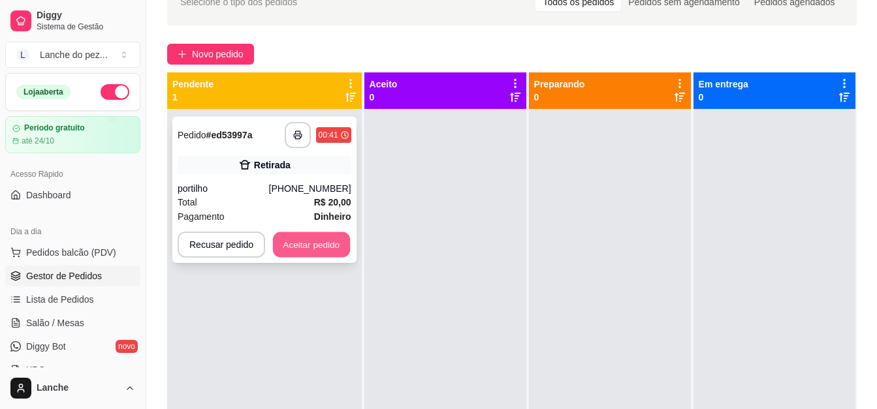
click at [319, 240] on button "Aceitar pedido" at bounding box center [311, 244] width 77 height 25
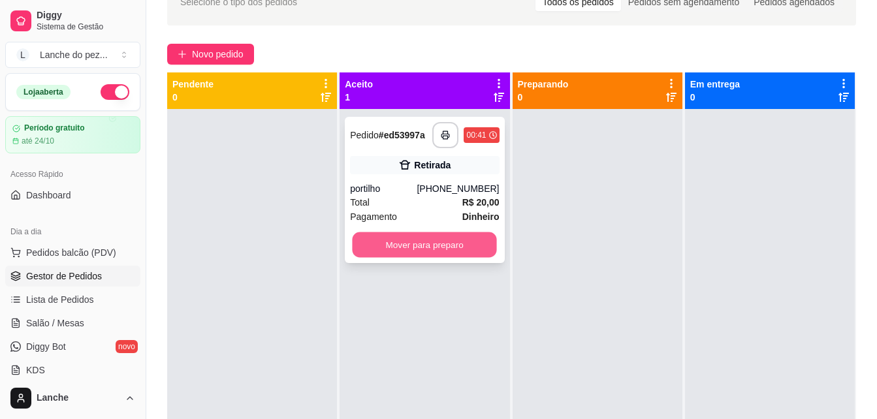
click at [432, 242] on button "Mover para preparo" at bounding box center [424, 244] width 144 height 25
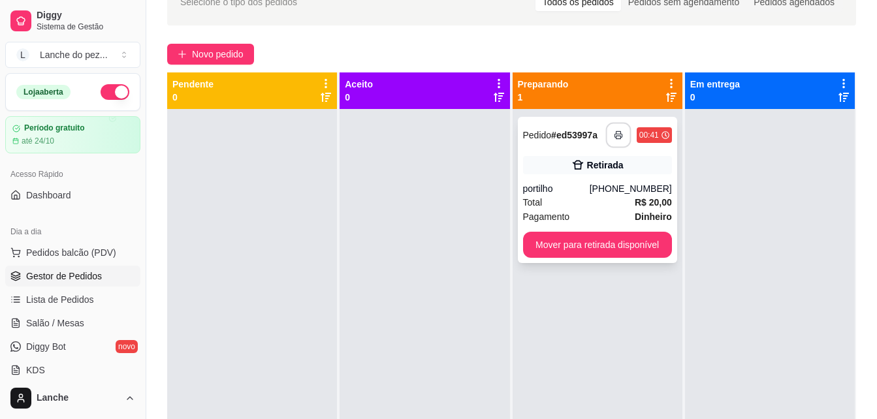
click at [614, 135] on icon "button" at bounding box center [618, 135] width 9 height 9
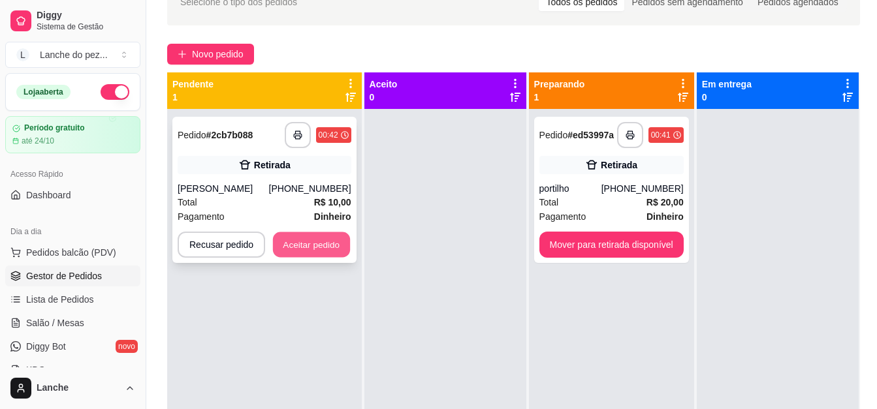
click at [309, 245] on button "Aceitar pedido" at bounding box center [311, 244] width 77 height 25
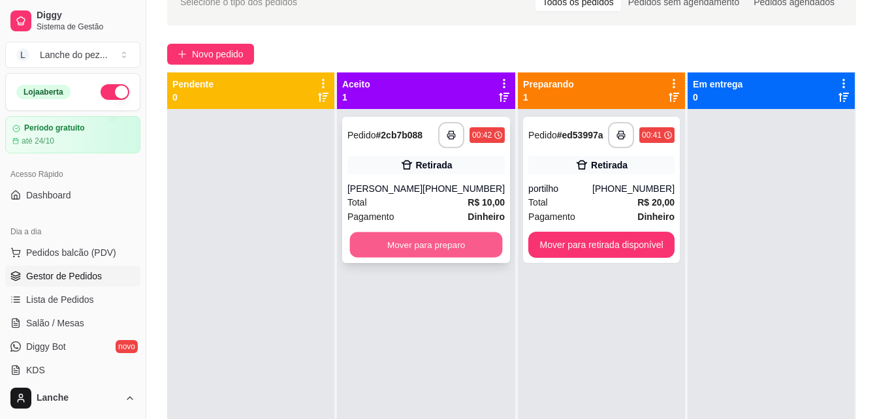
click at [426, 241] on button "Mover para preparo" at bounding box center [426, 244] width 153 height 25
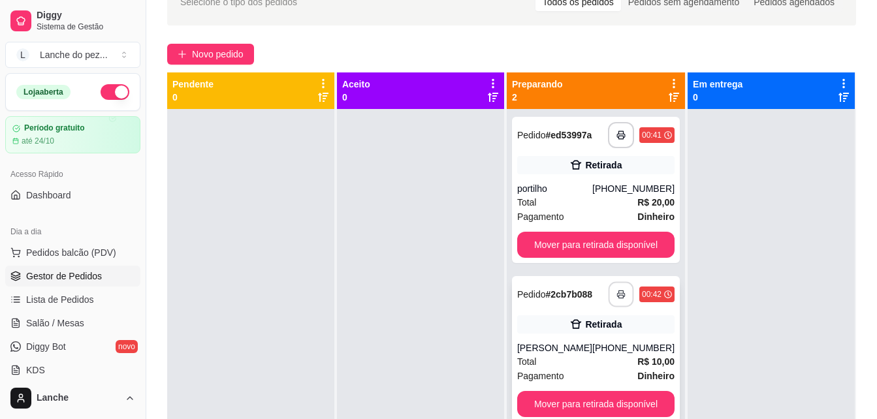
click at [616, 296] on icon "button" at bounding box center [620, 294] width 9 height 9
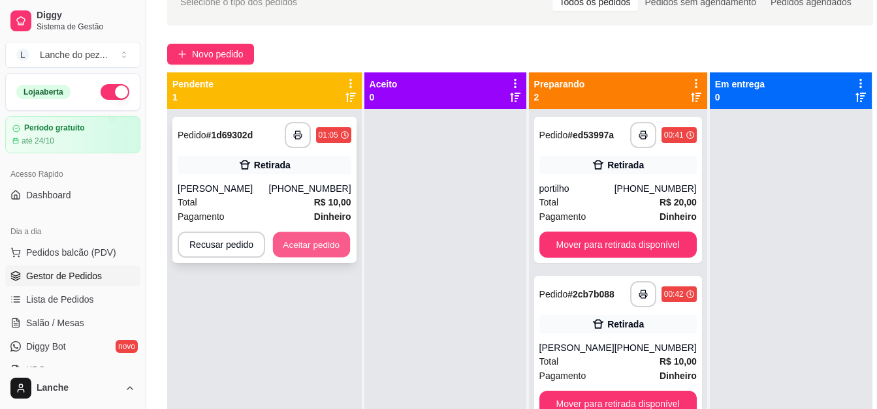
click at [315, 232] on button "Aceitar pedido" at bounding box center [311, 244] width 77 height 25
click at [313, 245] on button "Aceitar pedido" at bounding box center [311, 244] width 77 height 25
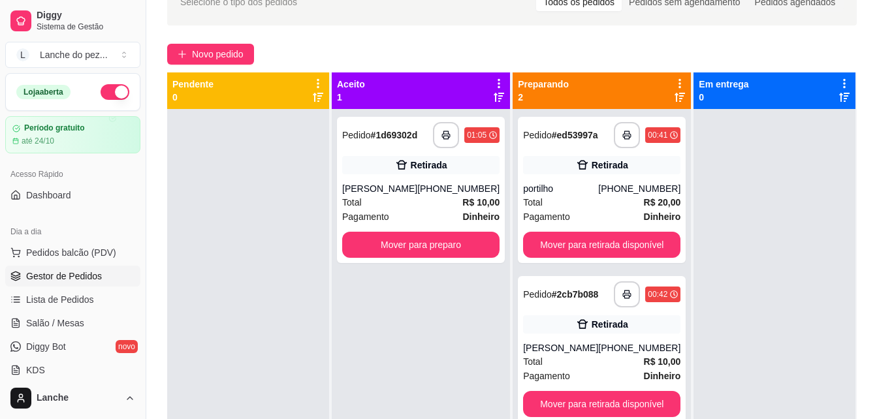
click at [313, 245] on div at bounding box center [248, 318] width 162 height 419
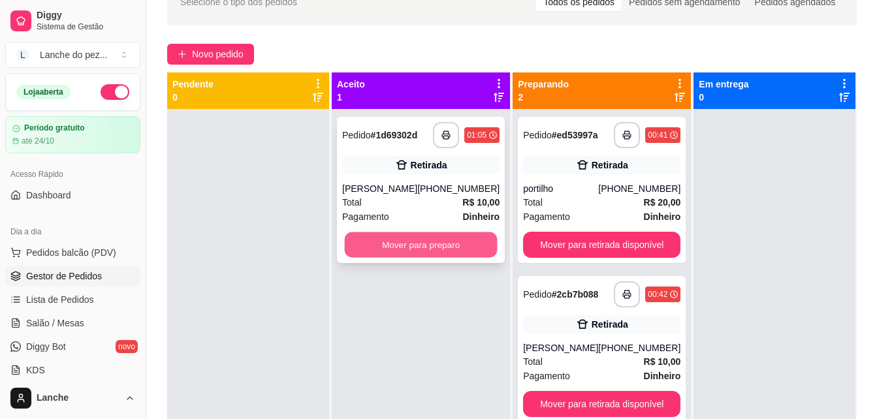
click at [388, 245] on button "Mover para preparo" at bounding box center [421, 244] width 153 height 25
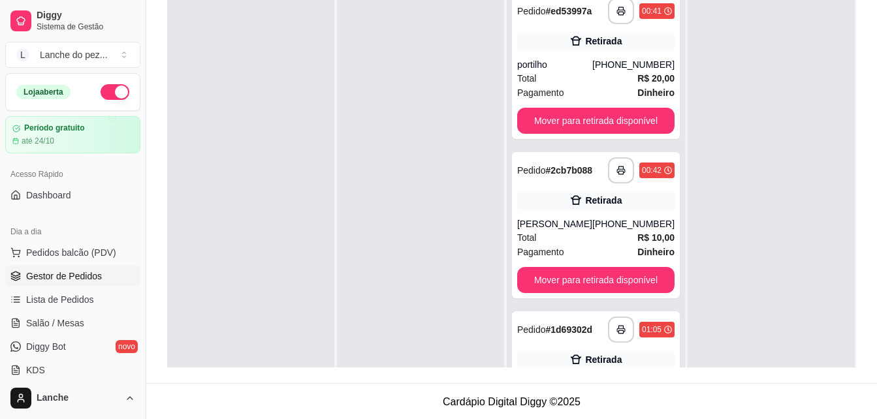
scroll to position [199, 0]
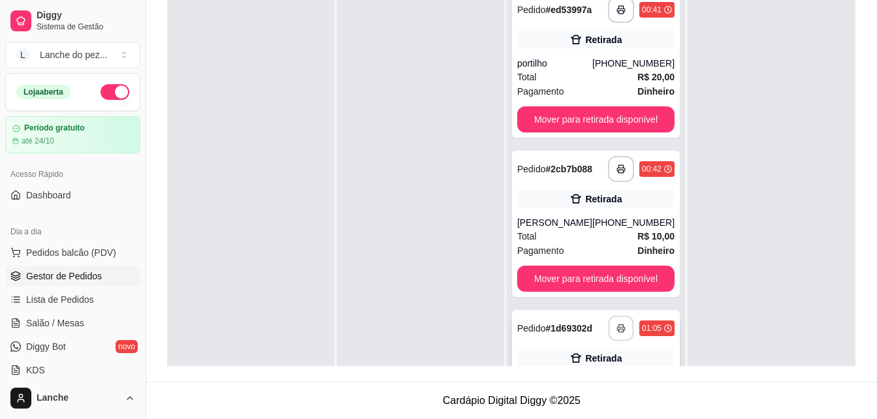
click at [617, 327] on icon "button" at bounding box center [620, 328] width 7 height 3
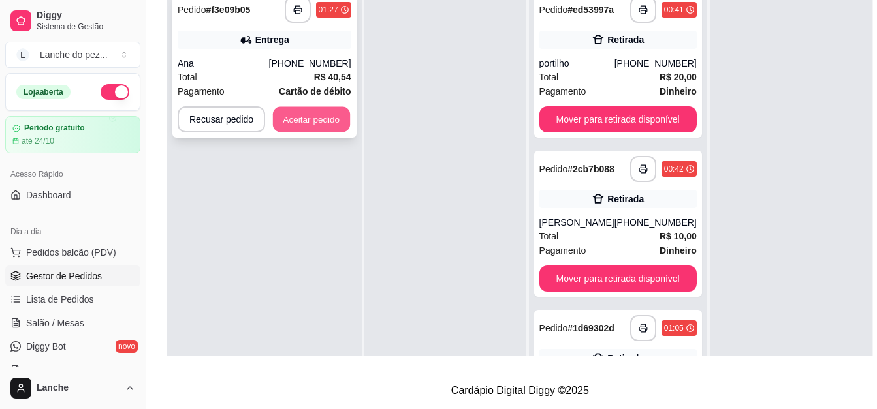
click at [322, 119] on button "Aceitar pedido" at bounding box center [311, 119] width 77 height 25
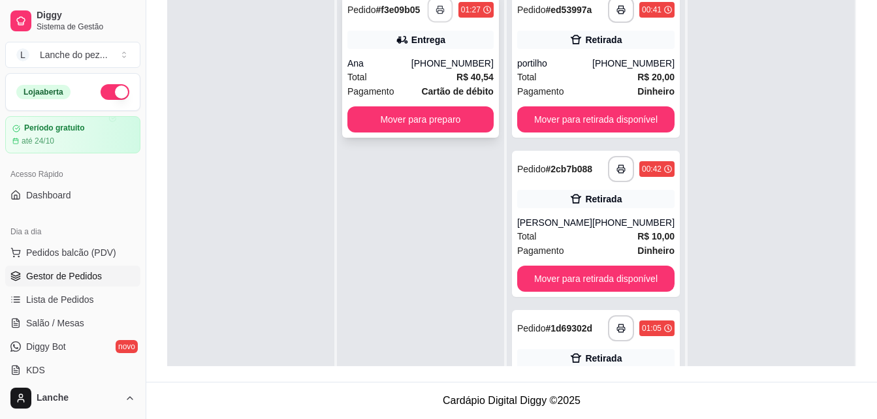
click at [435, 13] on icon "button" at bounding box center [439, 9] width 9 height 9
click at [80, 279] on span "Gestor de Pedidos" at bounding box center [64, 276] width 76 height 13
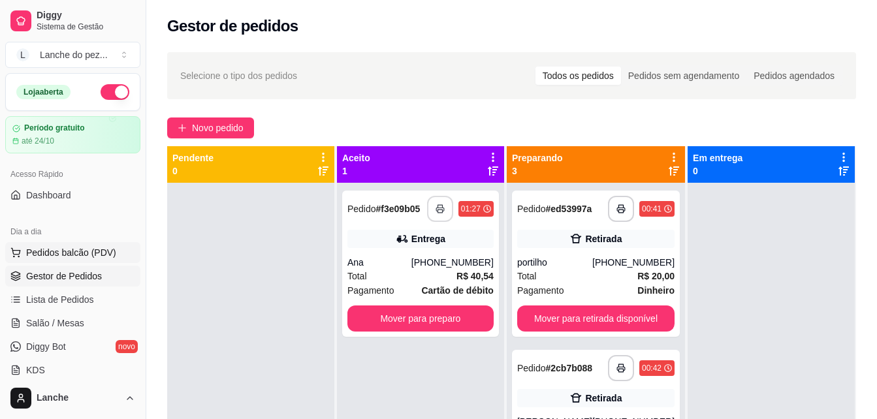
click at [86, 250] on span "Pedidos balcão (PDV)" at bounding box center [71, 252] width 90 height 13
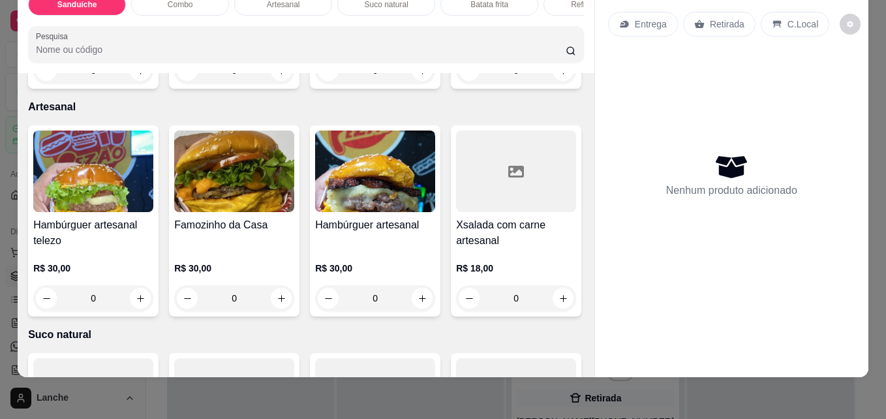
scroll to position [1615, 0]
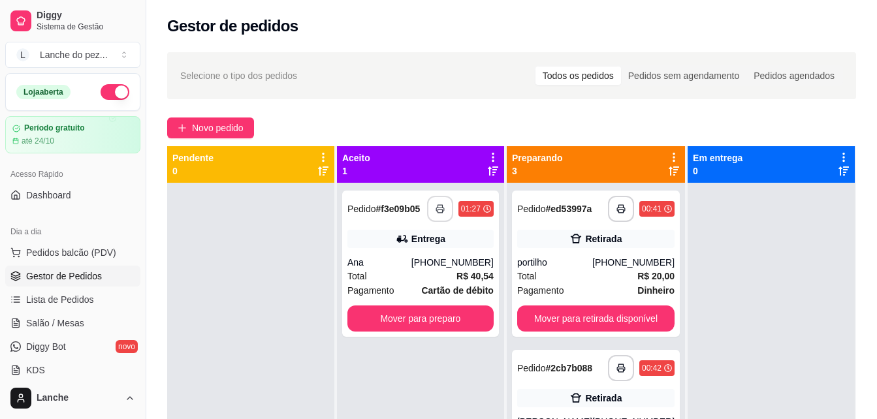
click at [86, 275] on span "Gestor de Pedidos" at bounding box center [64, 276] width 76 height 13
click at [84, 248] on span "Pedidos balcão (PDV)" at bounding box center [71, 252] width 90 height 13
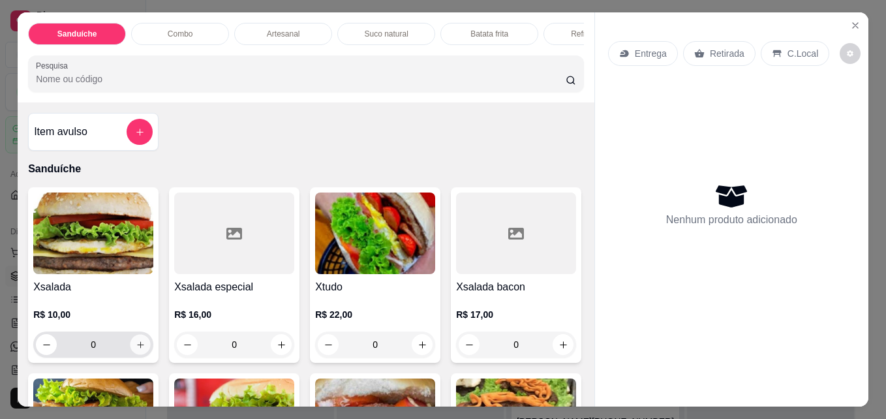
click at [137, 348] on icon "increase-product-quantity" at bounding box center [140, 344] width 7 height 7
click at [136, 349] on icon "increase-product-quantity" at bounding box center [141, 345] width 10 height 10
type input "2"
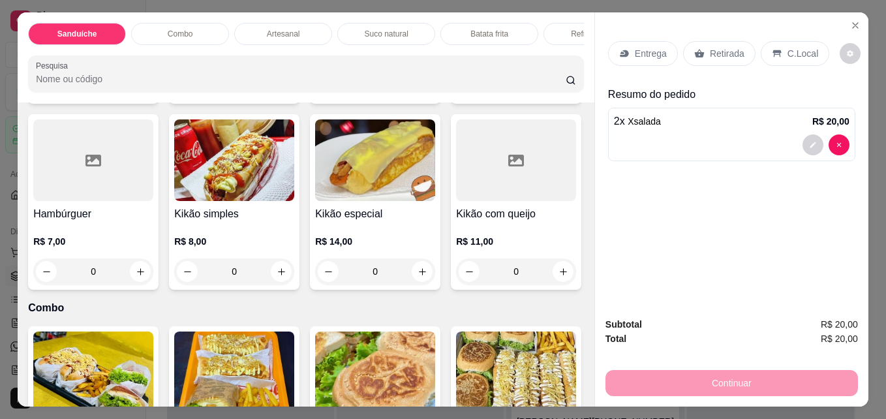
scroll to position [835, 0]
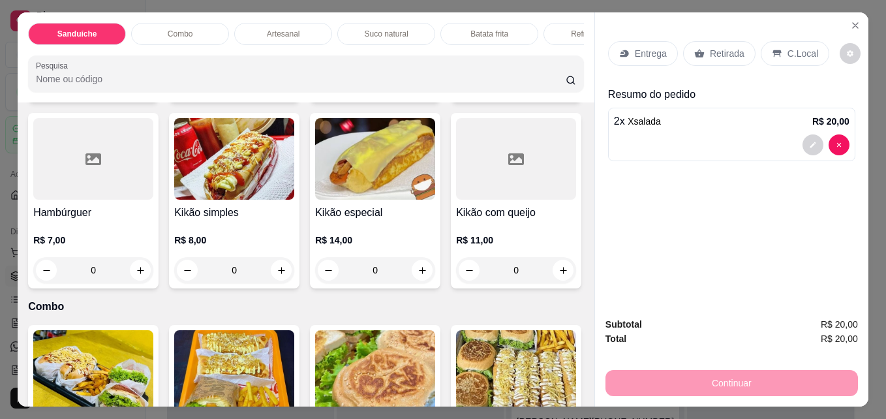
click at [277, 95] on button "increase-product-quantity" at bounding box center [282, 84] width 20 height 20
type input "1"
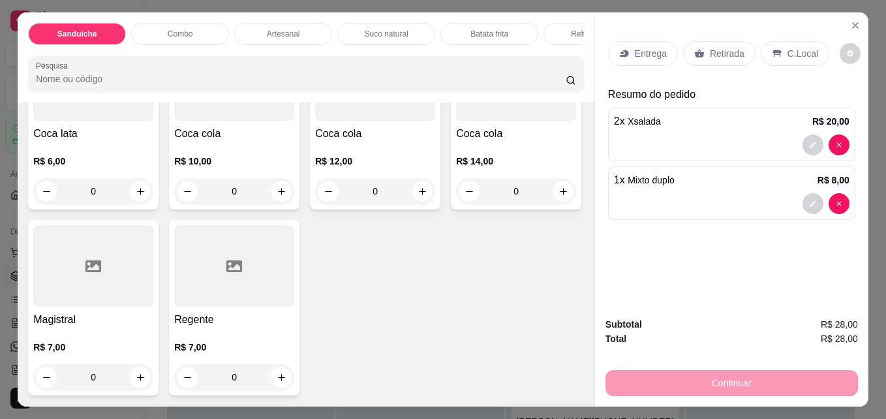
scroll to position [3446, 0]
click at [274, 202] on button "increase-product-quantity" at bounding box center [282, 191] width 20 height 20
type input "1"
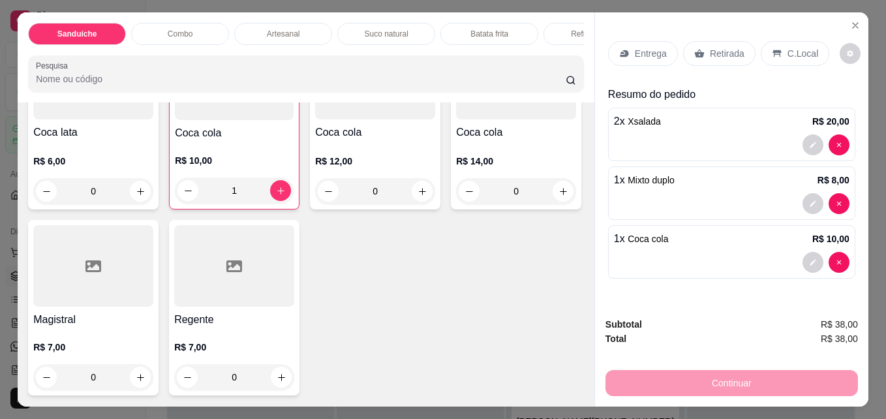
click at [662, 54] on p "C.Local" at bounding box center [803, 53] width 31 height 13
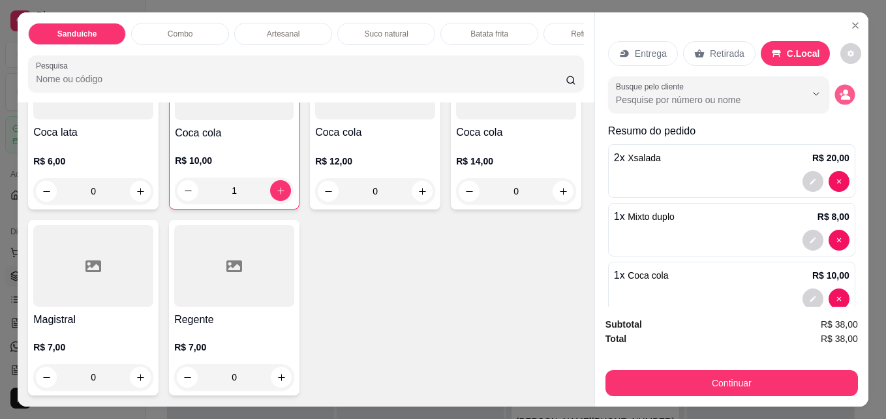
click at [662, 90] on circle "decrease-product-quantity" at bounding box center [845, 92] width 5 height 5
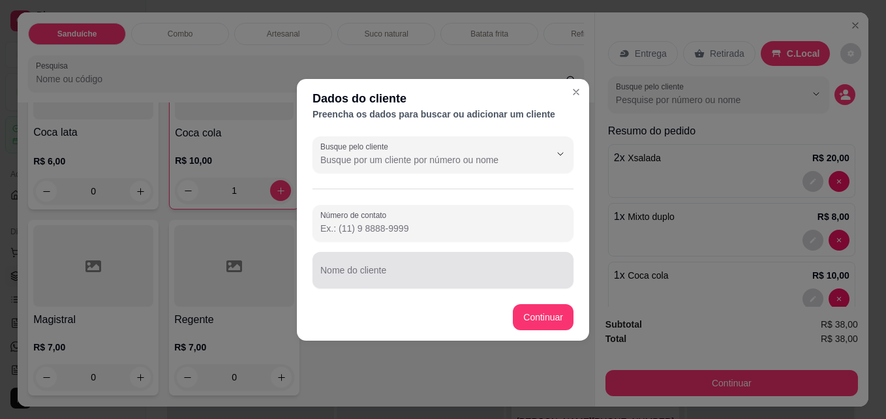
click at [405, 274] on input "Nome do cliente" at bounding box center [442, 275] width 245 height 13
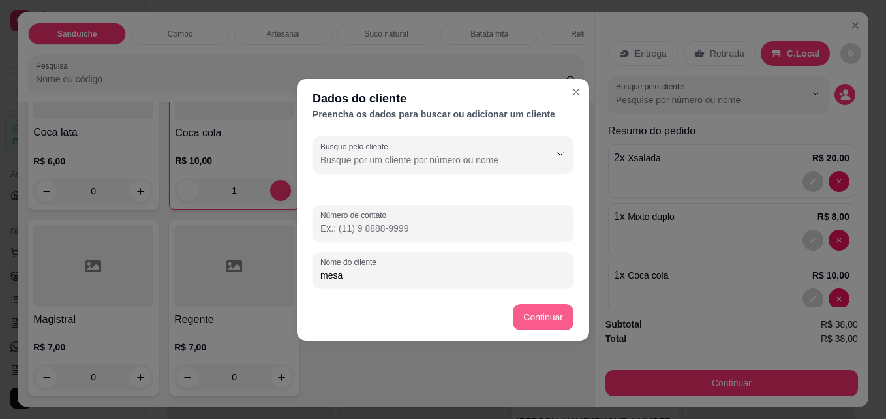
type input "mesa"
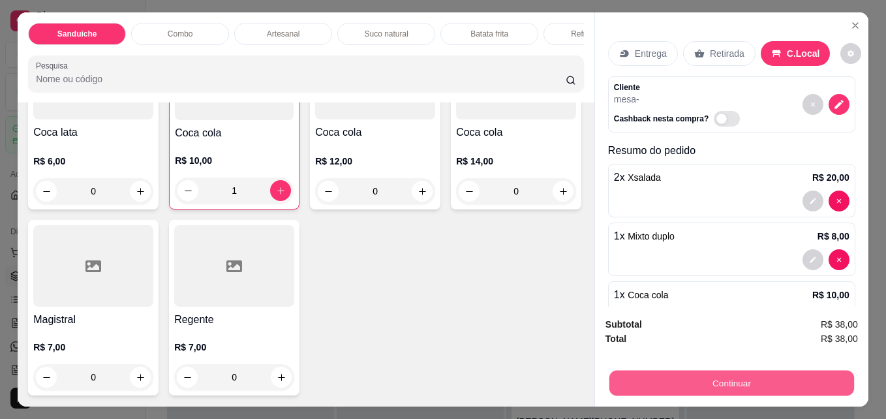
click at [662, 375] on button "Continuar" at bounding box center [732, 382] width 245 height 25
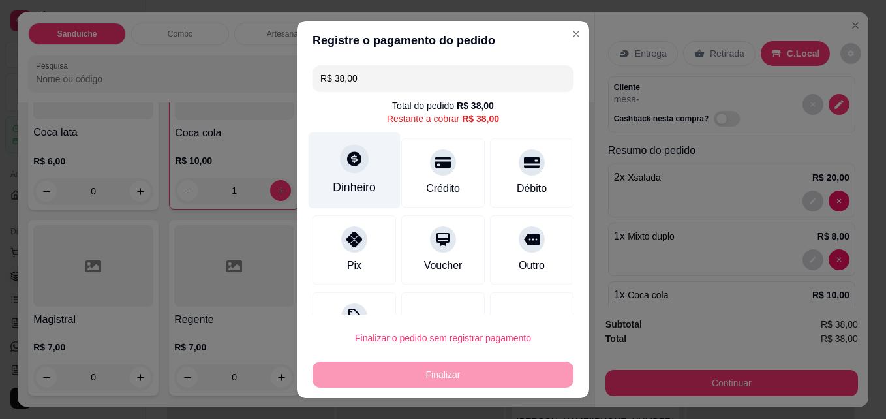
click at [347, 160] on icon at bounding box center [354, 159] width 14 height 14
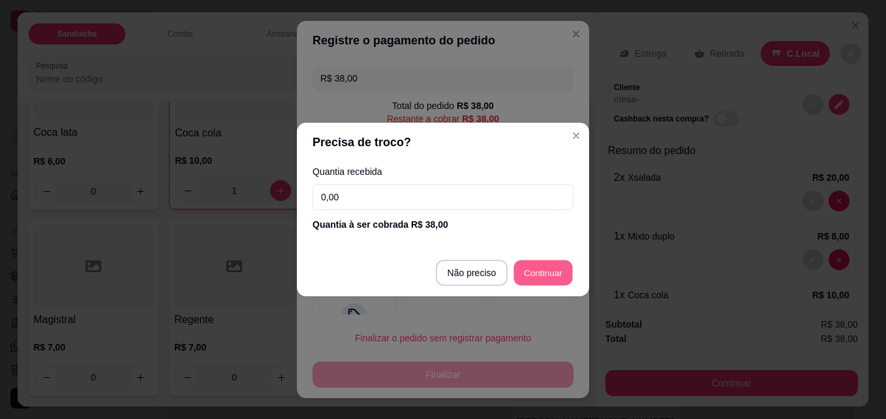
type input "R$ 0,00"
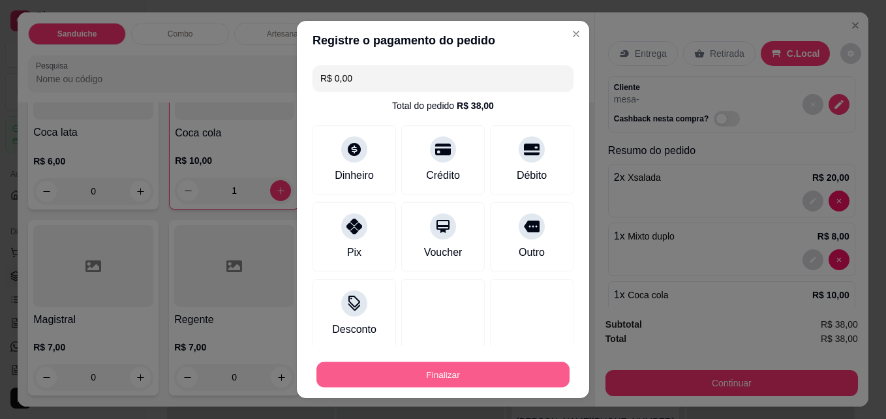
click at [467, 369] on button "Finalizar" at bounding box center [443, 374] width 253 height 25
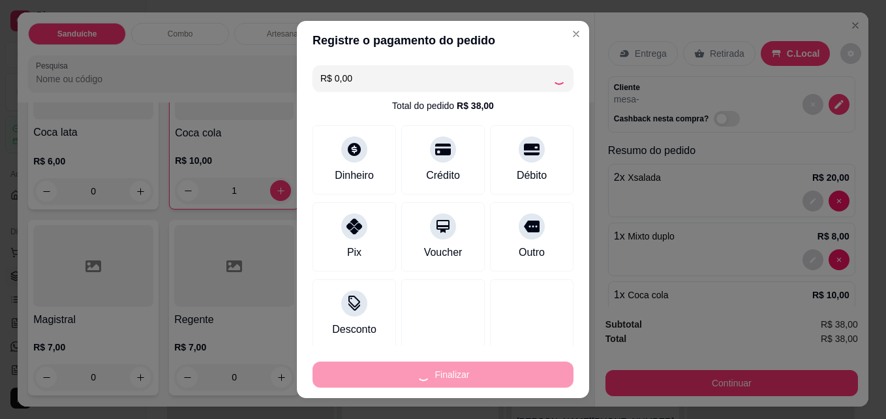
type input "0"
type input "-R$ 38,00"
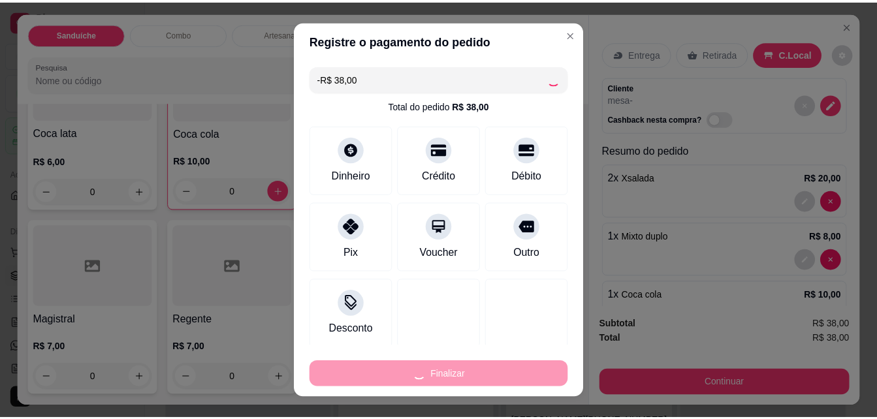
scroll to position [3444, 0]
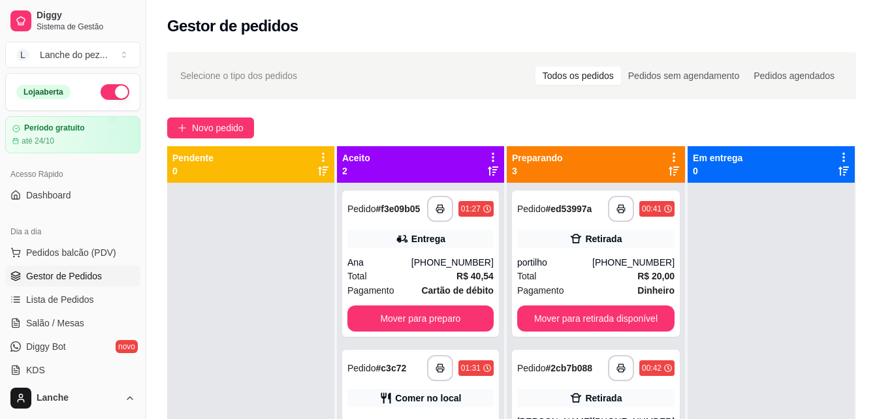
scroll to position [72, 0]
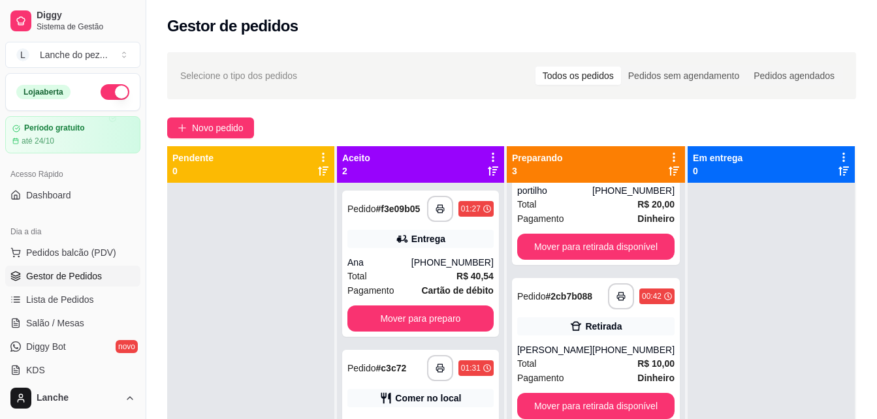
click at [287, 364] on div at bounding box center [250, 392] width 167 height 419
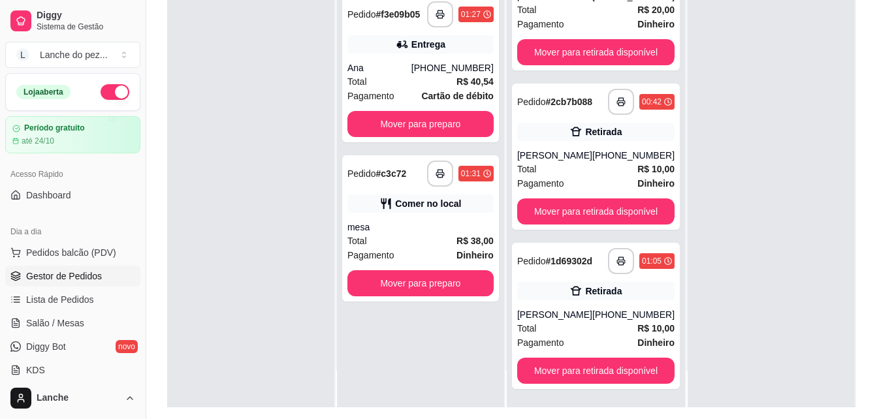
scroll to position [183, 0]
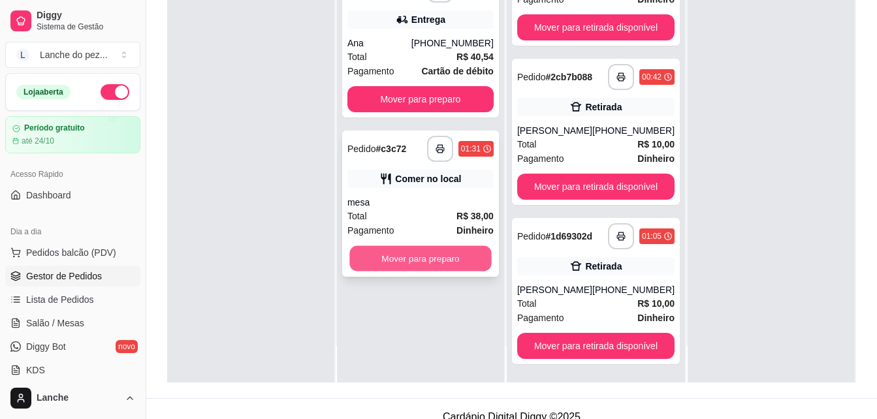
click at [394, 253] on button "Mover para preparo" at bounding box center [420, 258] width 142 height 25
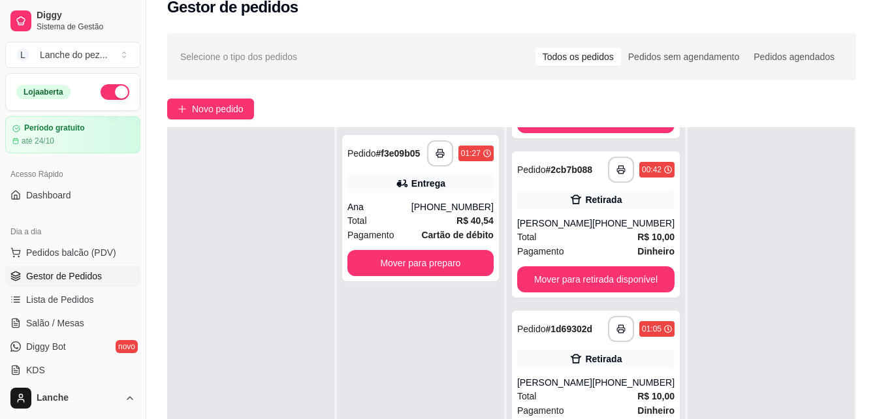
scroll to position [231, 0]
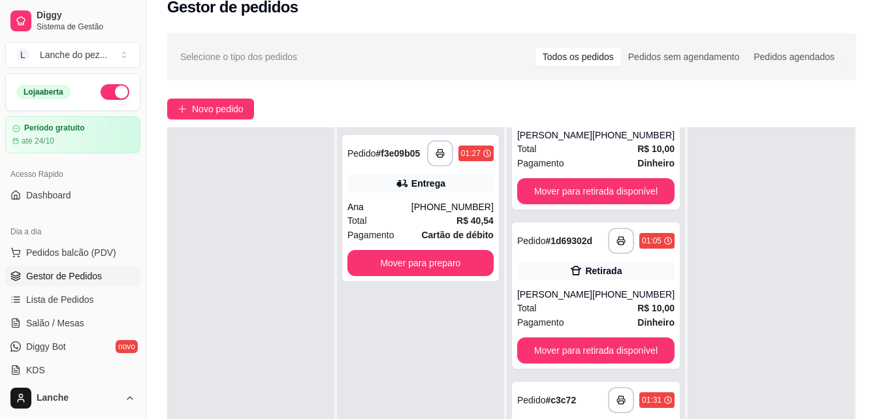
click at [662, 362] on div at bounding box center [770, 336] width 167 height 419
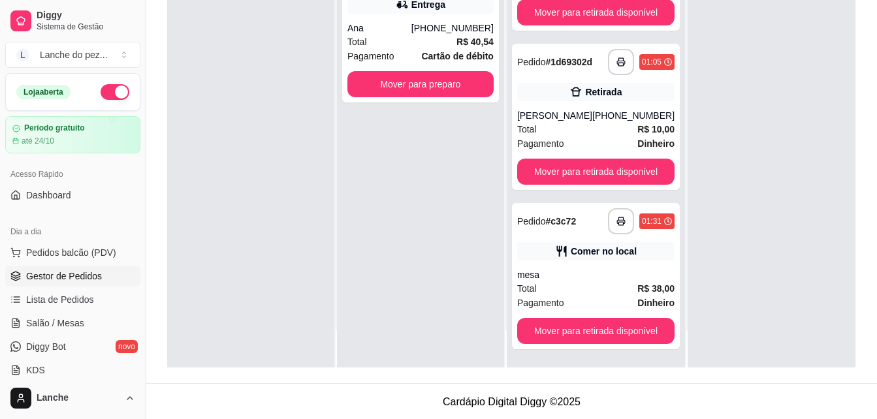
scroll to position [199, 0]
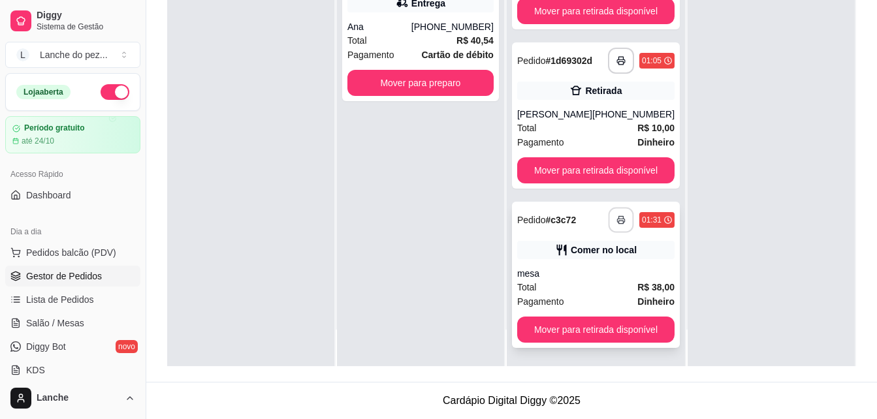
click at [608, 213] on button "button" at bounding box center [620, 220] width 25 height 25
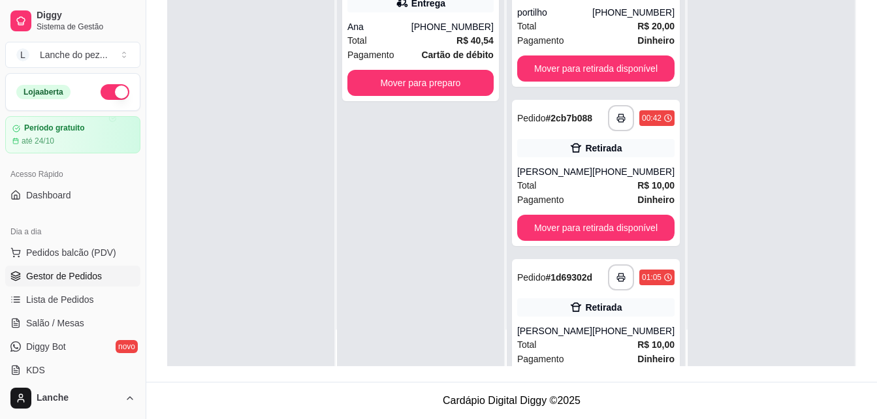
scroll to position [5, 0]
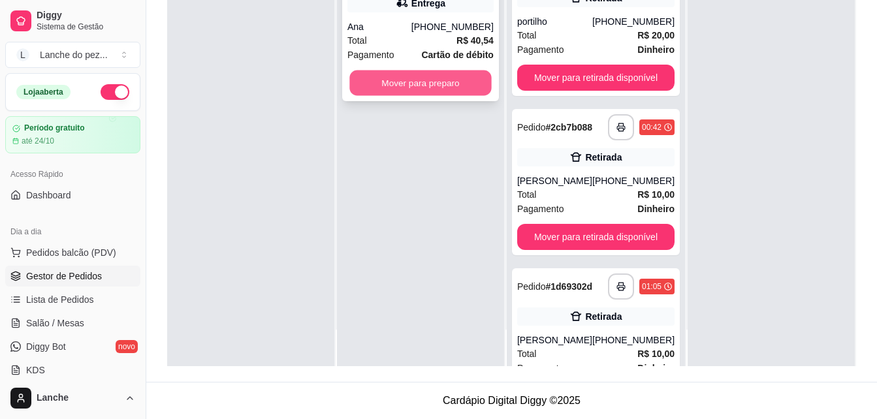
click at [429, 84] on button "Mover para preparo" at bounding box center [420, 82] width 142 height 25
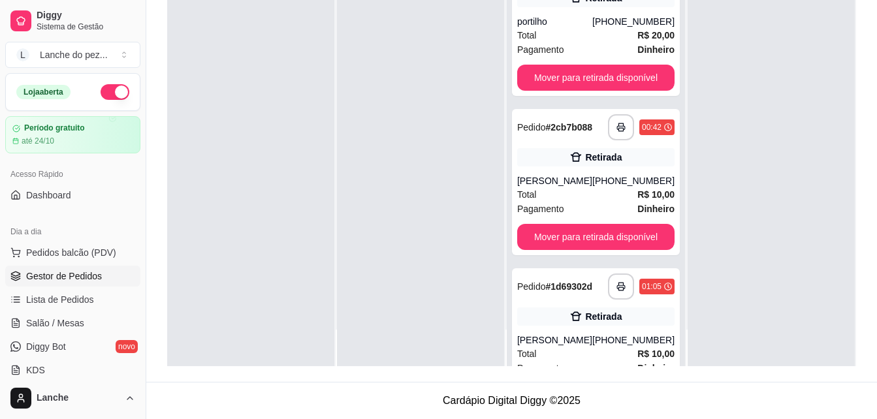
click at [88, 275] on span "Gestor de Pedidos" at bounding box center [64, 276] width 76 height 13
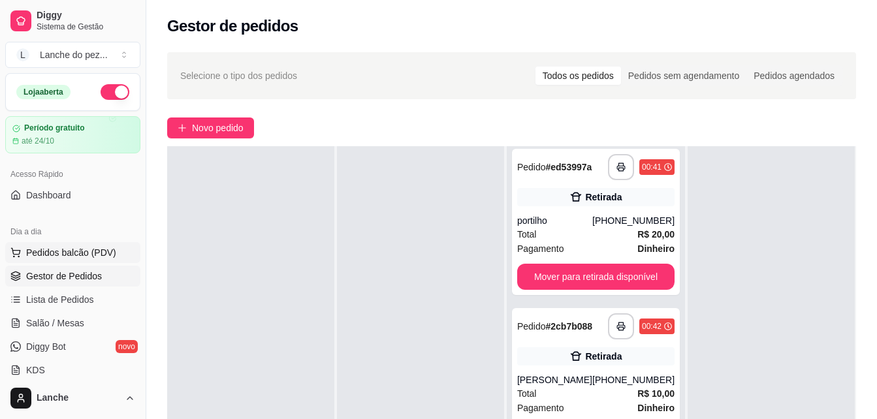
click at [82, 249] on span "Pedidos balcão (PDV)" at bounding box center [71, 252] width 90 height 13
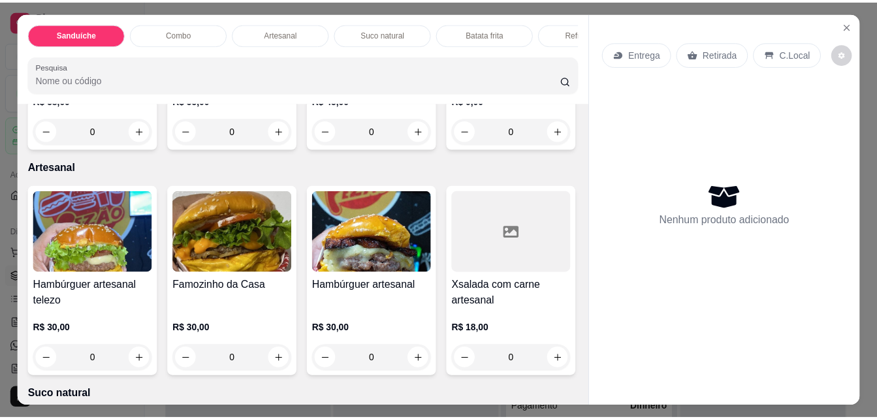
scroll to position [1566, 0]
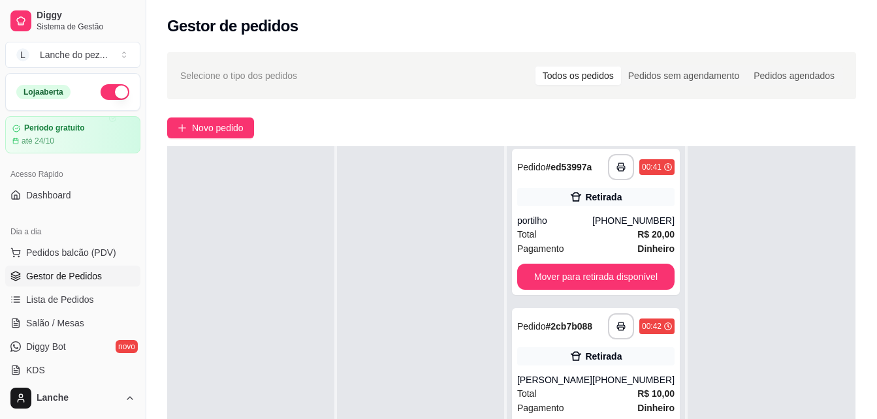
scroll to position [75, 0]
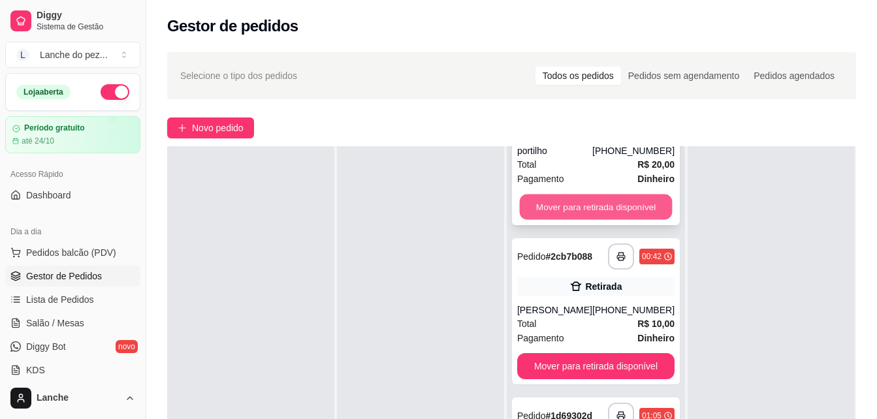
click at [595, 206] on button "Mover para retirada disponível" at bounding box center [595, 207] width 153 height 25
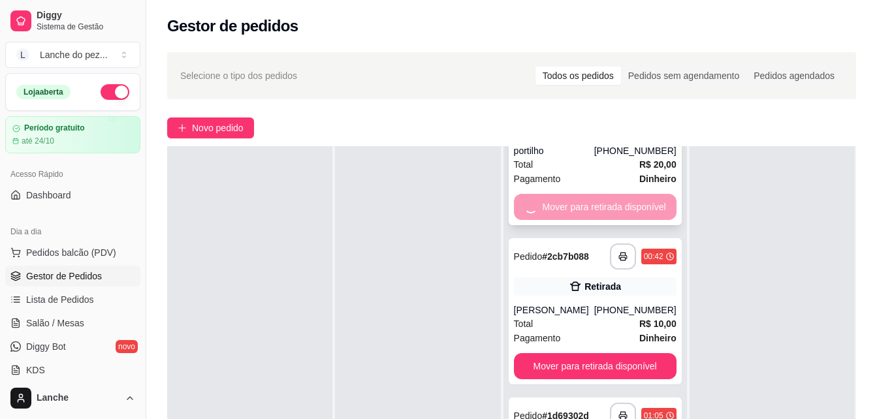
scroll to position [0, 0]
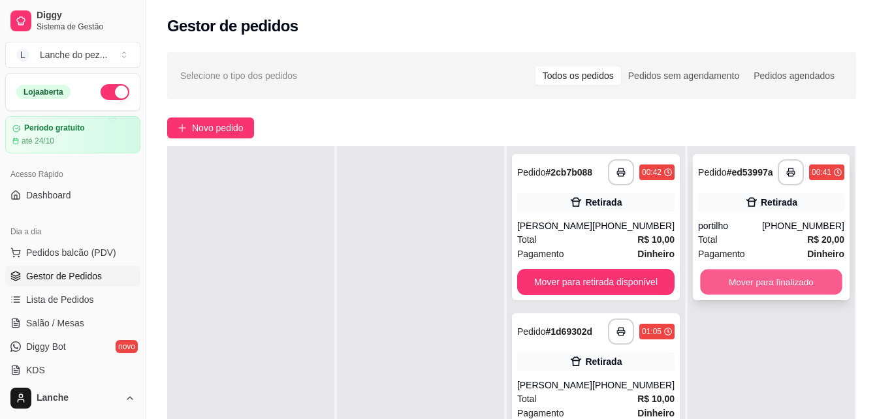
click at [662, 280] on button "Mover para finalizado" at bounding box center [771, 282] width 142 height 25
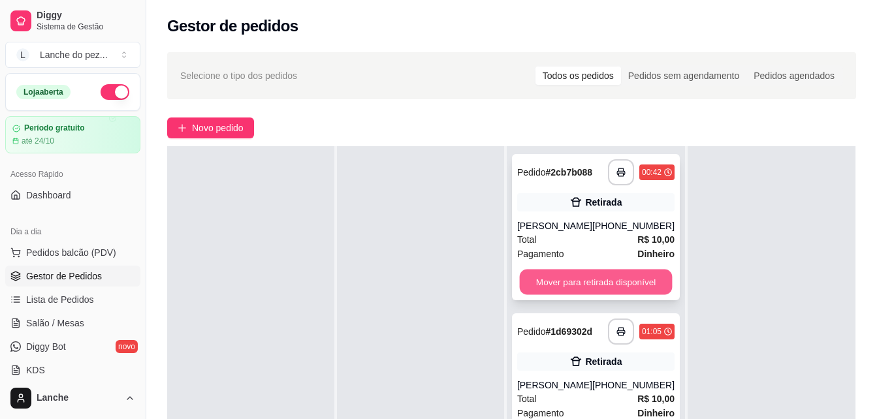
click at [614, 286] on button "Mover para retirada disponível" at bounding box center [595, 282] width 153 height 25
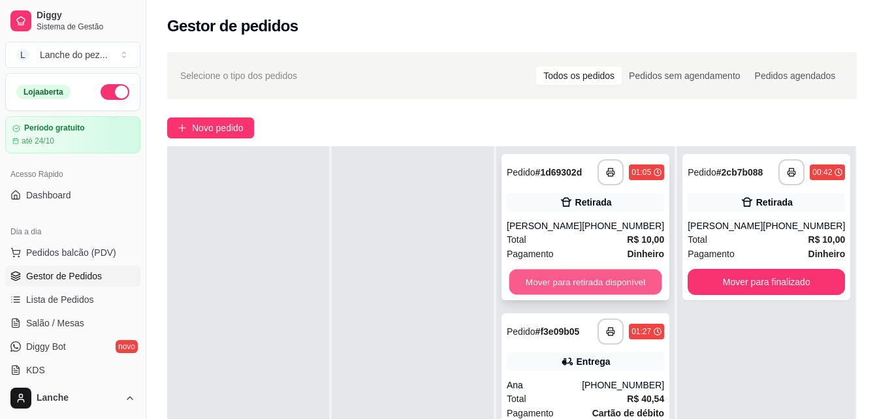
click at [628, 285] on button "Mover para retirada disponível" at bounding box center [585, 282] width 153 height 25
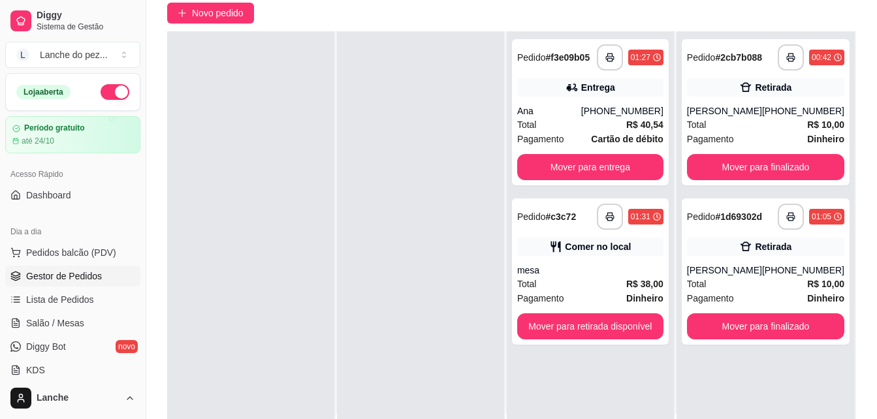
scroll to position [123, 0]
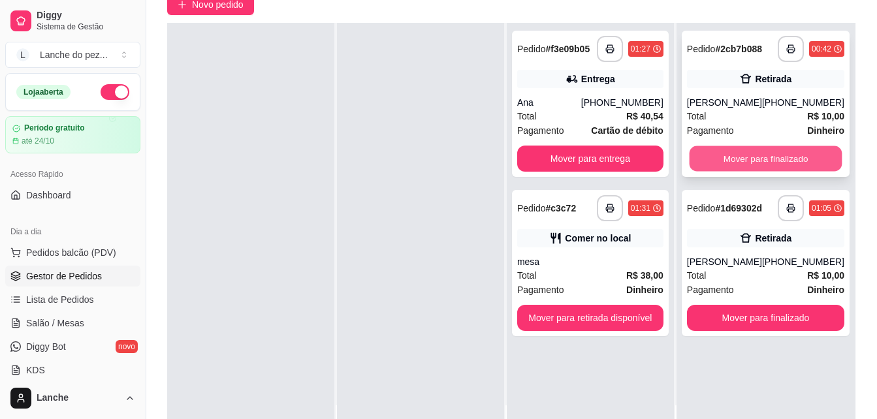
click at [662, 159] on button "Mover para finalizado" at bounding box center [765, 158] width 153 height 25
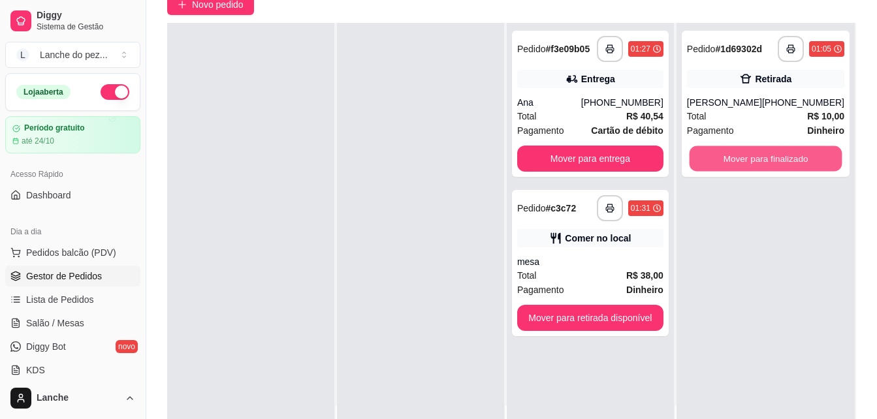
click at [662, 159] on button "Mover para finalizado" at bounding box center [765, 158] width 153 height 25
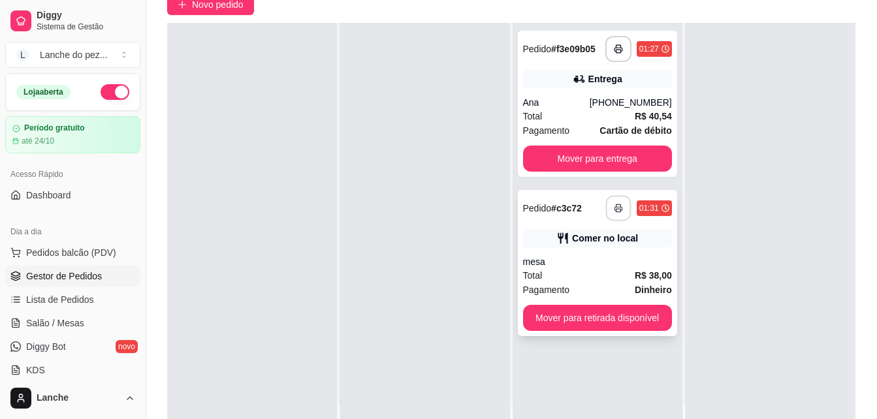
click at [614, 212] on icon "button" at bounding box center [618, 208] width 9 height 9
click at [606, 54] on button "button" at bounding box center [617, 49] width 25 height 25
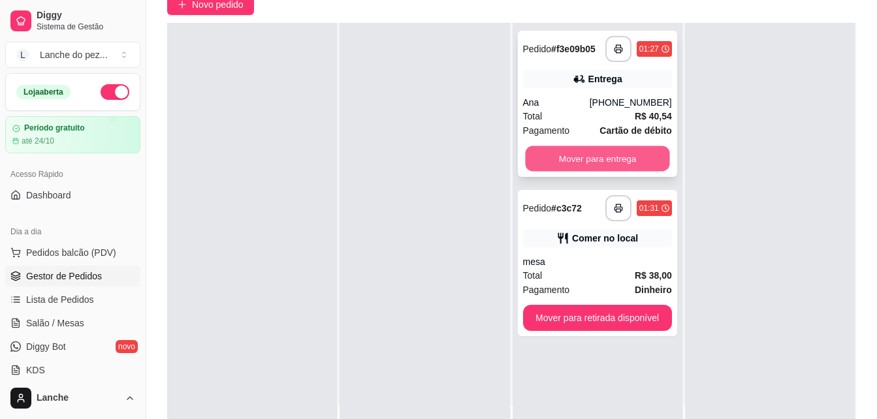
click at [576, 158] on button "Mover para entrega" at bounding box center [597, 158] width 144 height 25
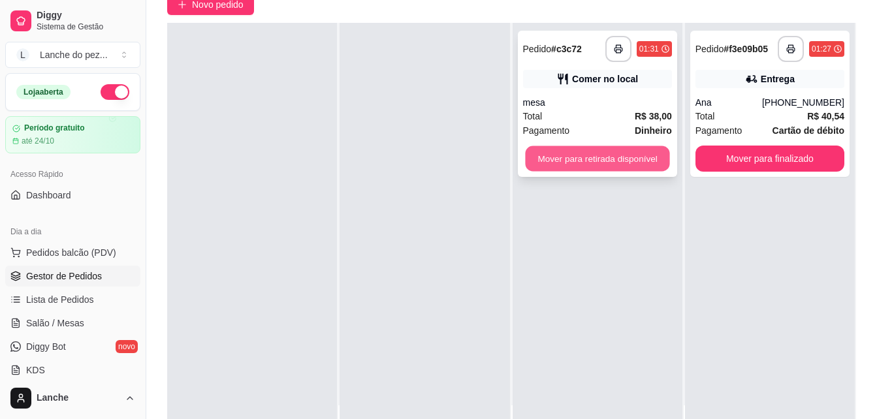
click at [602, 154] on button "Mover para retirada disponível" at bounding box center [597, 158] width 144 height 25
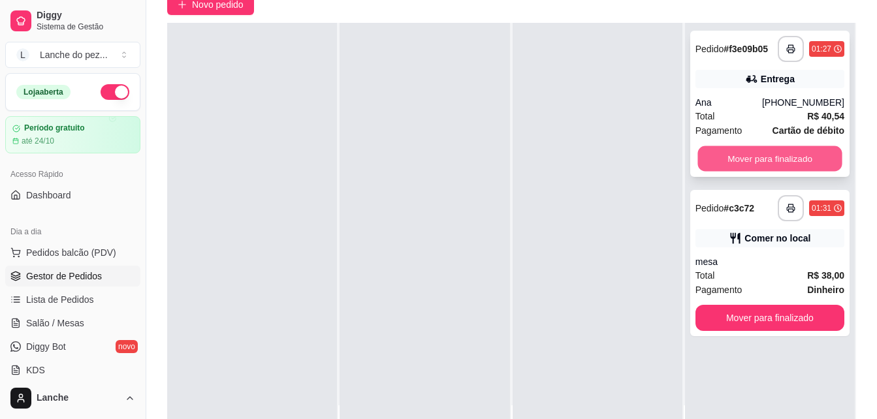
click at [662, 155] on button "Mover para finalizado" at bounding box center [769, 158] width 144 height 25
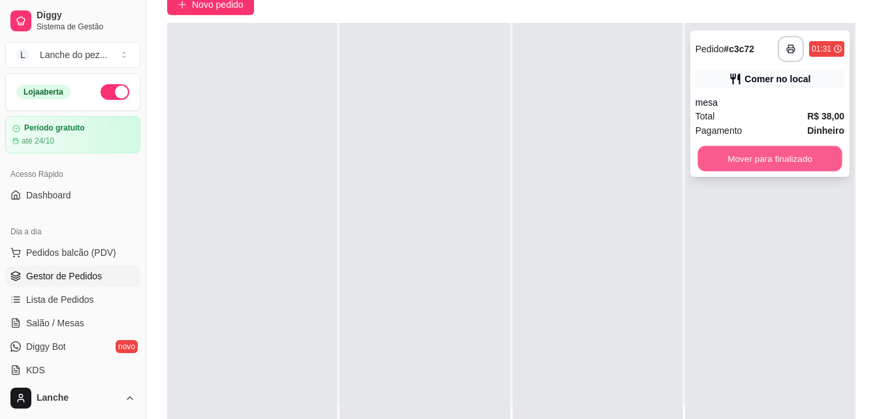
click at [662, 156] on button "Mover para finalizado" at bounding box center [769, 158] width 144 height 25
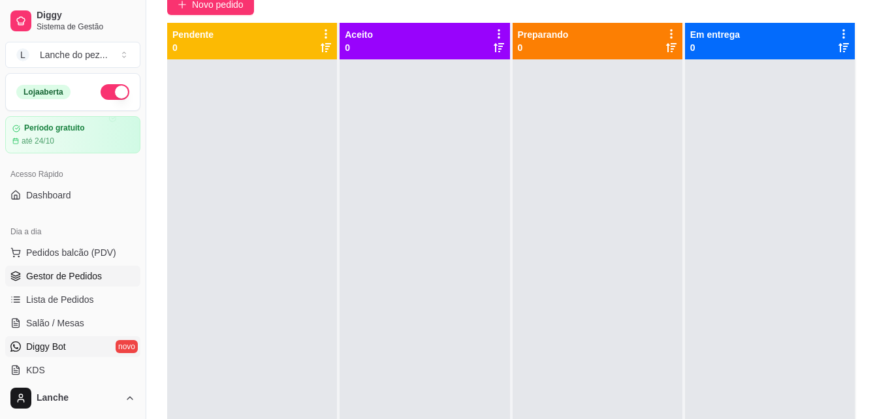
click at [91, 346] on link "Diggy Bot novo" at bounding box center [72, 346] width 135 height 21
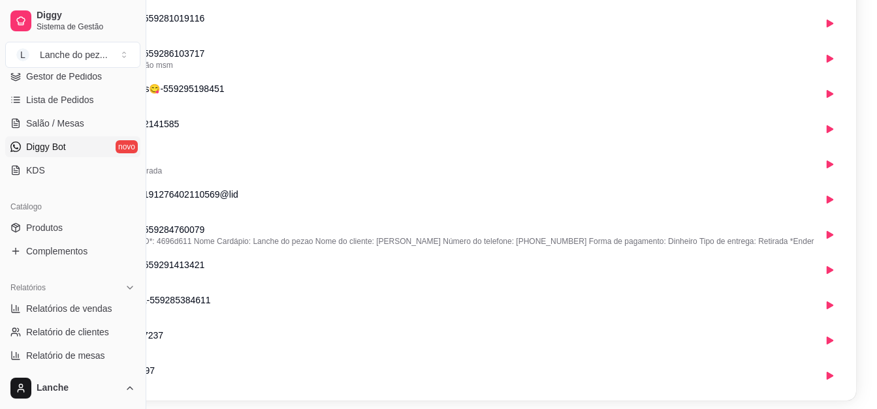
scroll to position [1672, 146]
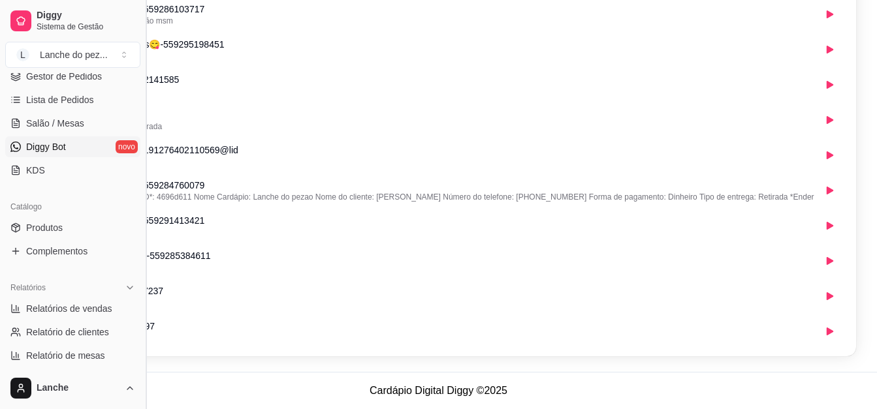
click at [141, 370] on button "Toggle Sidebar" at bounding box center [145, 204] width 10 height 409
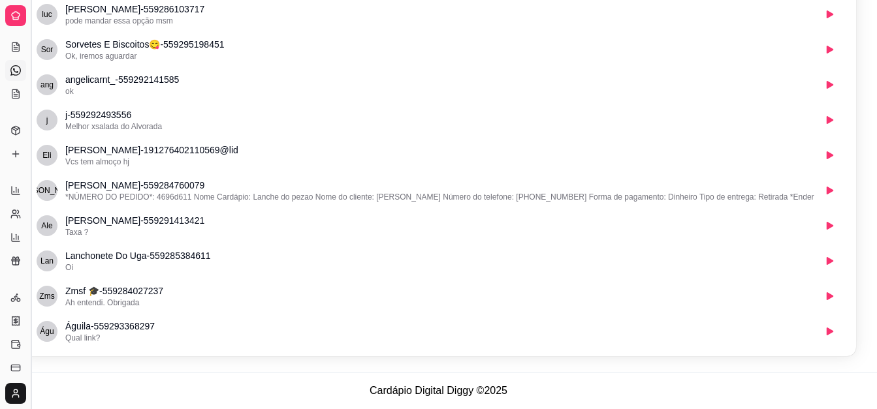
scroll to position [86, 0]
click at [31, 264] on button "Toggle Sidebar" at bounding box center [30, 204] width 10 height 409
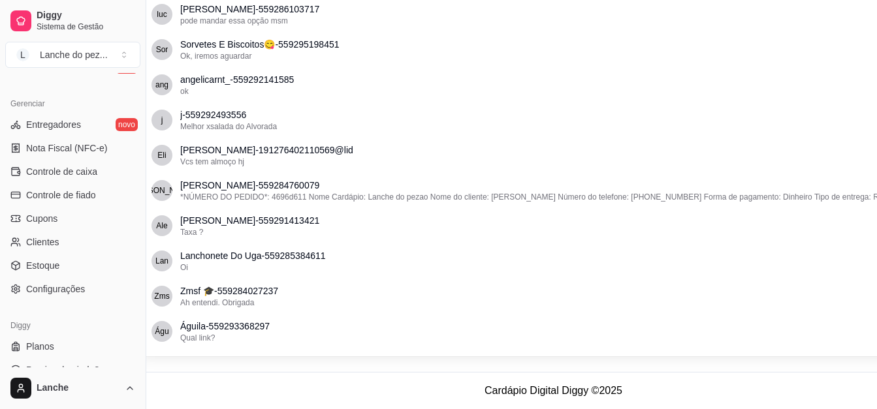
scroll to position [520, 0]
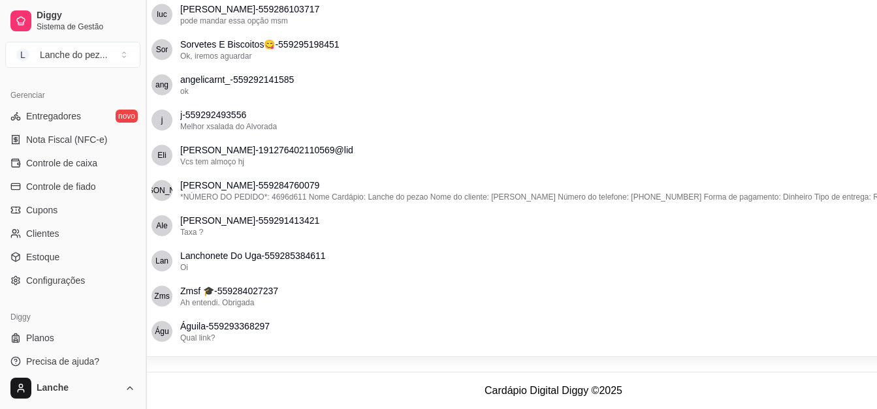
click at [143, 81] on button "Toggle Sidebar" at bounding box center [145, 204] width 10 height 409
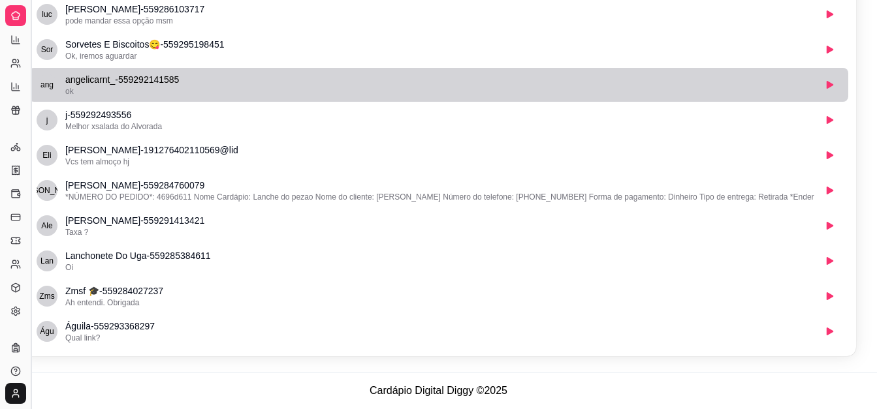
scroll to position [257, 0]
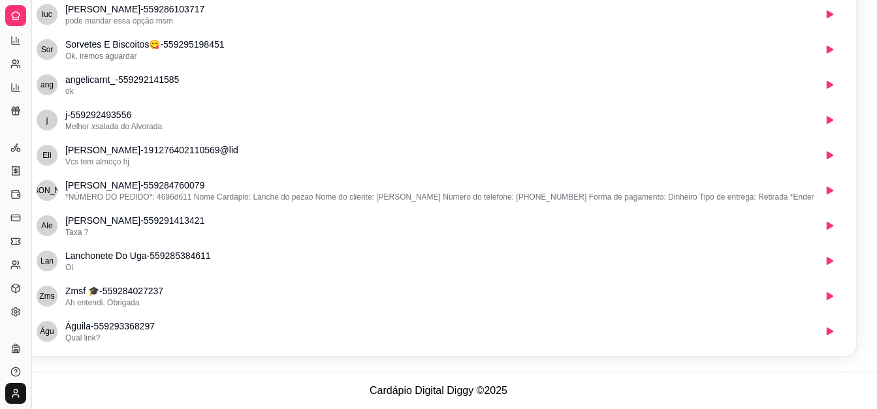
click at [32, 90] on button "Toggle Sidebar" at bounding box center [30, 204] width 10 height 409
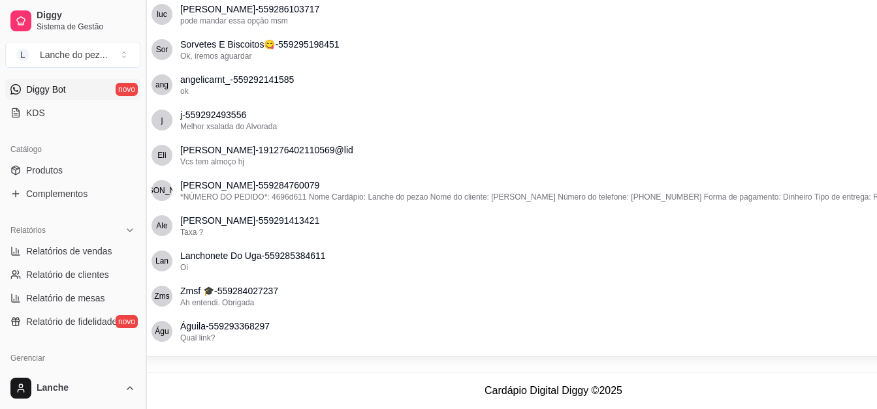
scroll to position [520, 0]
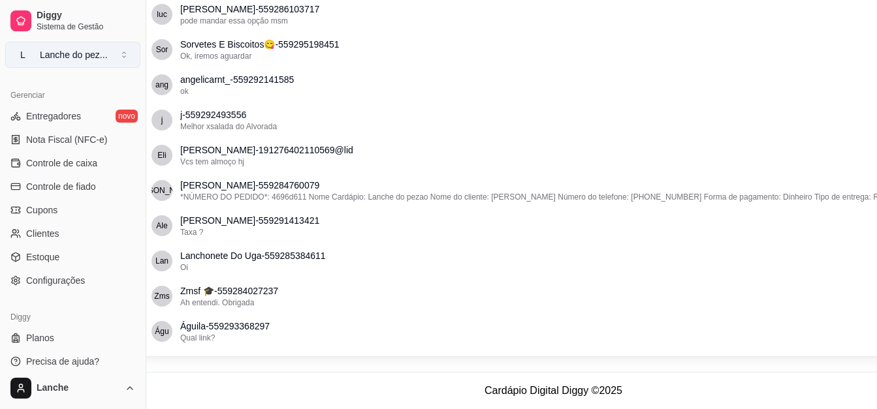
click at [116, 57] on button "L Lanche do pez ..." at bounding box center [72, 55] width 135 height 26
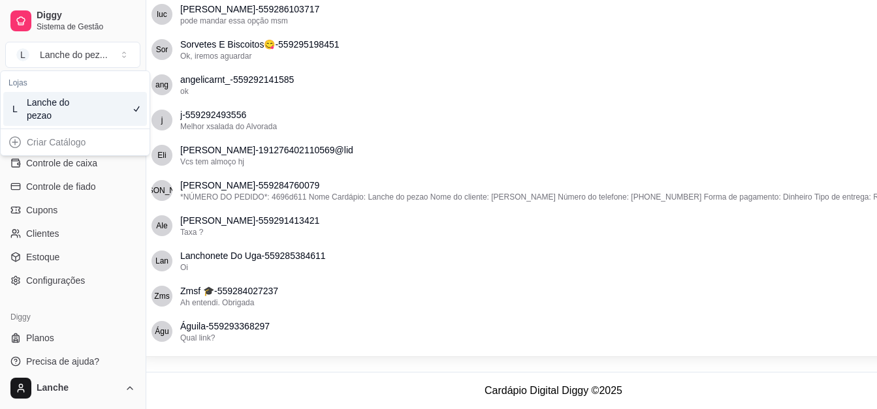
click at [114, 119] on div "L Lanche do pezao" at bounding box center [75, 109] width 144 height 34
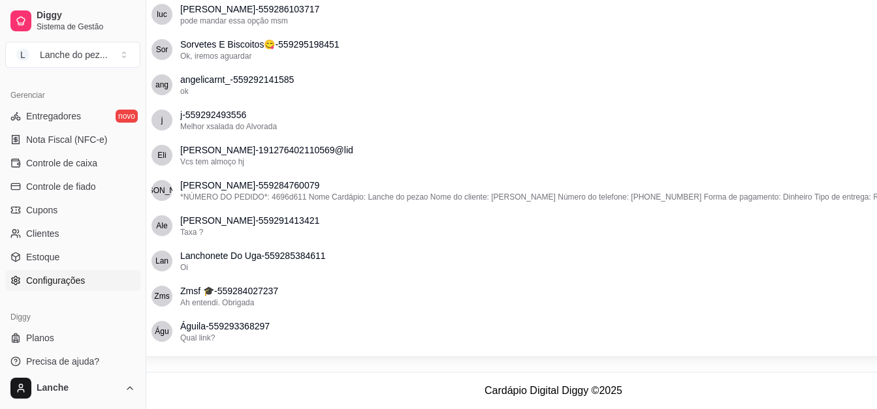
click at [97, 281] on link "Configurações" at bounding box center [72, 280] width 135 height 21
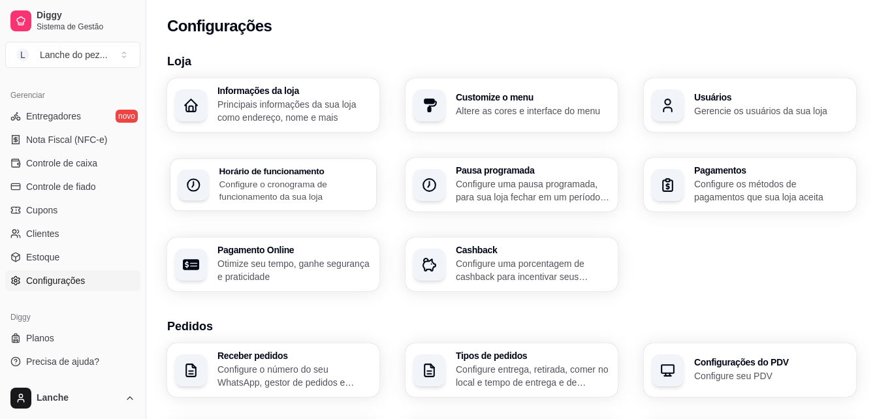
click at [338, 183] on p "Configure o cronograma de funcionamento da sua loja" at bounding box center [293, 190] width 149 height 25
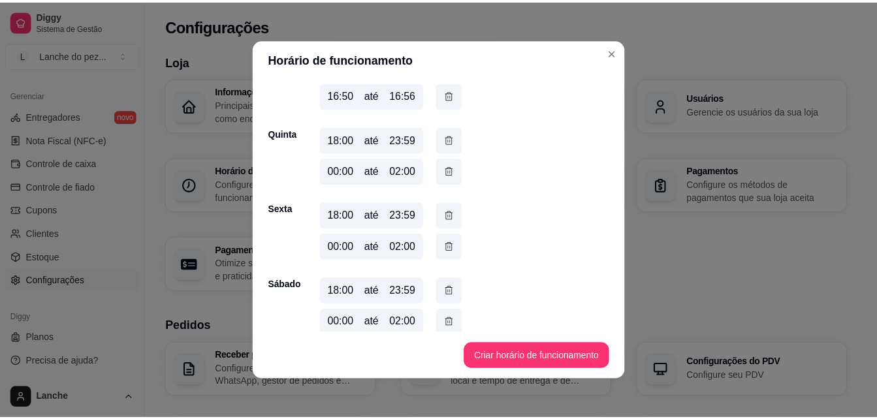
scroll to position [278, 0]
